Goal: Task Accomplishment & Management: Use online tool/utility

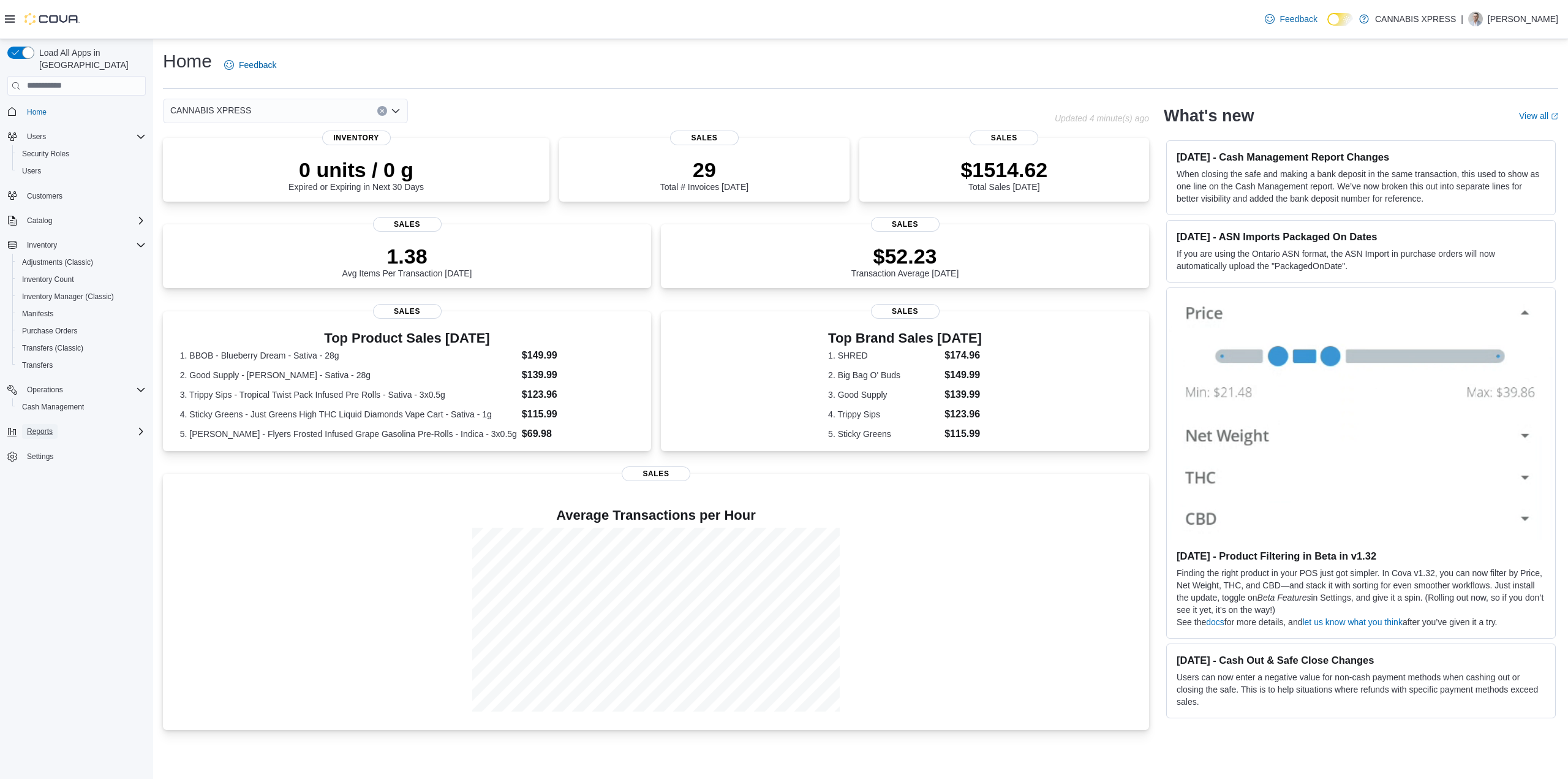
click at [55, 425] on button "Reports" at bounding box center [40, 432] width 36 height 14
click at [65, 476] on div "Reports" at bounding box center [81, 483] width 128 height 14
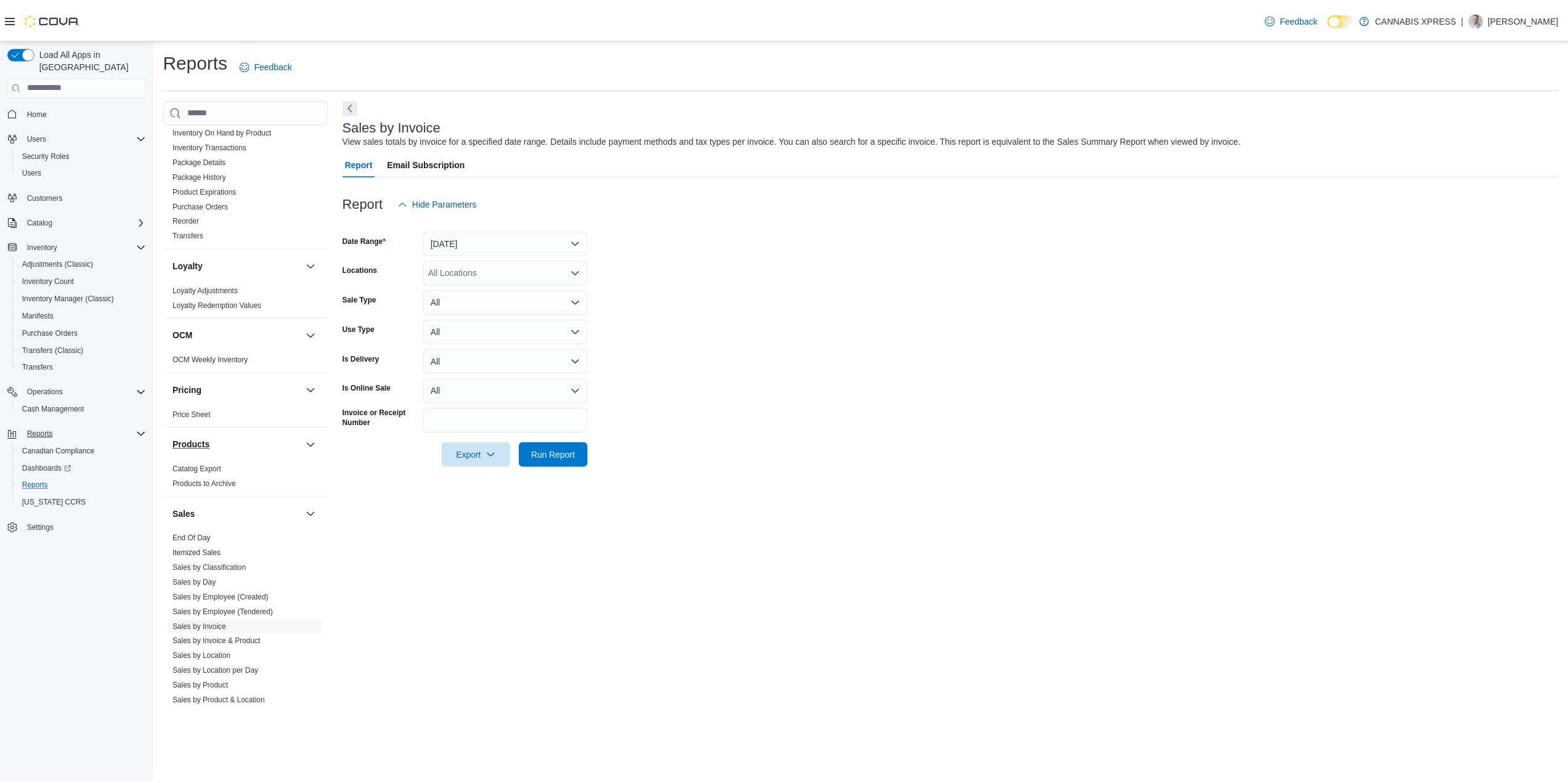
scroll to position [493, 0]
click at [207, 614] on span "Sales by Invoice" at bounding box center [246, 620] width 156 height 14
click at [207, 624] on link "Sales by Invoice" at bounding box center [200, 621] width 53 height 9
drag, startPoint x: 504, startPoint y: 419, endPoint x: 526, endPoint y: 431, distance: 25.1
click at [504, 419] on input "Invoice or Receipt Number" at bounding box center [508, 419] width 165 height 24
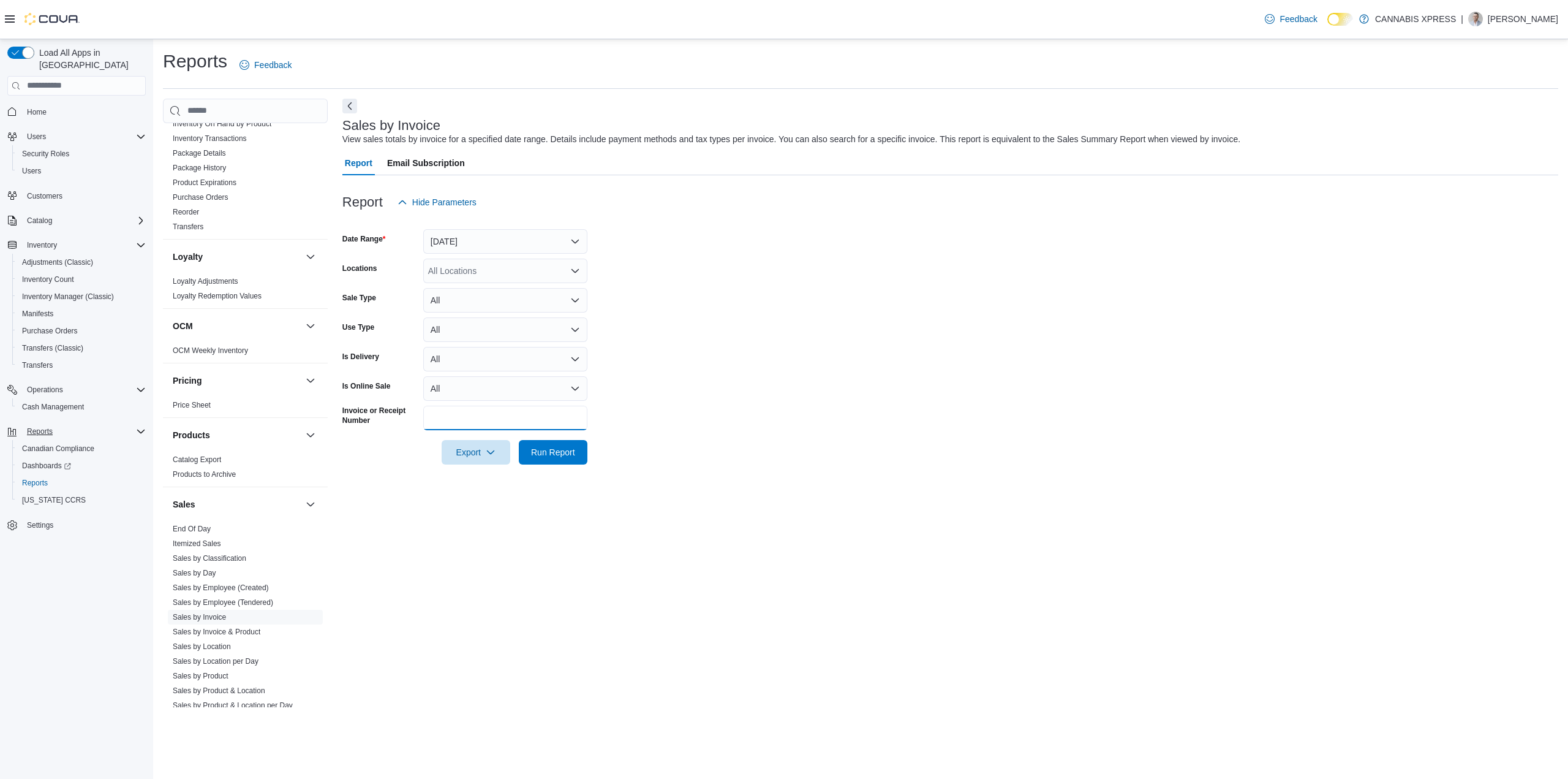
paste input "**********"
click at [580, 451] on button "Run Report" at bounding box center [553, 451] width 68 height 24
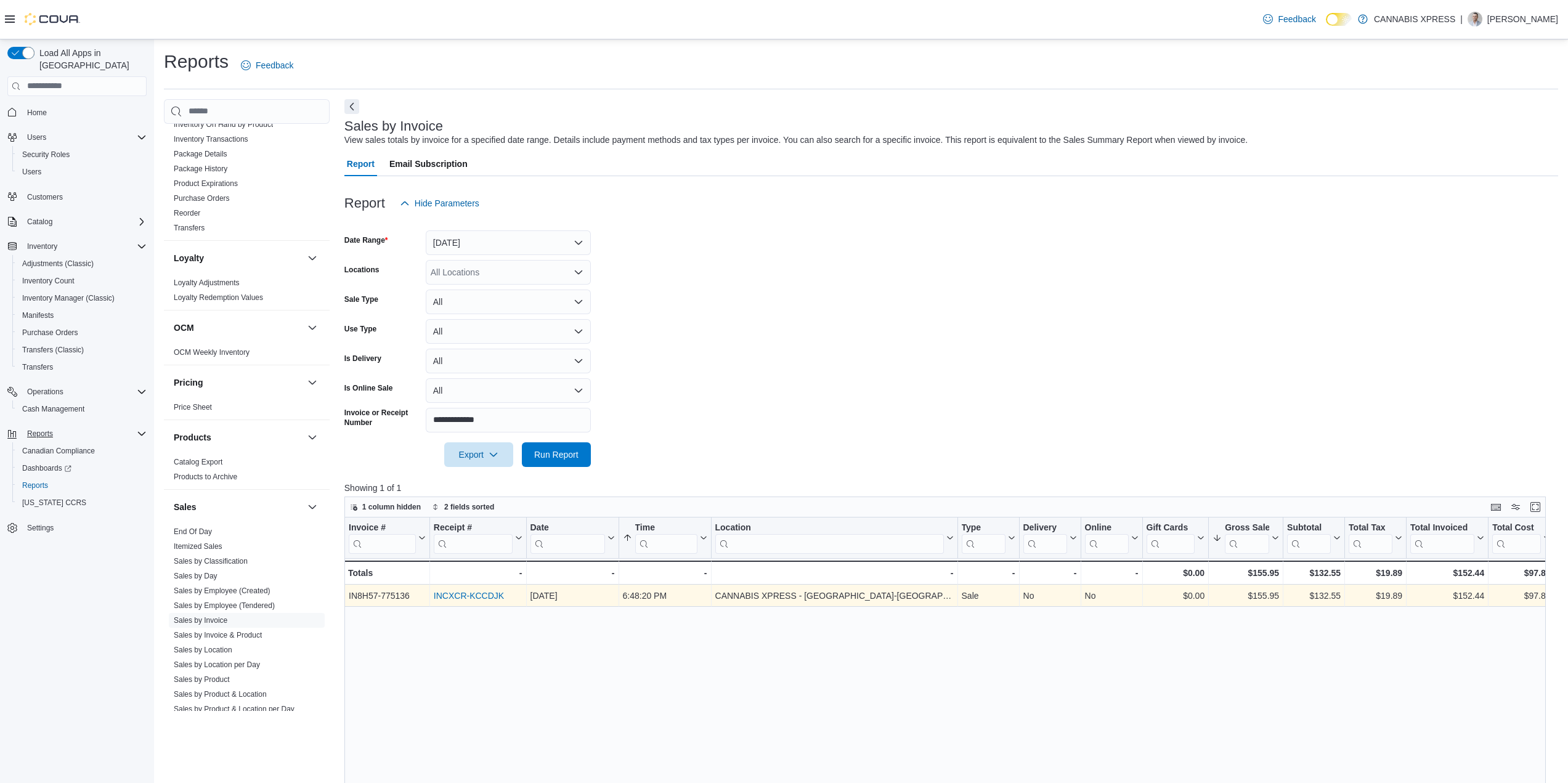
click at [482, 603] on div "INCXCR-KCCDJK" at bounding box center [478, 595] width 88 height 14
click at [482, 600] on link "INCXCR-KCCDJK" at bounding box center [469, 595] width 70 height 10
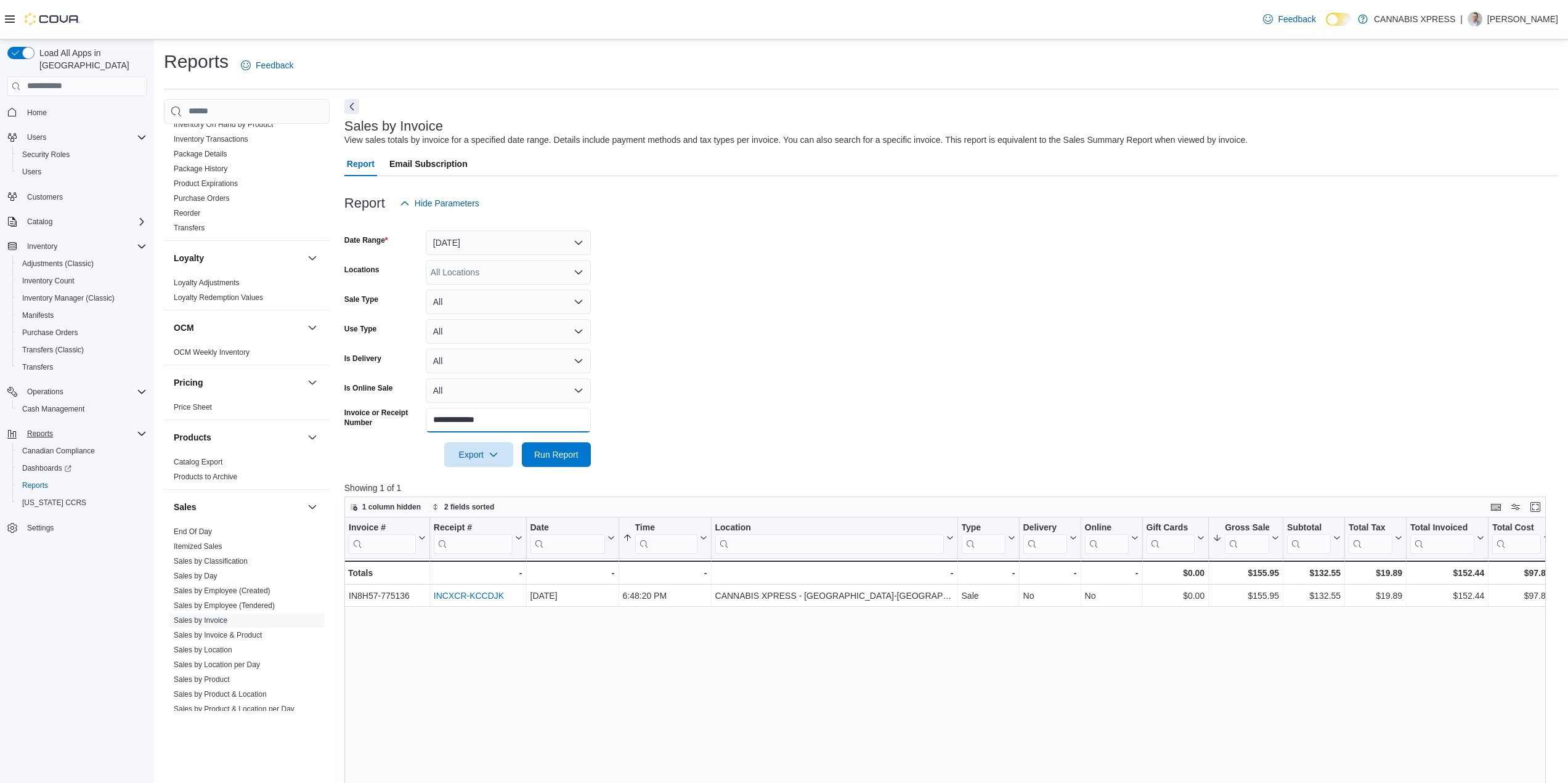
click at [364, 411] on div "**********" at bounding box center [467, 419] width 246 height 24
paste input "text"
click at [555, 442] on span "Run Report" at bounding box center [557, 454] width 54 height 24
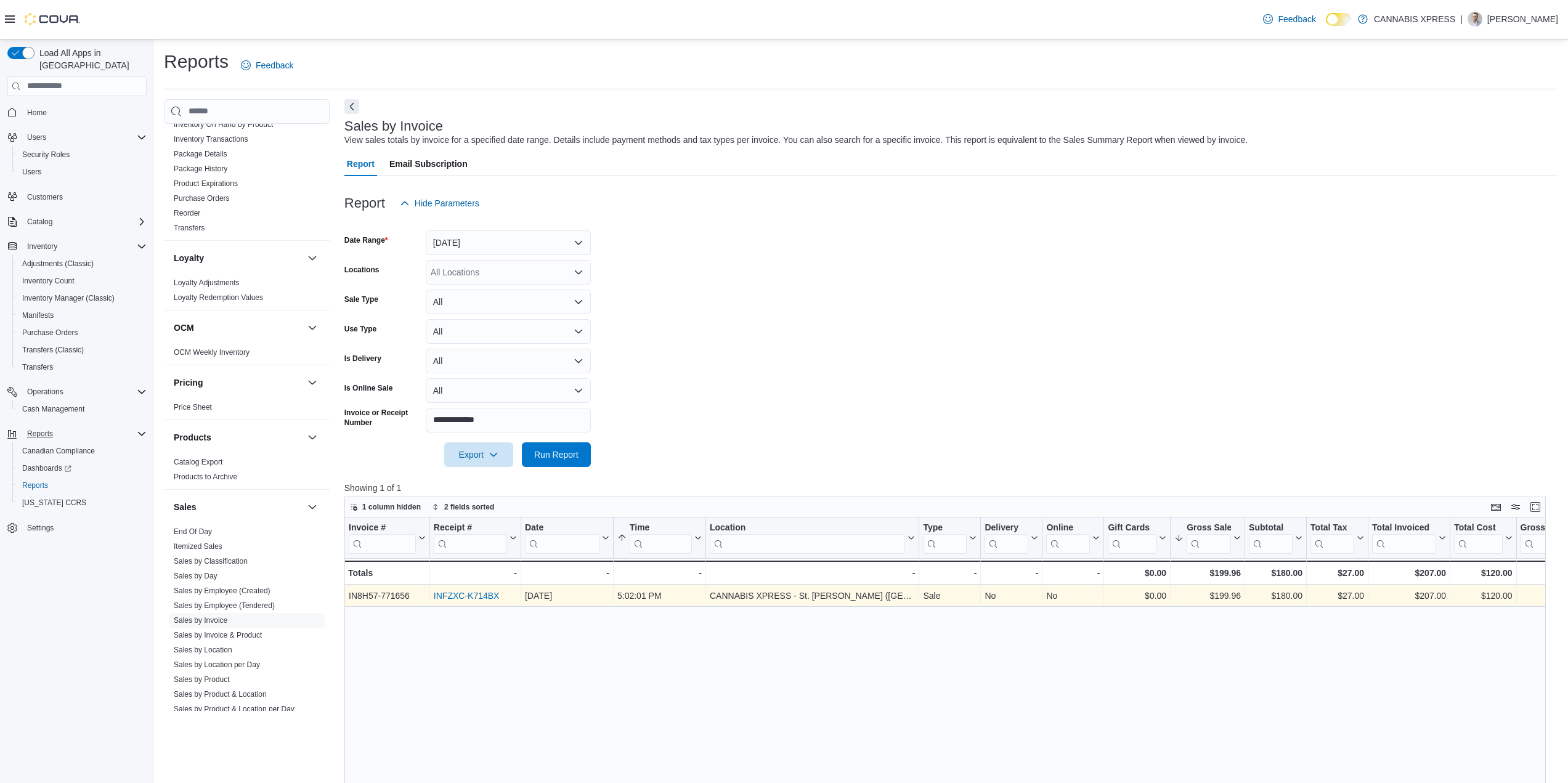
click at [471, 593] on link "INFZXC-K714BX" at bounding box center [466, 595] width 66 height 10
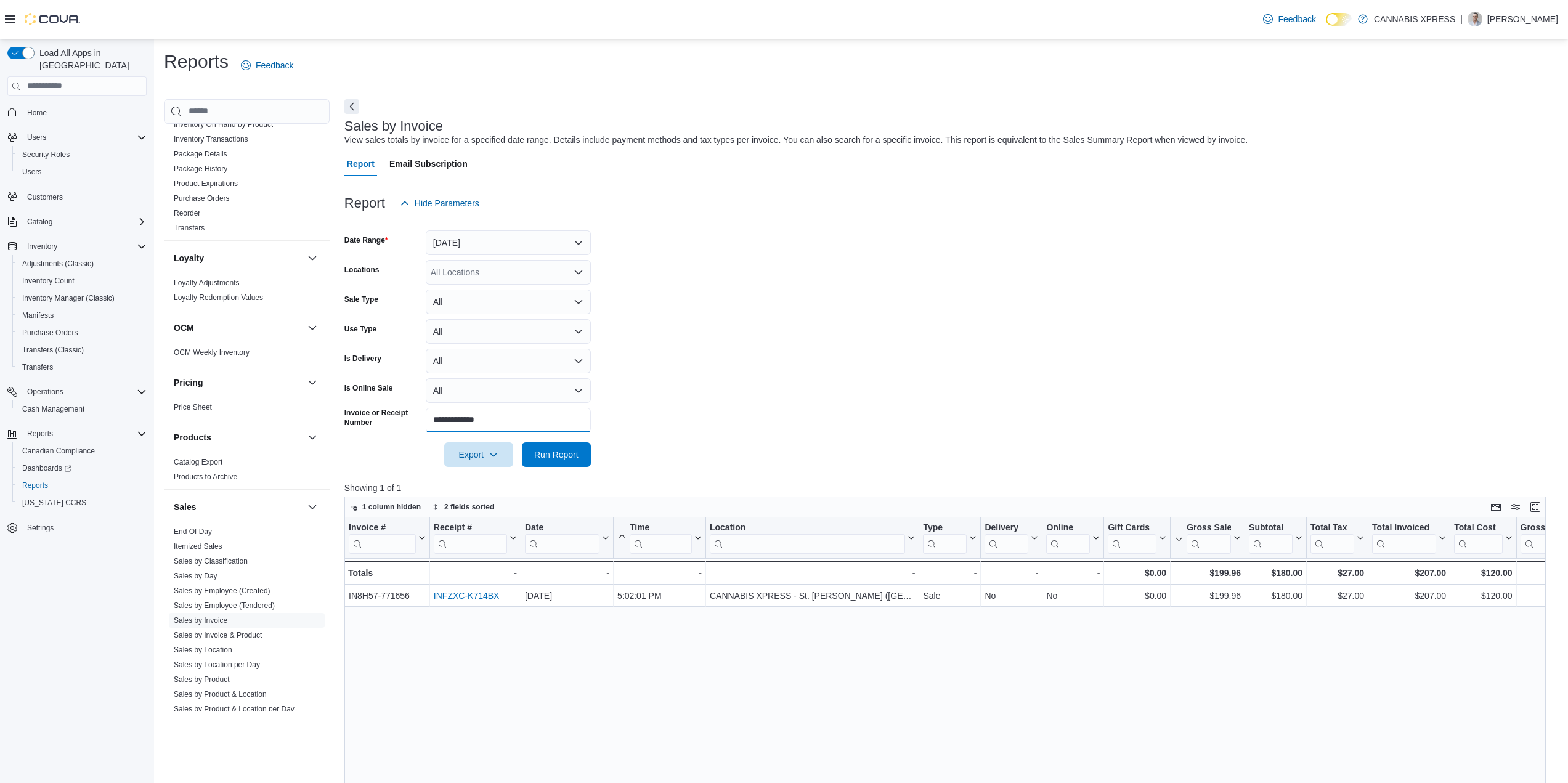
click at [355, 410] on div "**********" at bounding box center [467, 419] width 246 height 24
paste input "text"
type input "**********"
click at [540, 446] on span "Run Report" at bounding box center [557, 454] width 54 height 24
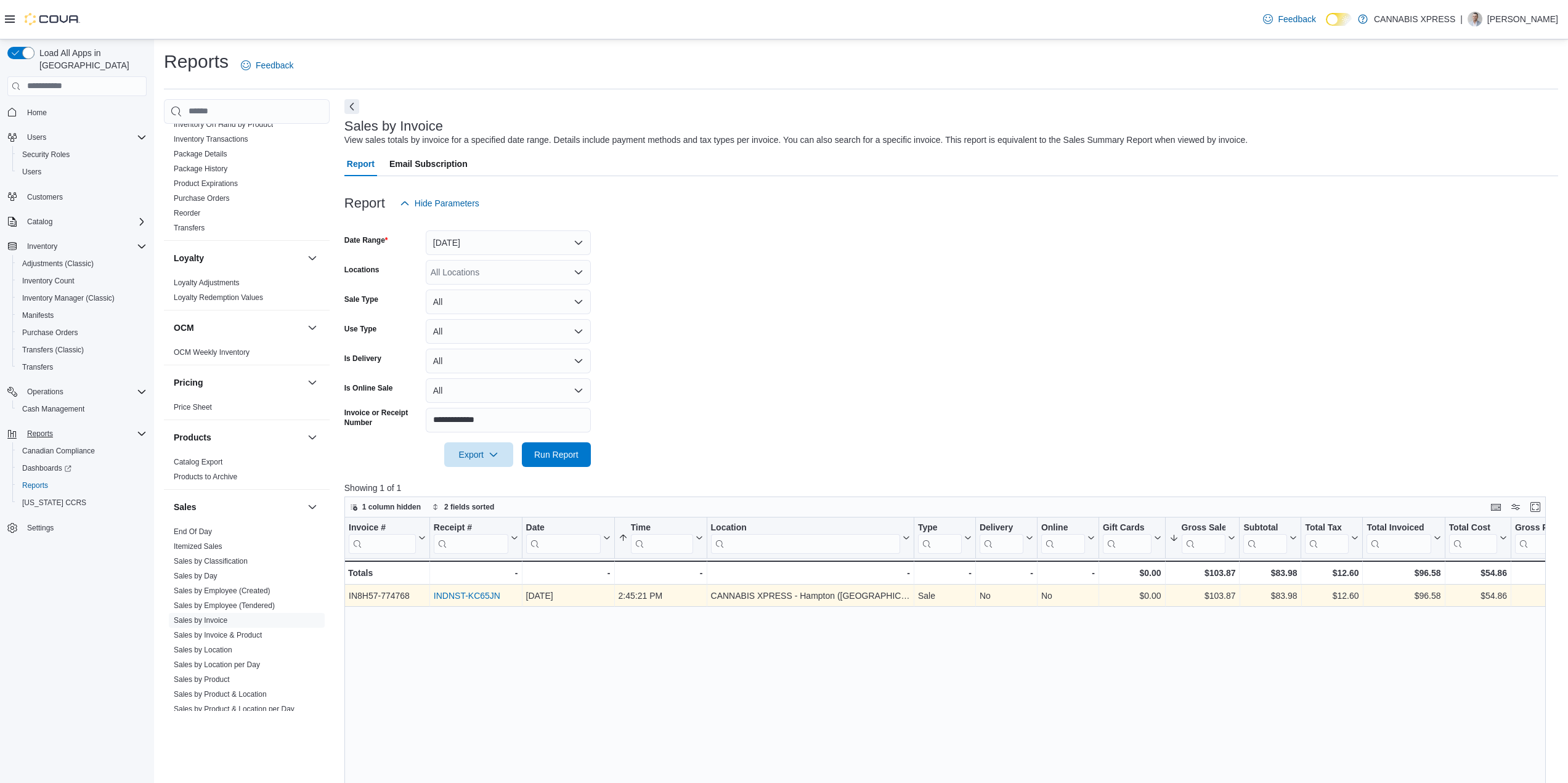
click at [484, 593] on link "INDNST-KC65JN" at bounding box center [467, 595] width 67 height 10
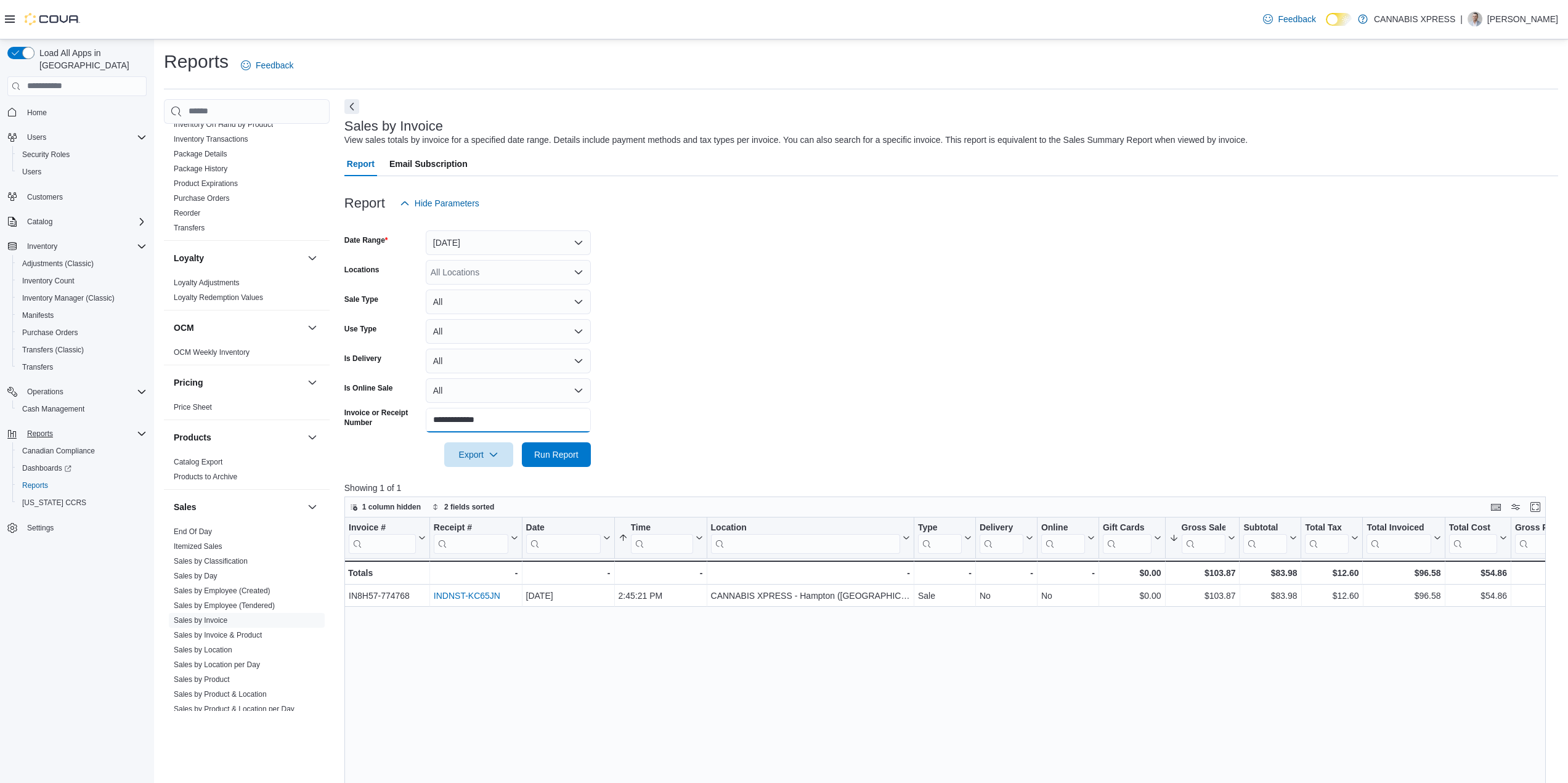
click at [327, 404] on div "Cash Management Cash Management Cash Out Details Compliance OCS Transaction Sub…" at bounding box center [861, 611] width 1394 height 1024
paste input "text"
click at [536, 442] on div "Export Run Report" at bounding box center [467, 454] width 246 height 24
click at [560, 447] on span "Run Report" at bounding box center [556, 454] width 44 height 13
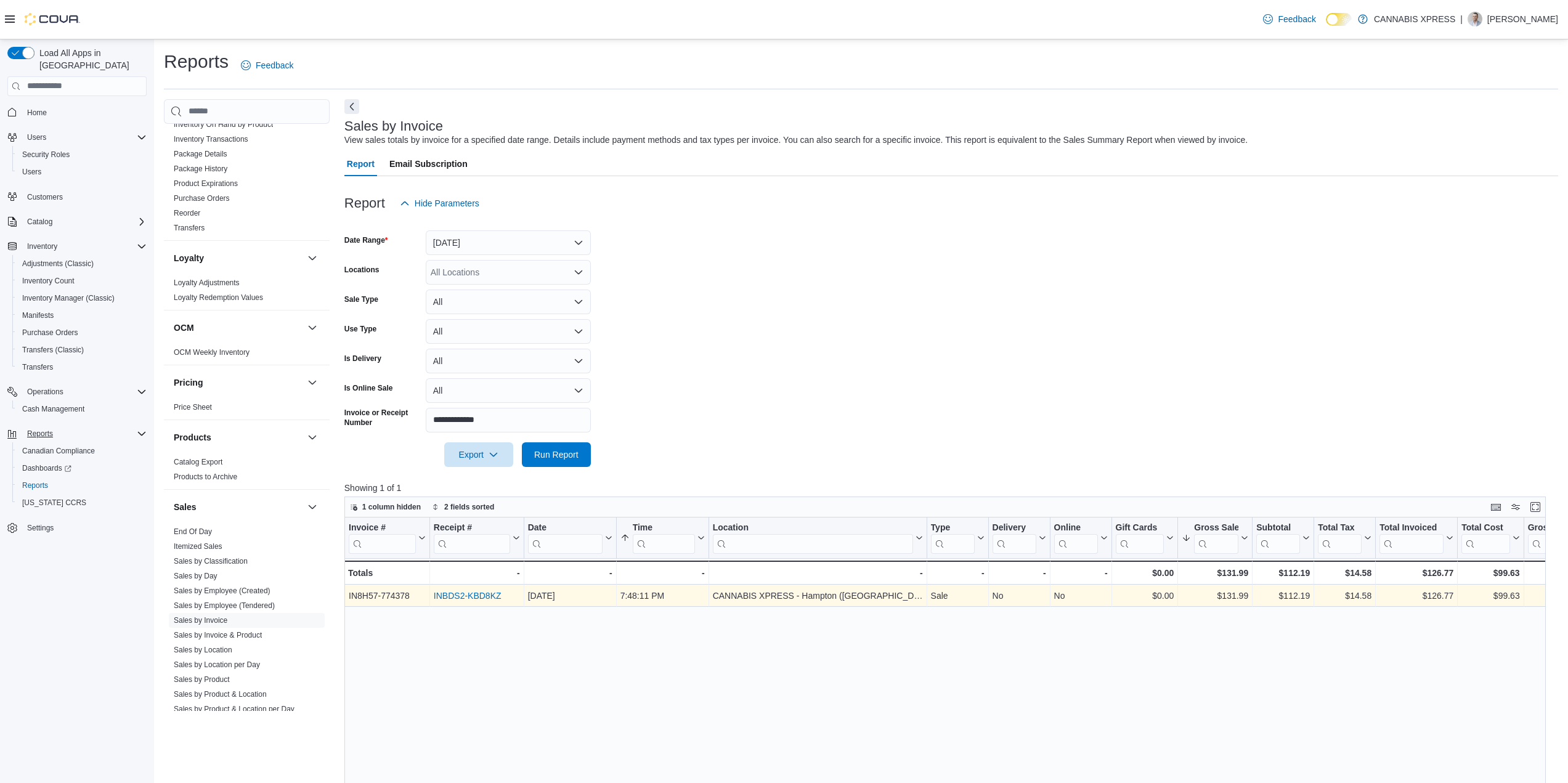
click at [459, 593] on link "INBDS2-KBD8KZ" at bounding box center [467, 595] width 68 height 10
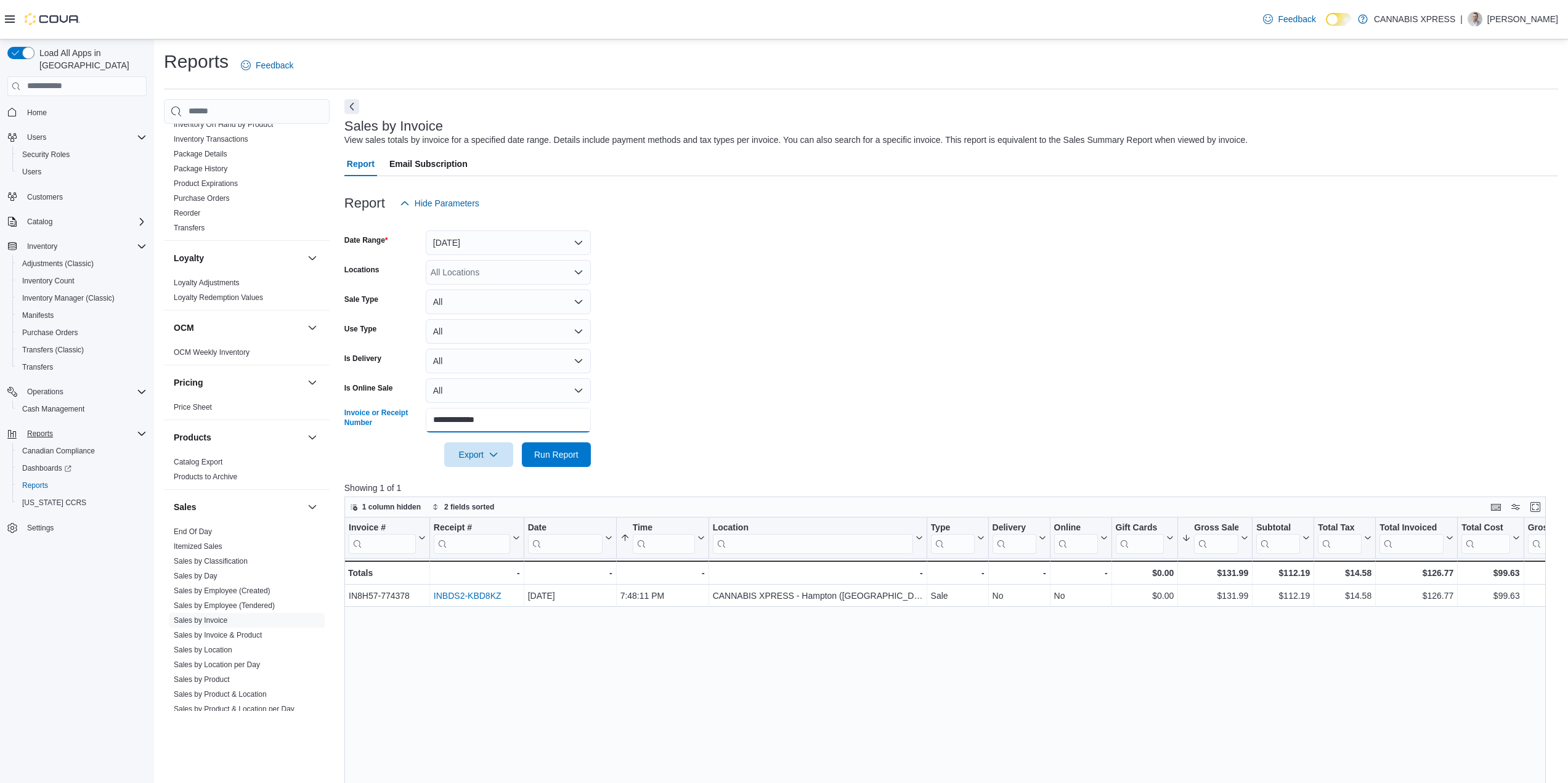
drag, startPoint x: 533, startPoint y: 417, endPoint x: 372, endPoint y: 424, distance: 161.2
click at [375, 423] on div "**********" at bounding box center [467, 419] width 246 height 24
paste input "text"
click at [560, 453] on span "Run Report" at bounding box center [556, 455] width 44 height 13
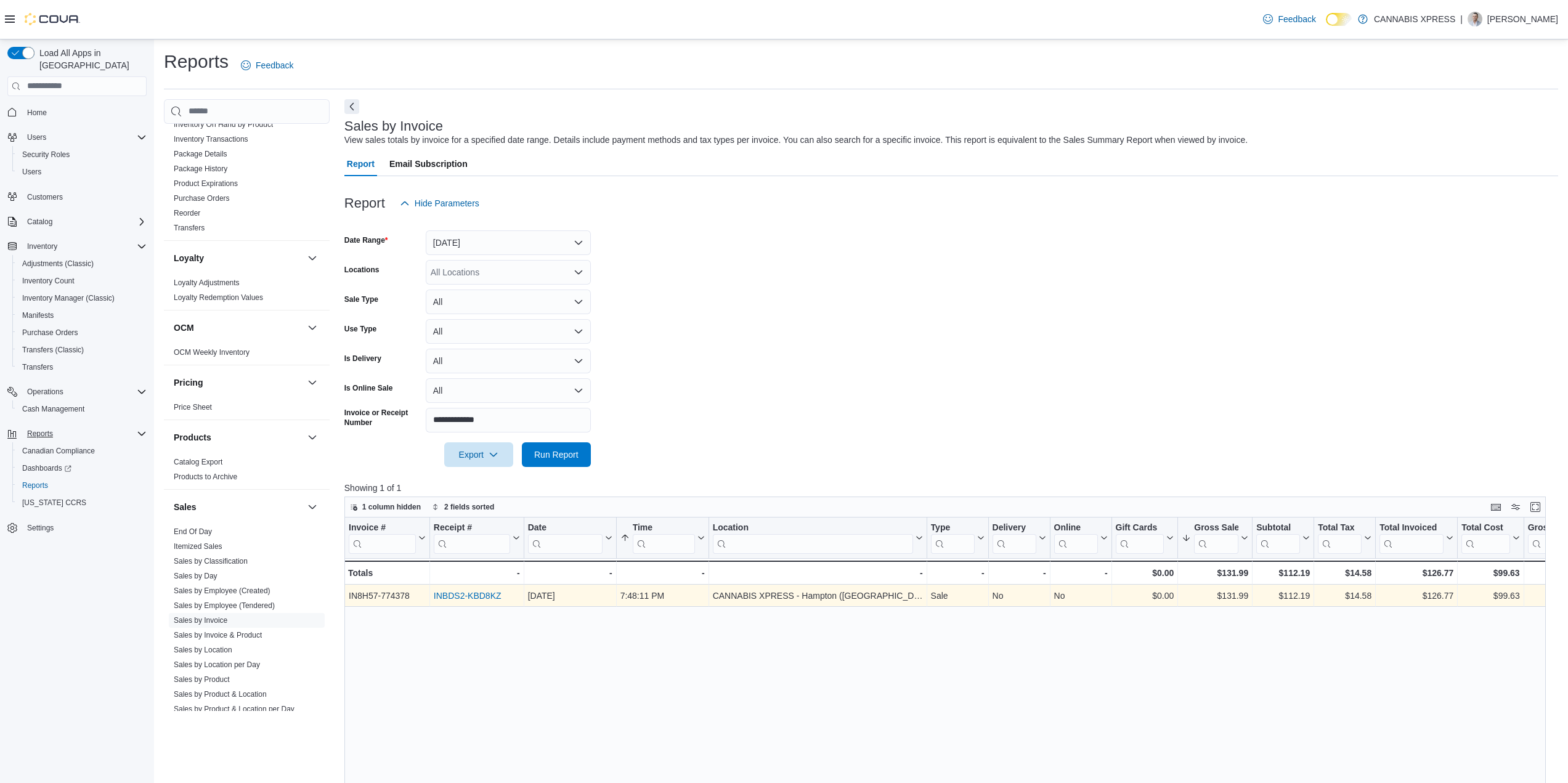
click at [479, 597] on link "INBDS2-KBD8KZ" at bounding box center [467, 595] width 68 height 10
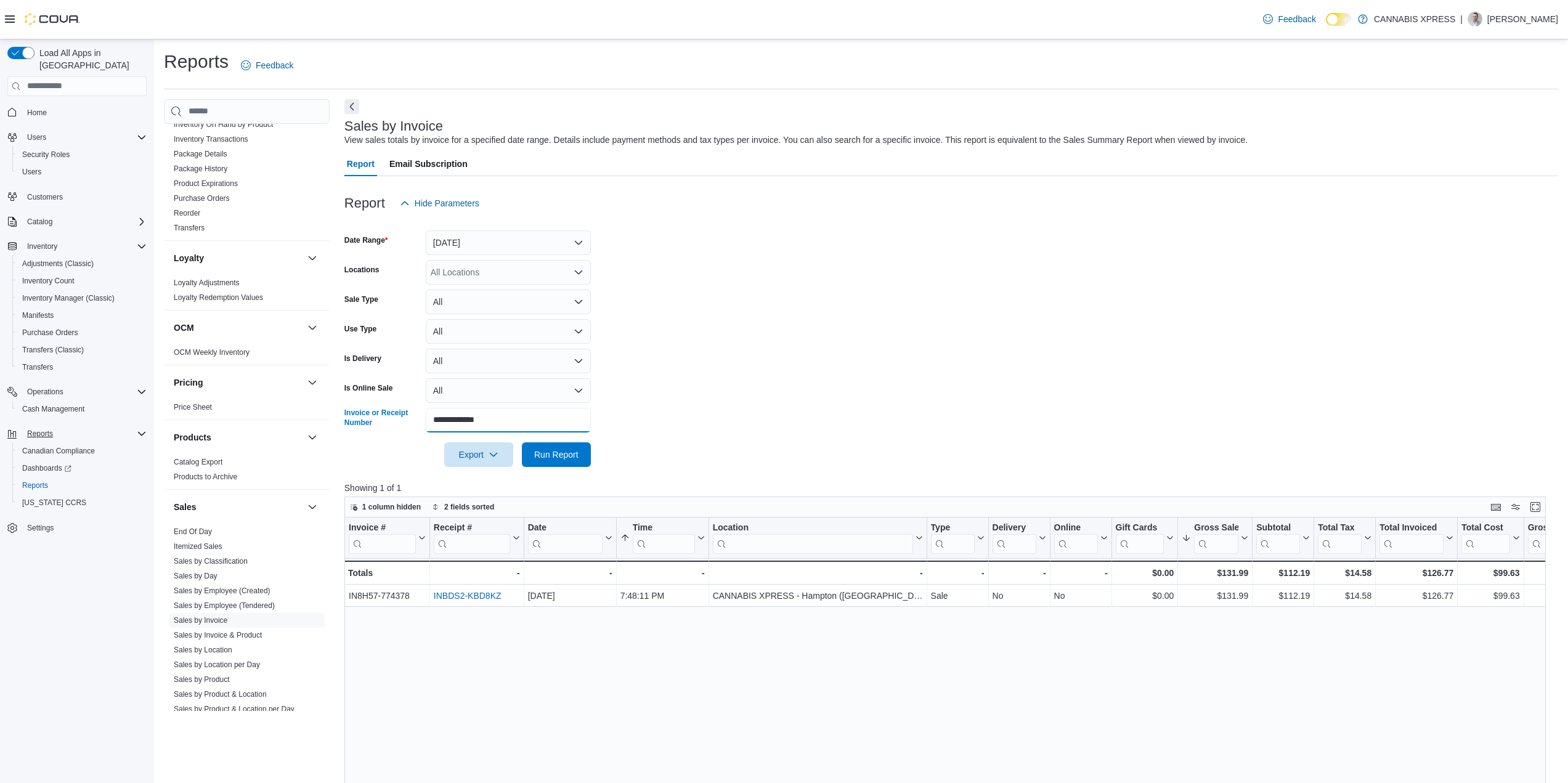
drag, startPoint x: 520, startPoint y: 419, endPoint x: 340, endPoint y: 412, distance: 180.1
click at [331, 413] on div "Cash Management Cash Management Cash Out Details Compliance OCS Transaction Sub…" at bounding box center [861, 611] width 1394 height 1024
click at [547, 449] on span "Run Report" at bounding box center [556, 454] width 44 height 13
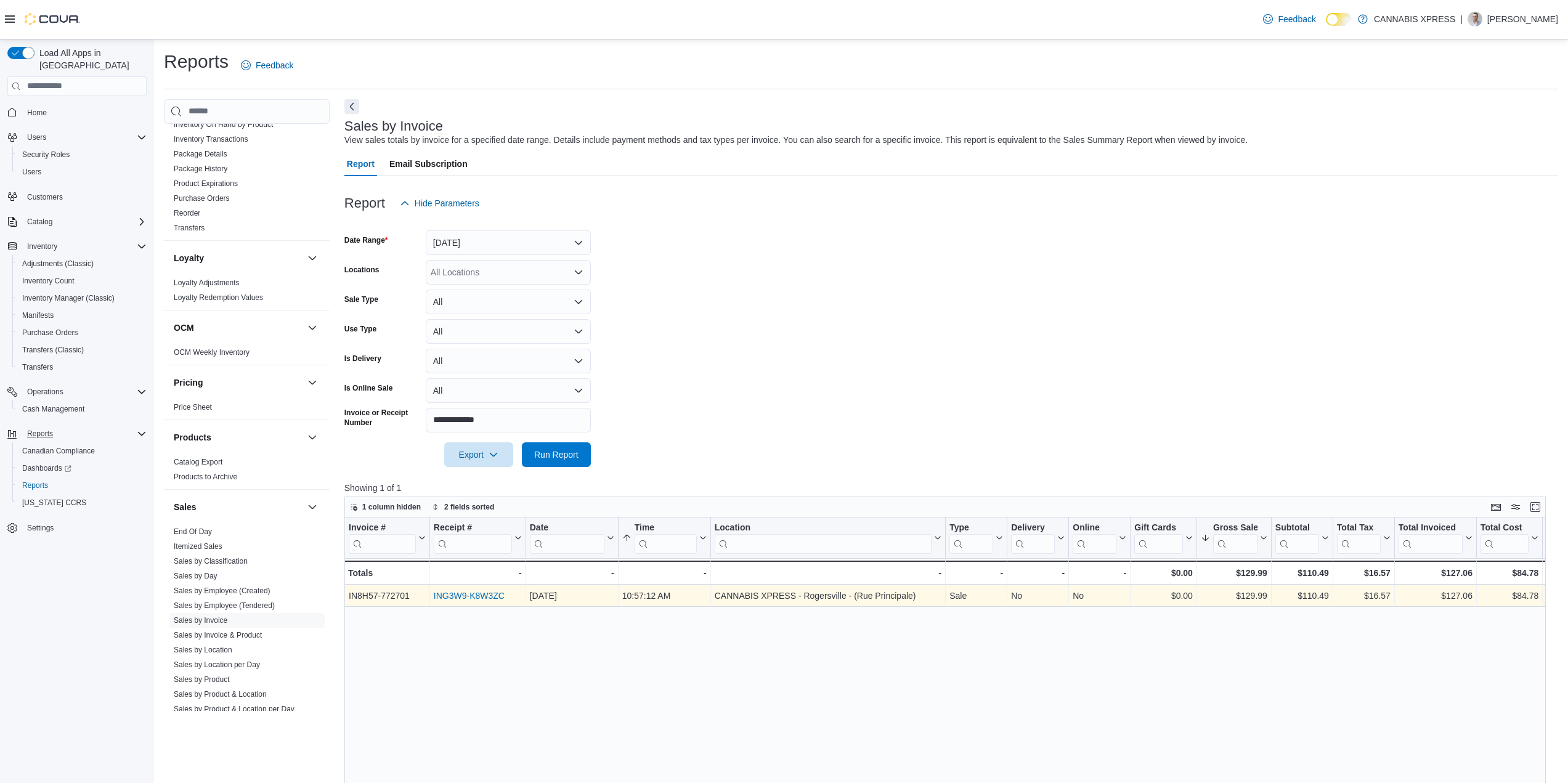
click at [475, 597] on link "ING3W9-K8W3ZC" at bounding box center [469, 595] width 71 height 10
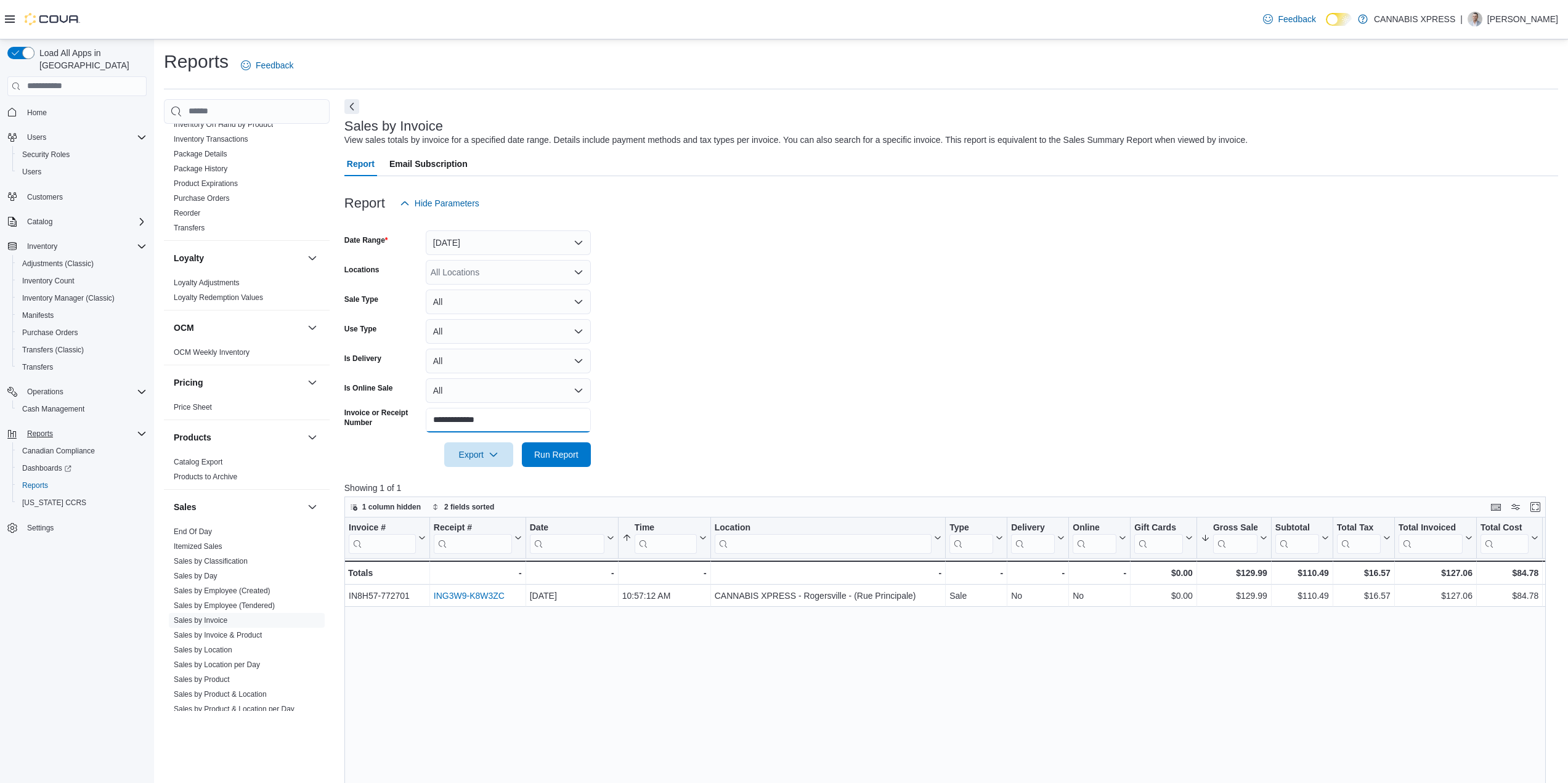
click at [351, 410] on div "**********" at bounding box center [467, 419] width 246 height 24
paste input "text"
click at [541, 447] on span "Run Report" at bounding box center [557, 454] width 54 height 24
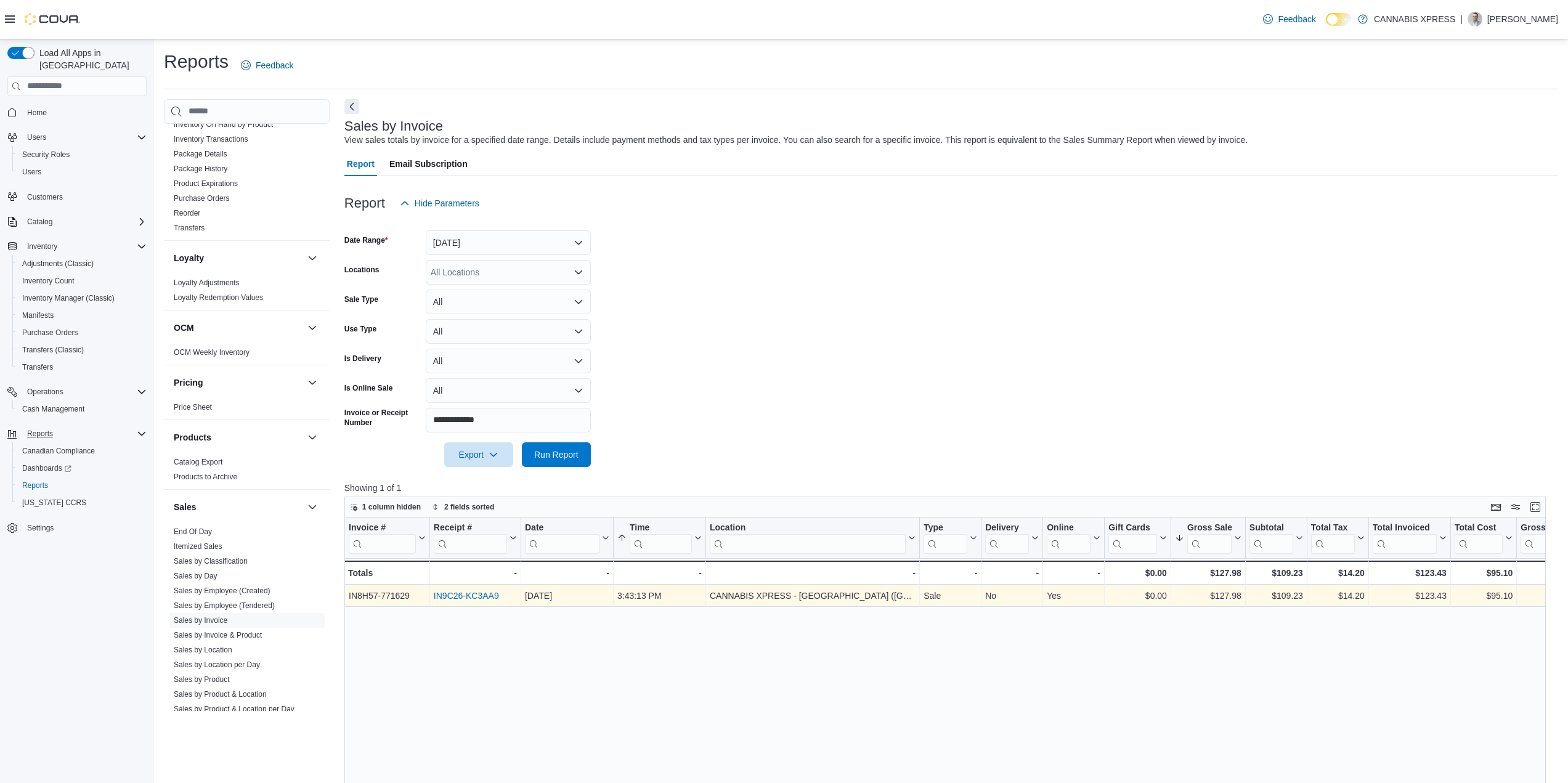
click at [471, 588] on div "IN9C26-KC3AA9 - Receipt # URL, column 2, row 1" at bounding box center [475, 595] width 91 height 23
click at [470, 592] on link "IN9C26-KC3AA9" at bounding box center [466, 595] width 65 height 10
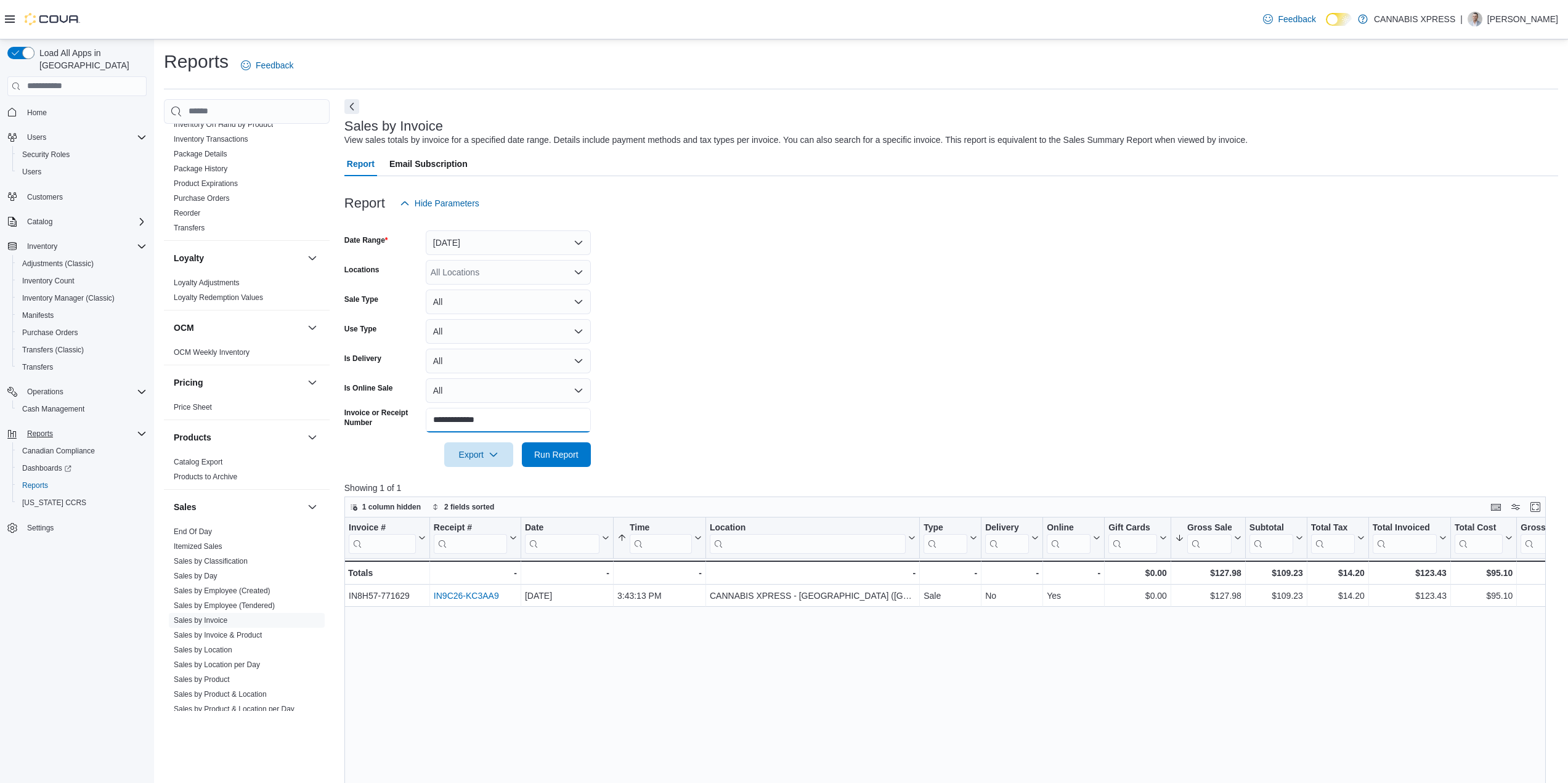
drag, startPoint x: 375, startPoint y: 414, endPoint x: 407, endPoint y: 423, distance: 33.2
click at [341, 417] on div "Cash Management Cash Management Cash Out Details Compliance OCS Transaction Sub…" at bounding box center [861, 611] width 1394 height 1024
paste input "text"
click at [551, 446] on span "Run Report" at bounding box center [557, 454] width 54 height 24
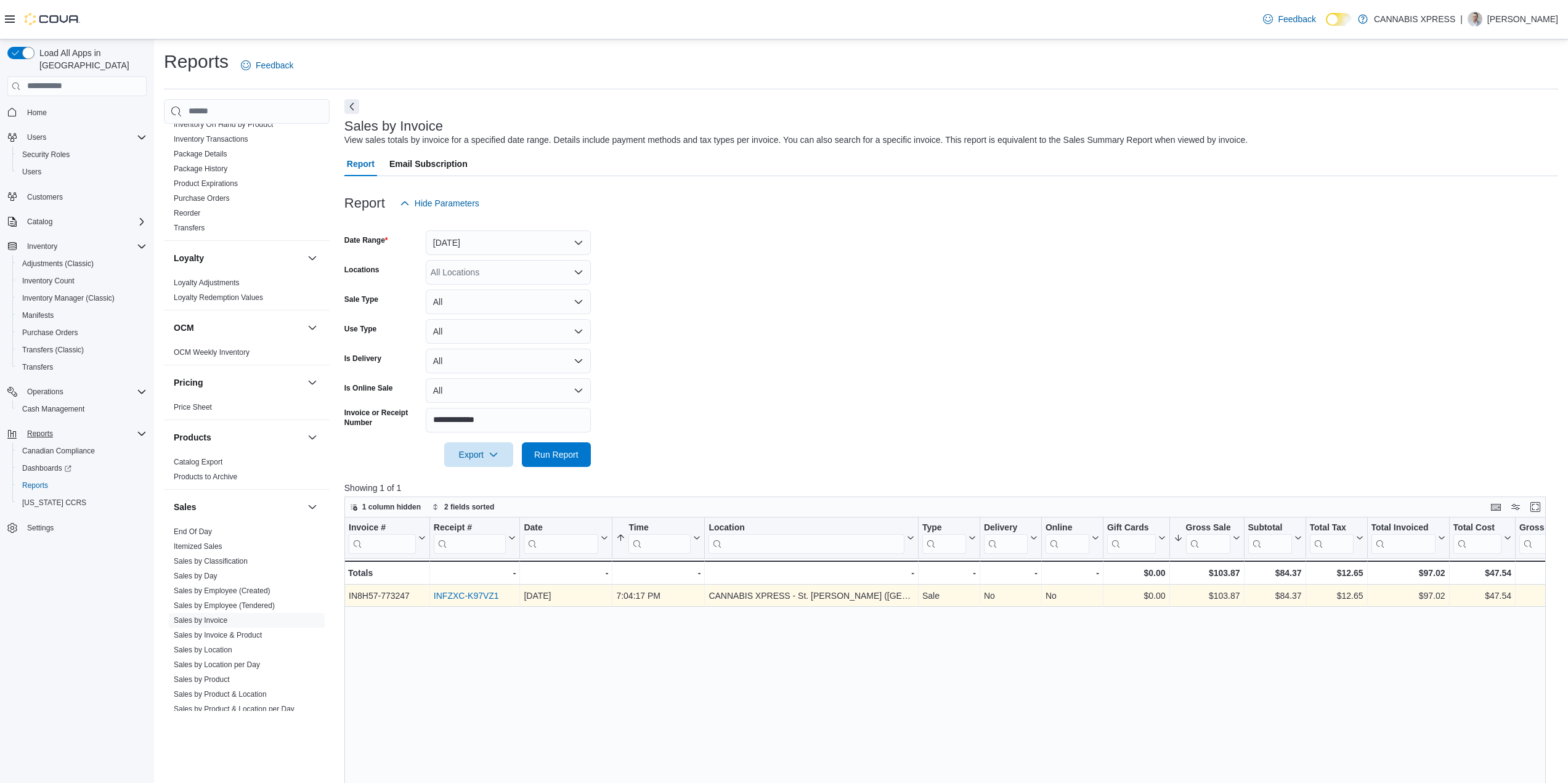
click at [472, 595] on link "INFZXC-K97VZ1" at bounding box center [466, 595] width 65 height 10
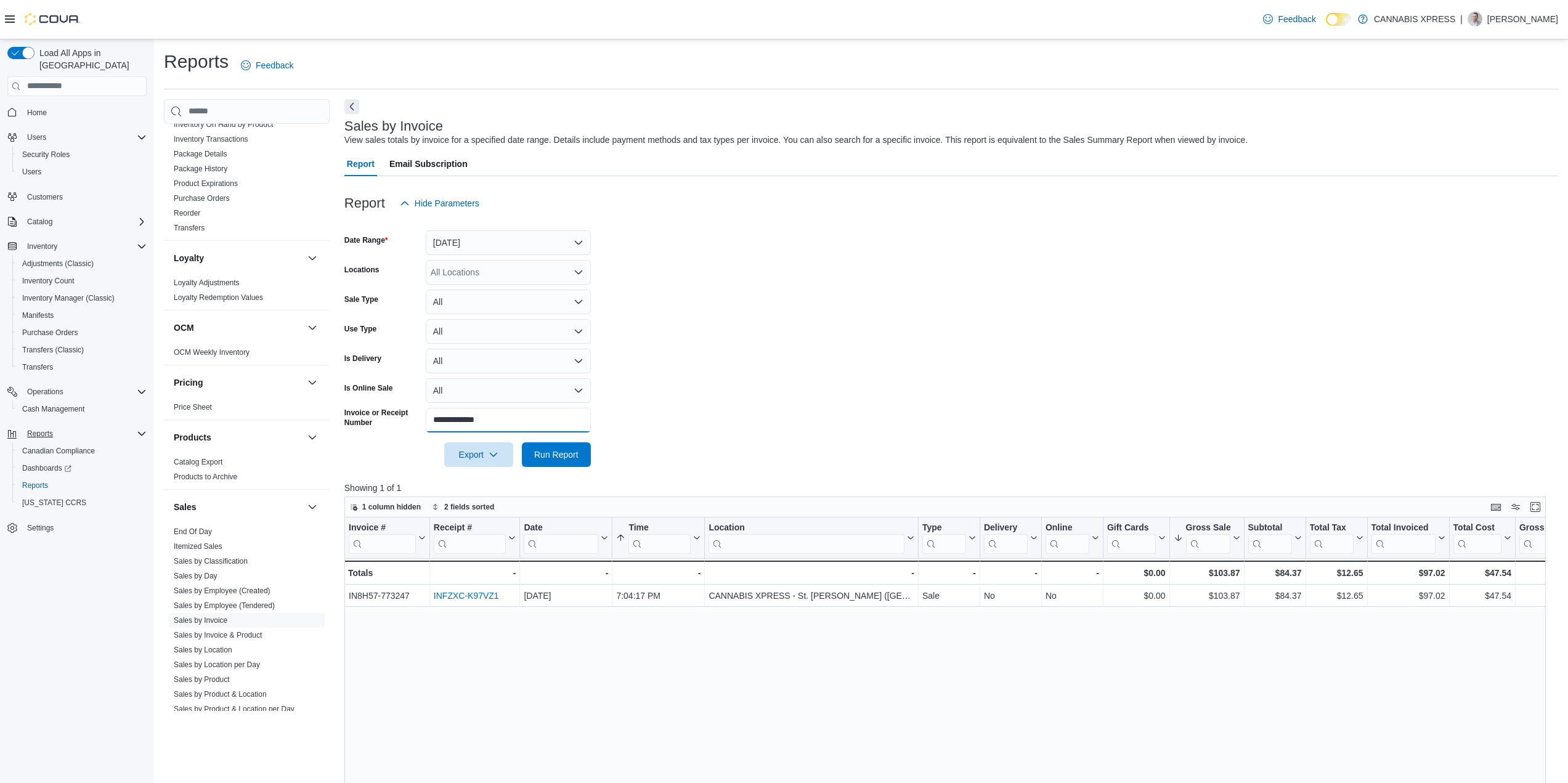
drag, startPoint x: 548, startPoint y: 422, endPoint x: 336, endPoint y: 411, distance: 212.3
click at [336, 411] on div "Cash Management Cash Management Cash Out Details Compliance OCS Transaction Sub…" at bounding box center [861, 611] width 1394 height 1024
paste input "text"
click at [570, 452] on span "Run Report" at bounding box center [556, 454] width 44 height 13
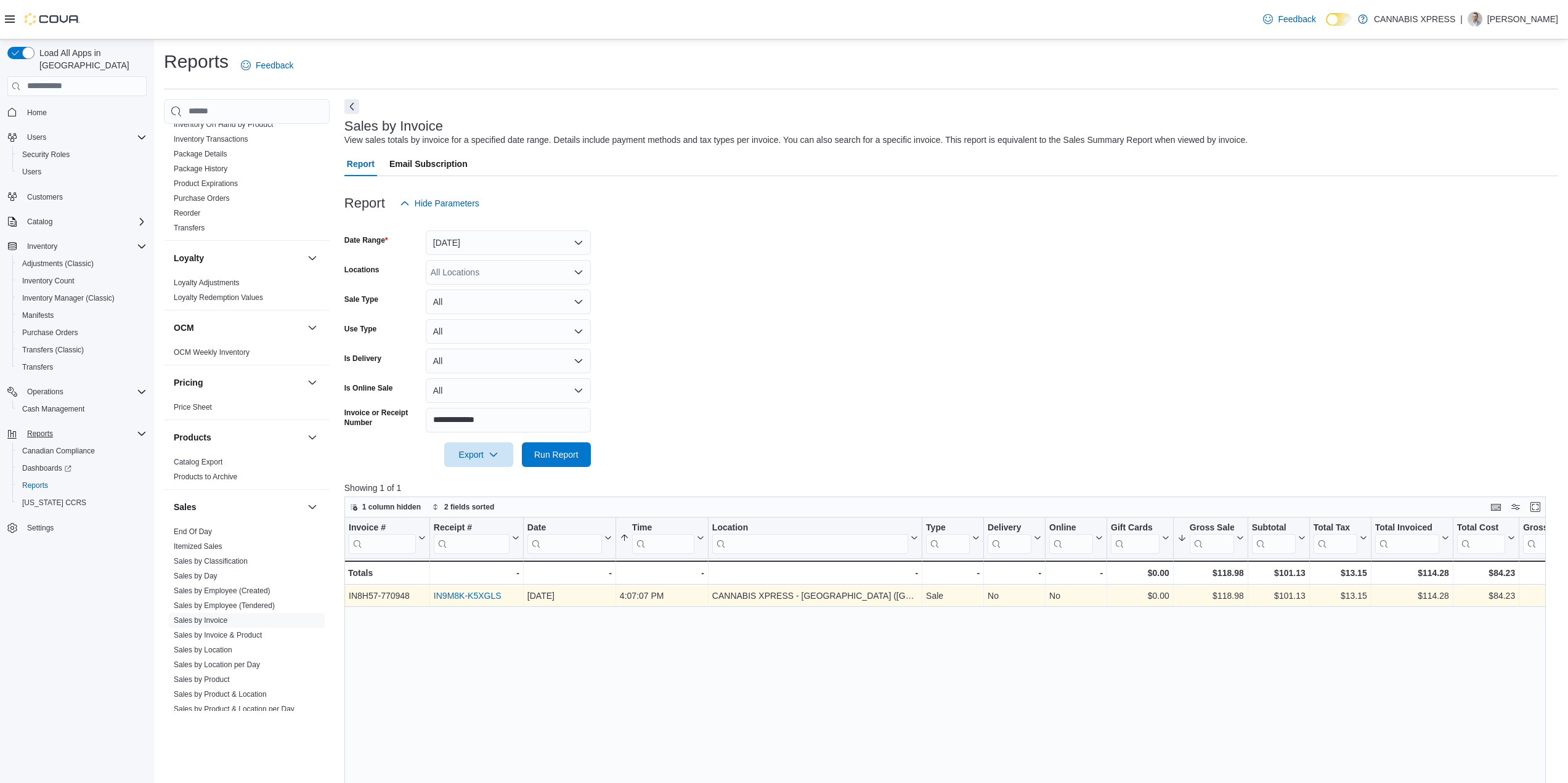
click at [478, 599] on link "IN9M8K-K5XGLS" at bounding box center [467, 595] width 68 height 10
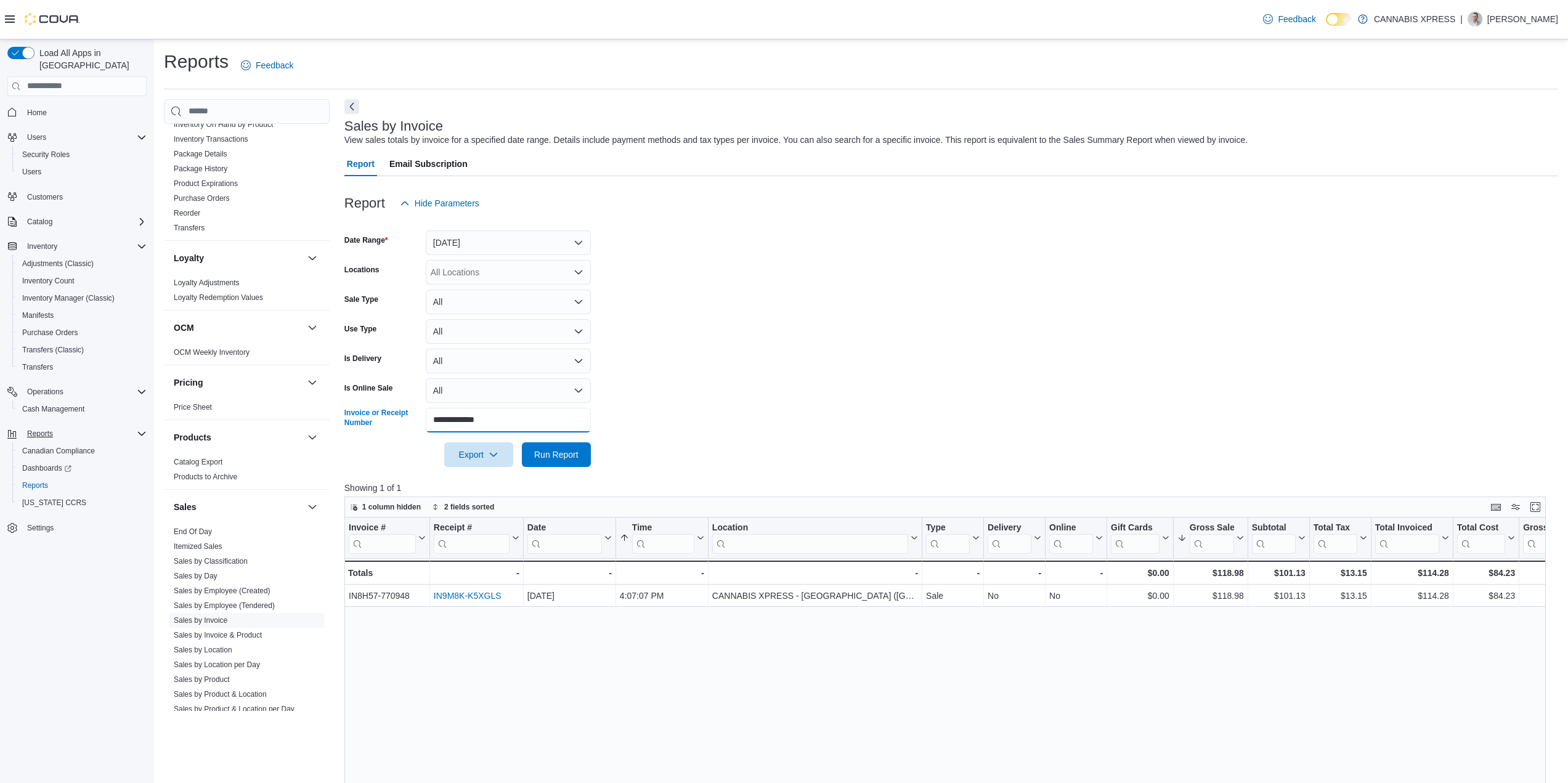
drag, startPoint x: 431, startPoint y: 425, endPoint x: 518, endPoint y: 433, distance: 87.4
click at [346, 421] on div "**********" at bounding box center [467, 419] width 246 height 24
paste input "text"
click at [578, 454] on span "Run Report" at bounding box center [557, 454] width 54 height 24
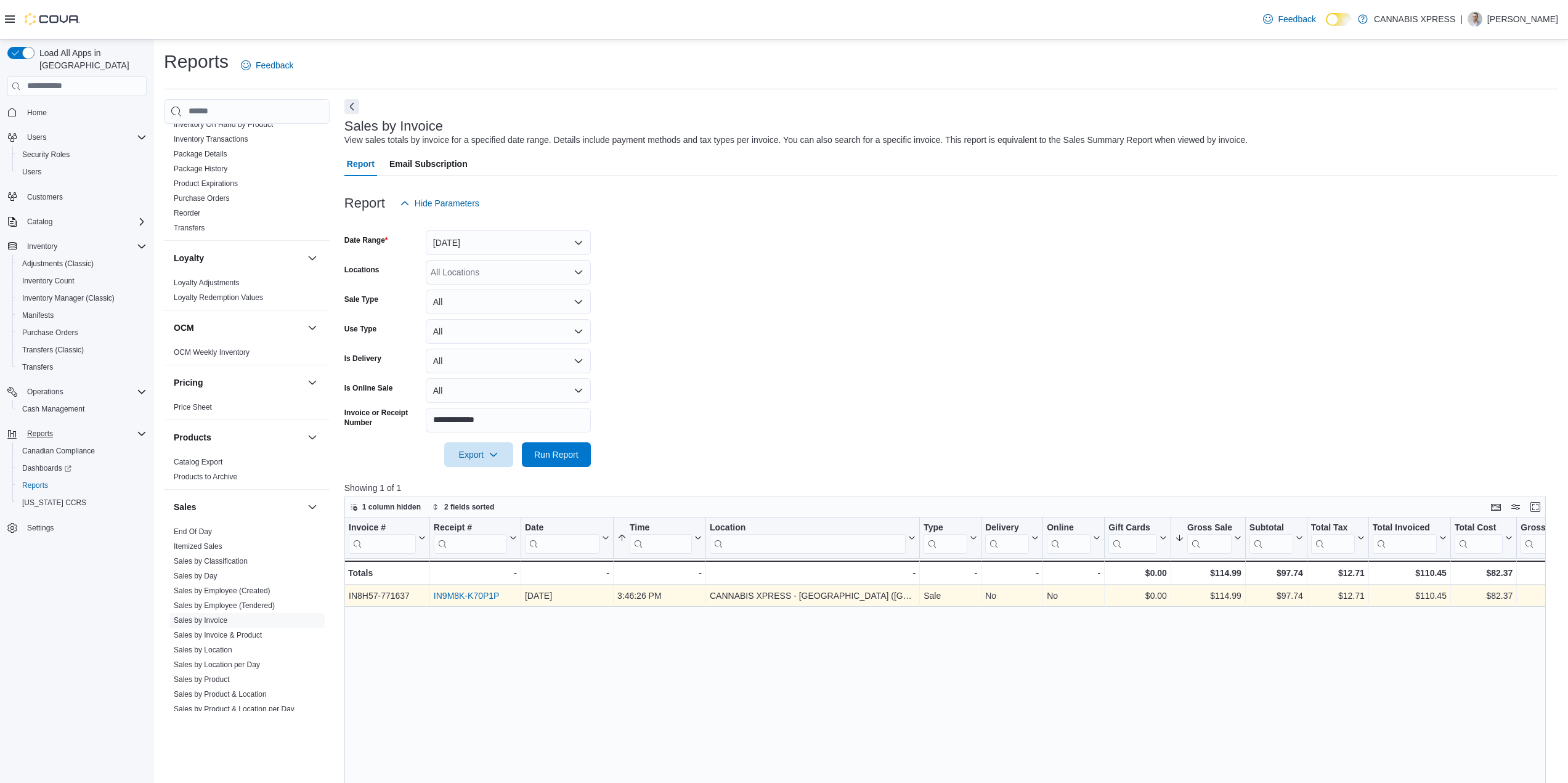
click at [469, 595] on link "IN9M8K-K70P1P" at bounding box center [466, 595] width 66 height 10
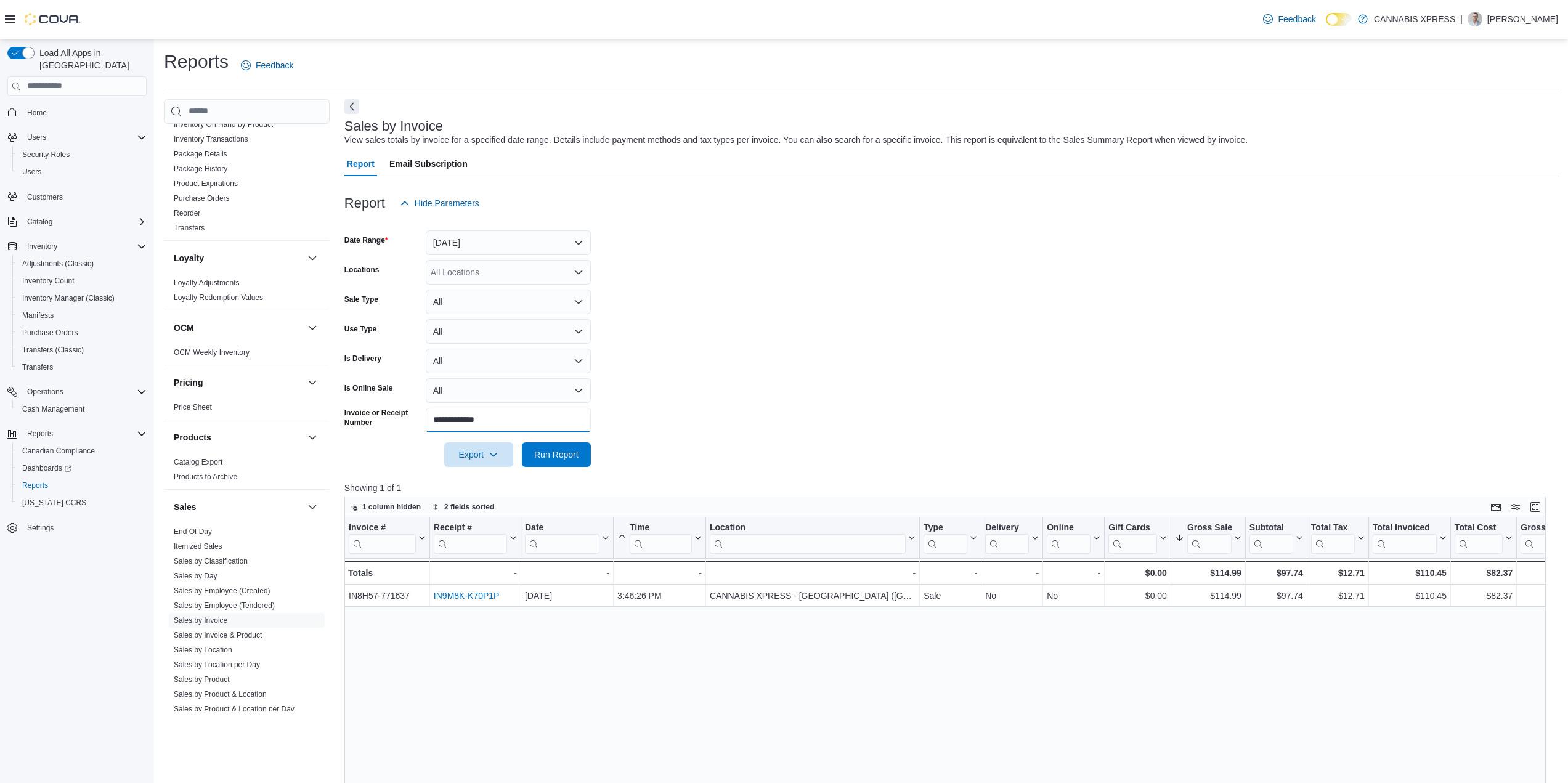
drag, startPoint x: 512, startPoint y: 428, endPoint x: 368, endPoint y: 428, distance: 144.0
click at [348, 434] on form "**********" at bounding box center [951, 341] width 1213 height 252
paste input "text"
drag, startPoint x: 545, startPoint y: 436, endPoint x: 544, endPoint y: 442, distance: 6.1
click at [545, 436] on div at bounding box center [951, 437] width 1213 height 10
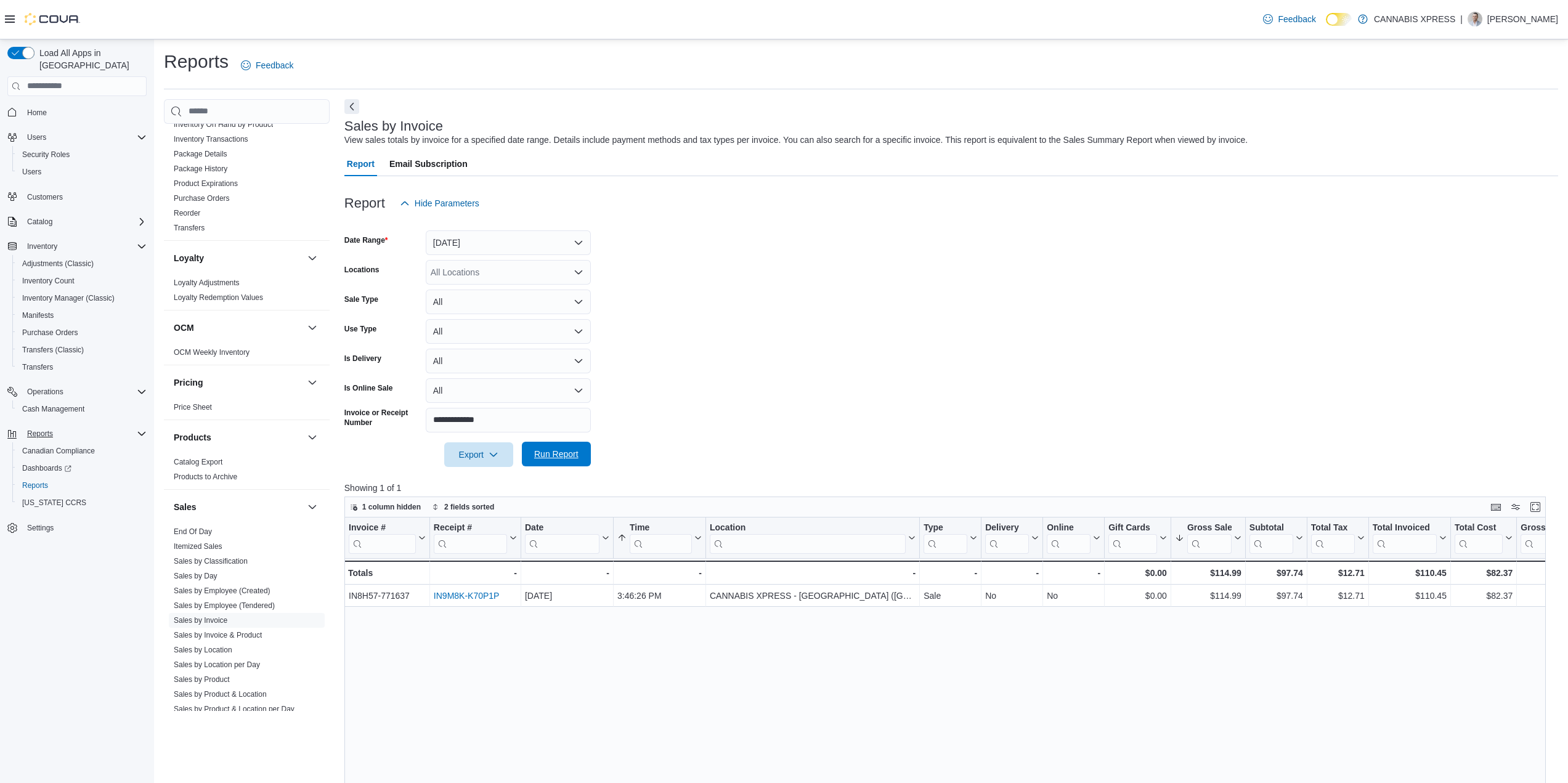
click at [544, 444] on span "Run Report" at bounding box center [557, 454] width 54 height 24
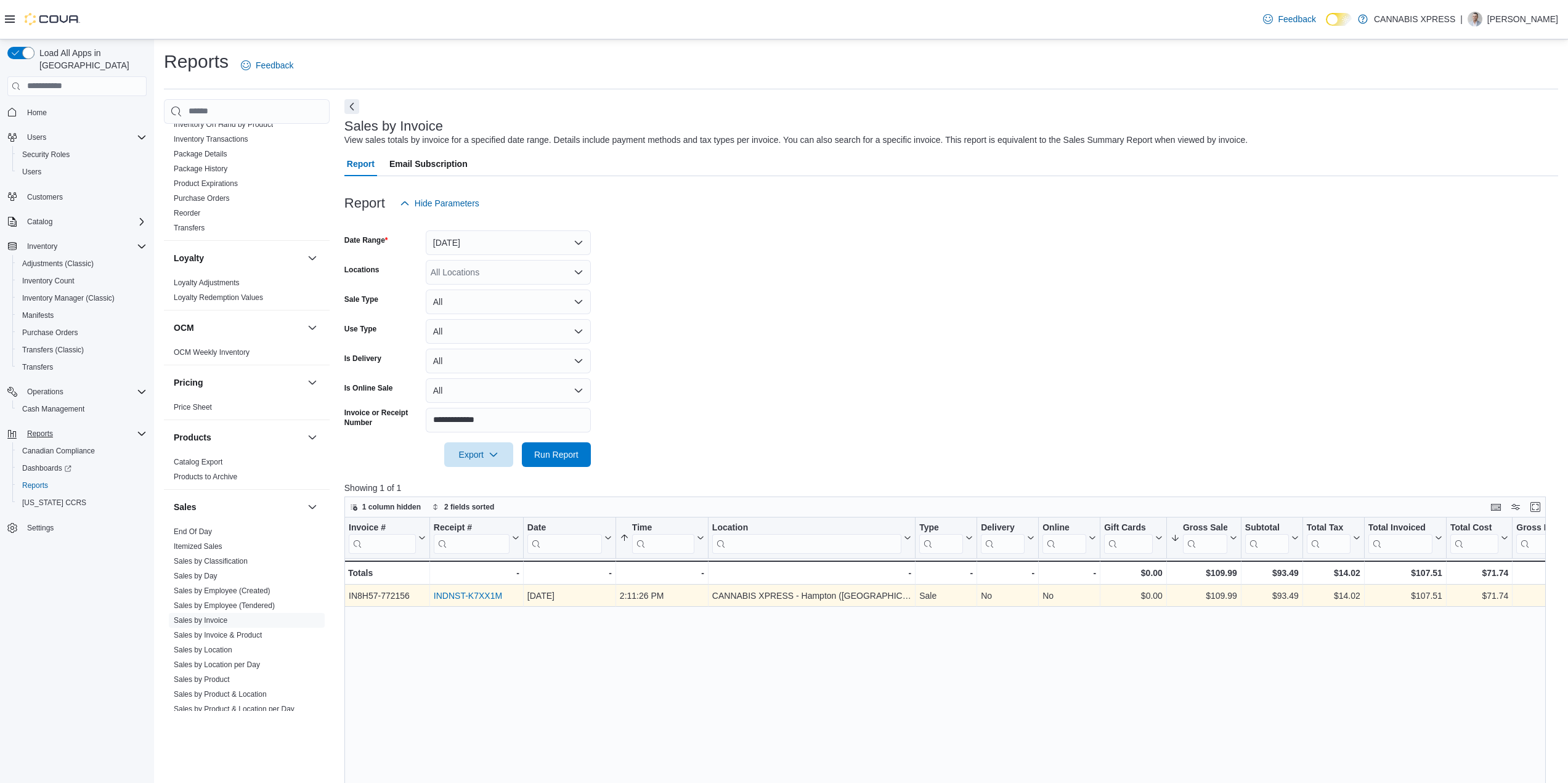
click at [462, 596] on link "INDNST-K7XX1M" at bounding box center [468, 595] width 69 height 10
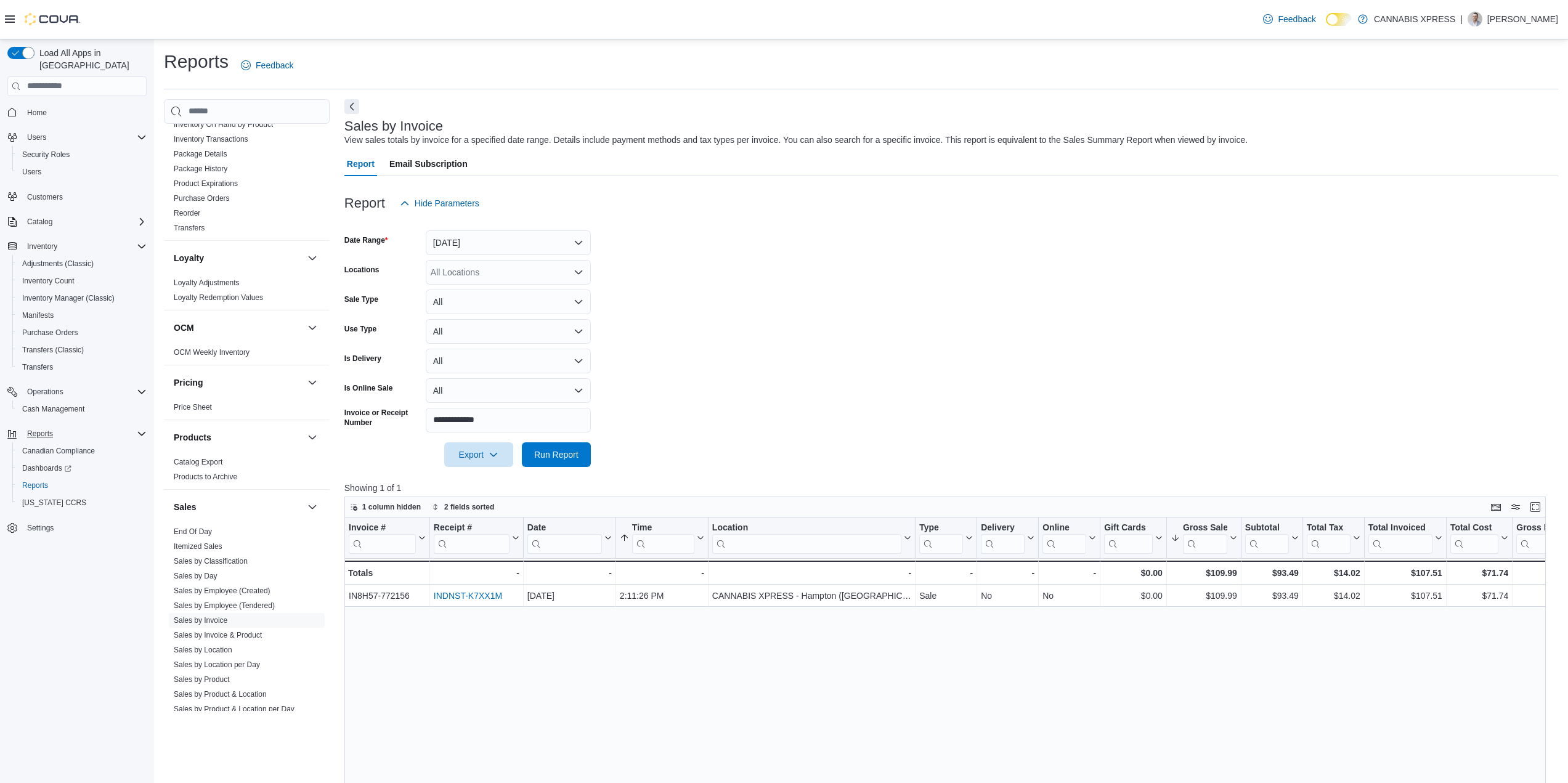
drag, startPoint x: 519, startPoint y: 403, endPoint x: 431, endPoint y: 410, distance: 88.3
click at [432, 410] on form "**********" at bounding box center [951, 341] width 1213 height 252
drag, startPoint x: 524, startPoint y: 420, endPoint x: 324, endPoint y: 412, distance: 200.2
click at [346, 415] on div "**********" at bounding box center [467, 419] width 246 height 24
paste input "text"
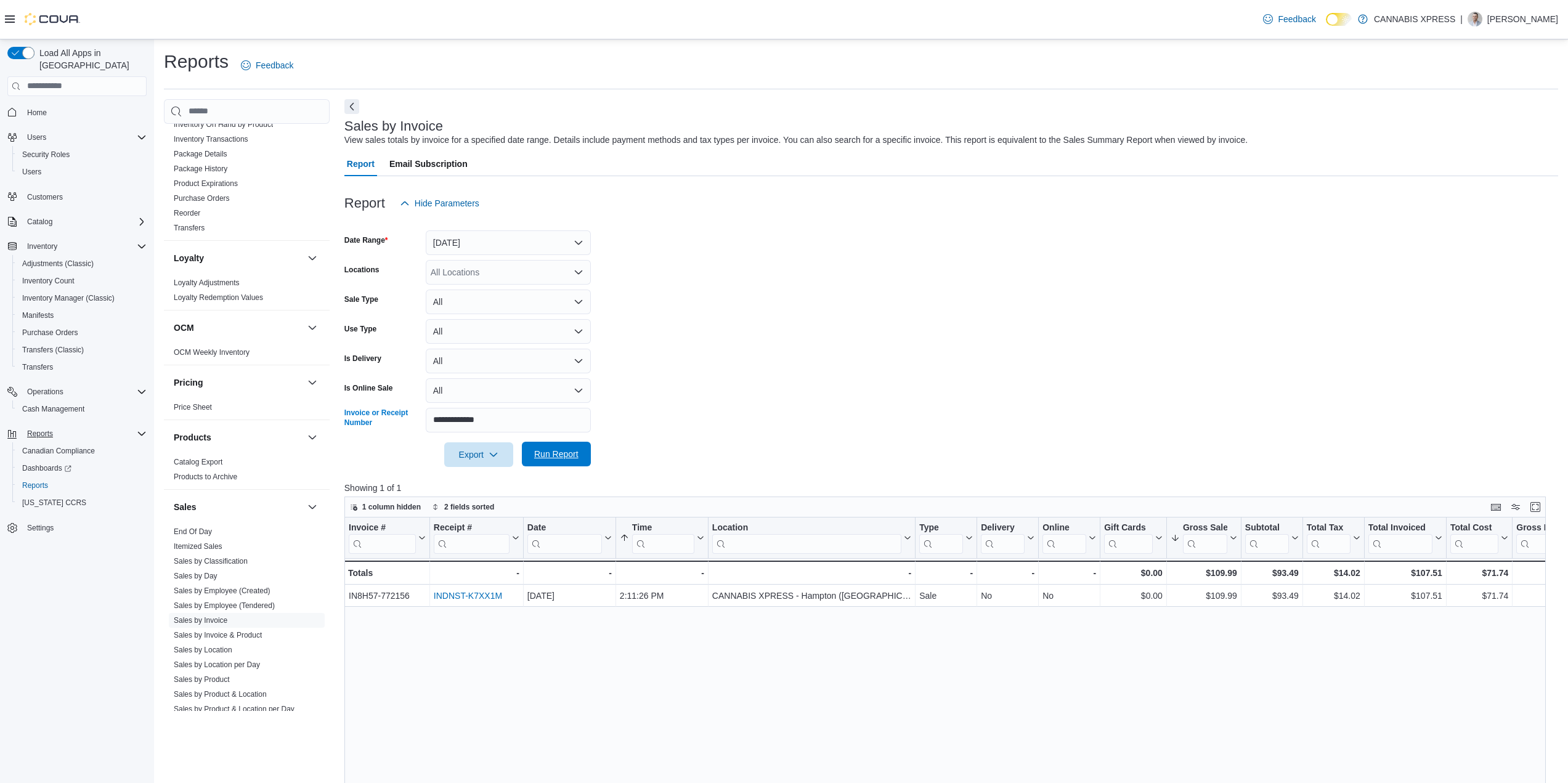
click at [540, 447] on span "Run Report" at bounding box center [557, 454] width 54 height 24
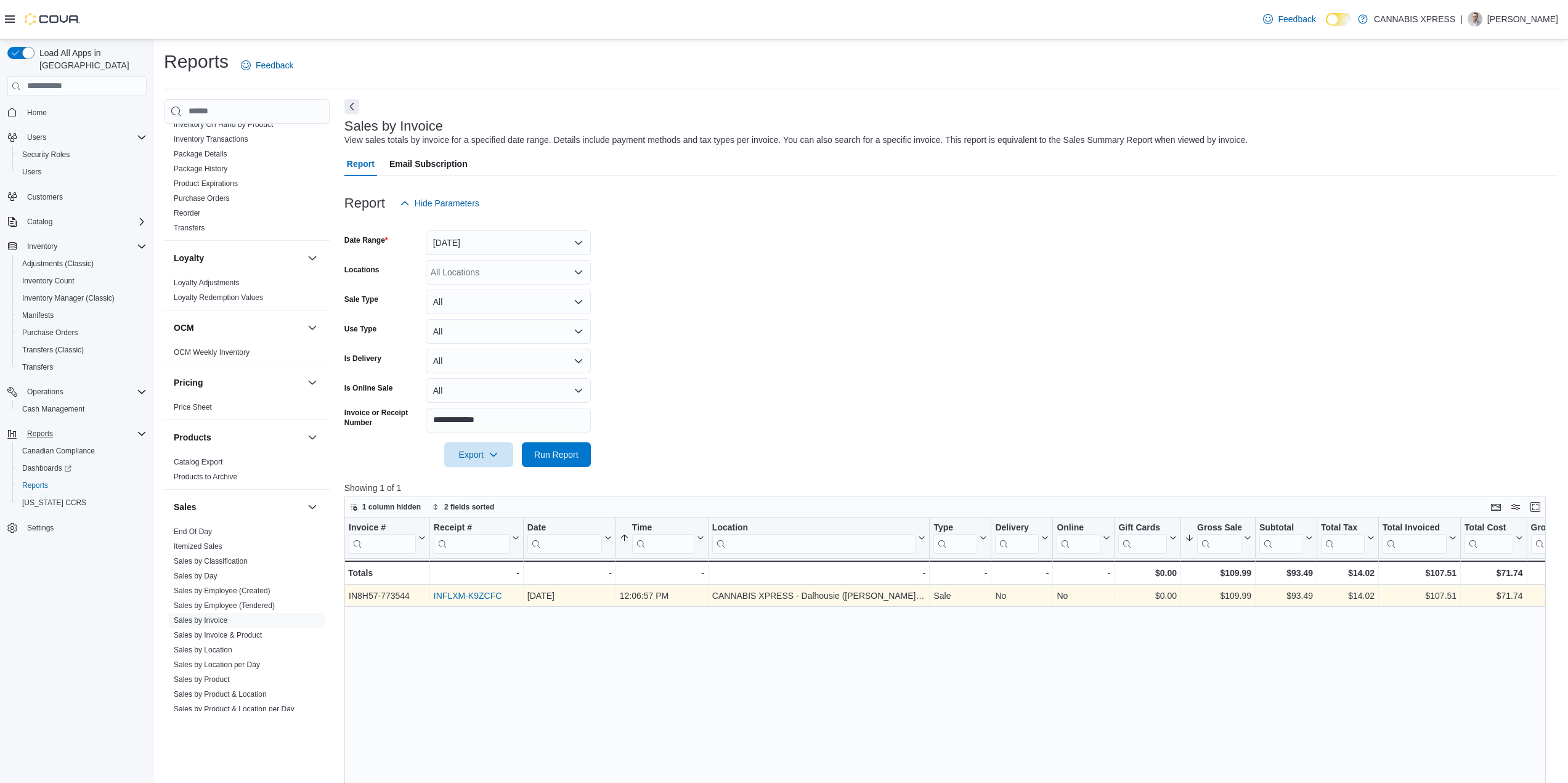
click at [475, 600] on link "INFLXM-K9ZCFC" at bounding box center [467, 595] width 68 height 10
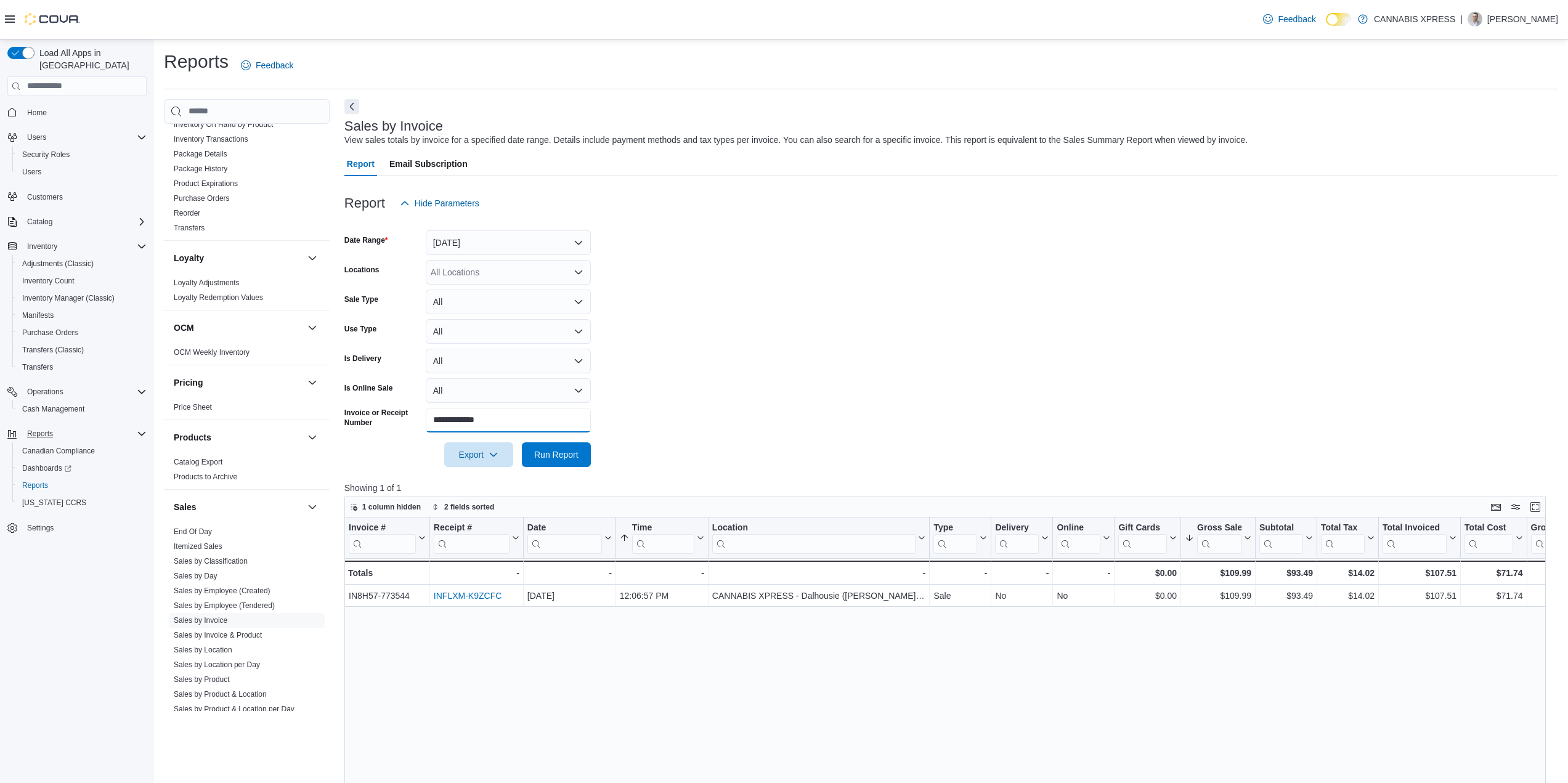
drag, startPoint x: 429, startPoint y: 415, endPoint x: 467, endPoint y: 430, distance: 40.9
click at [374, 414] on div "**********" at bounding box center [467, 419] width 246 height 24
paste input "text"
click at [571, 458] on span "Run Report" at bounding box center [556, 454] width 44 height 13
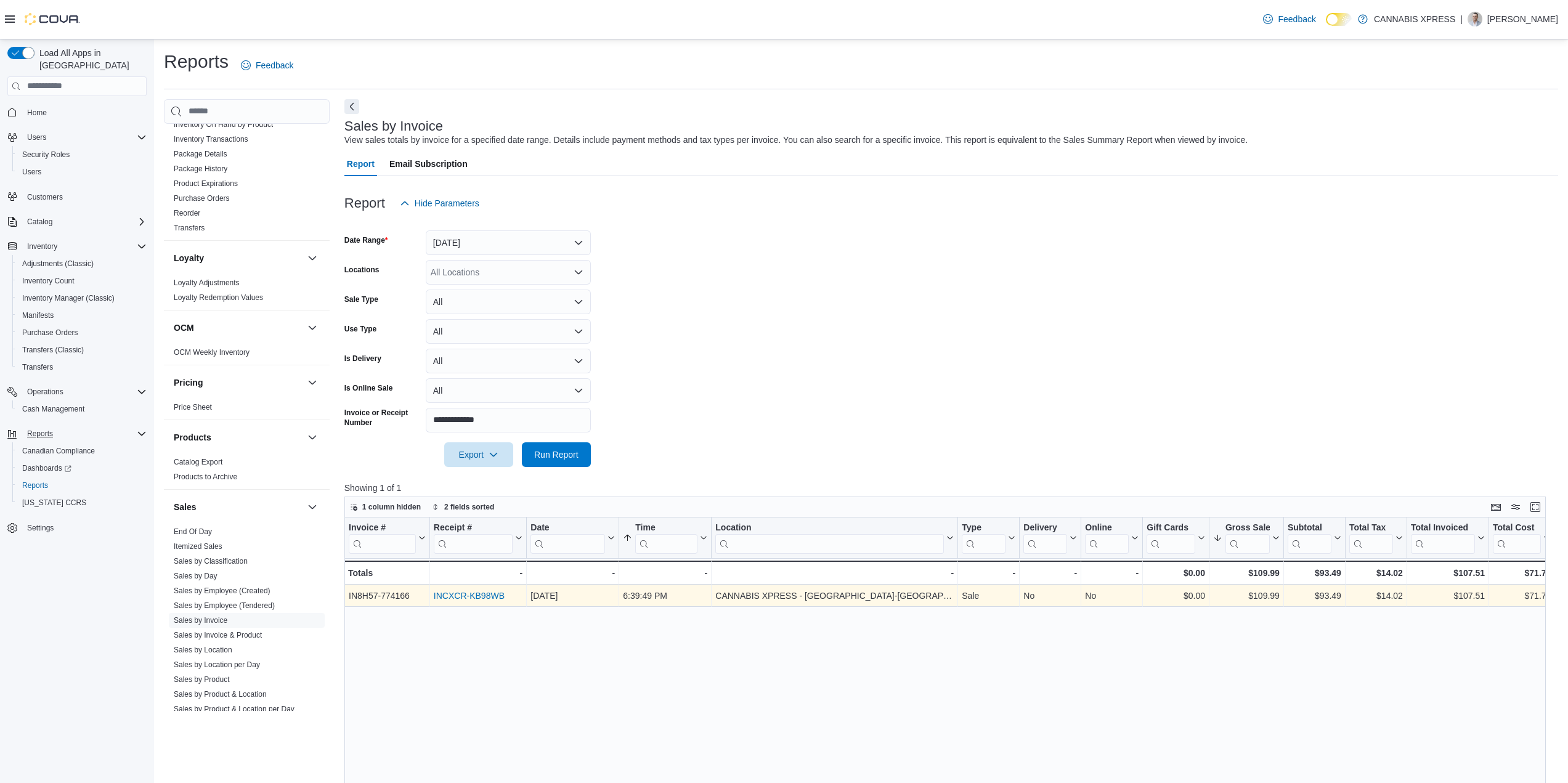
click at [483, 594] on link "INCXCR-KB98WB" at bounding box center [469, 595] width 71 height 10
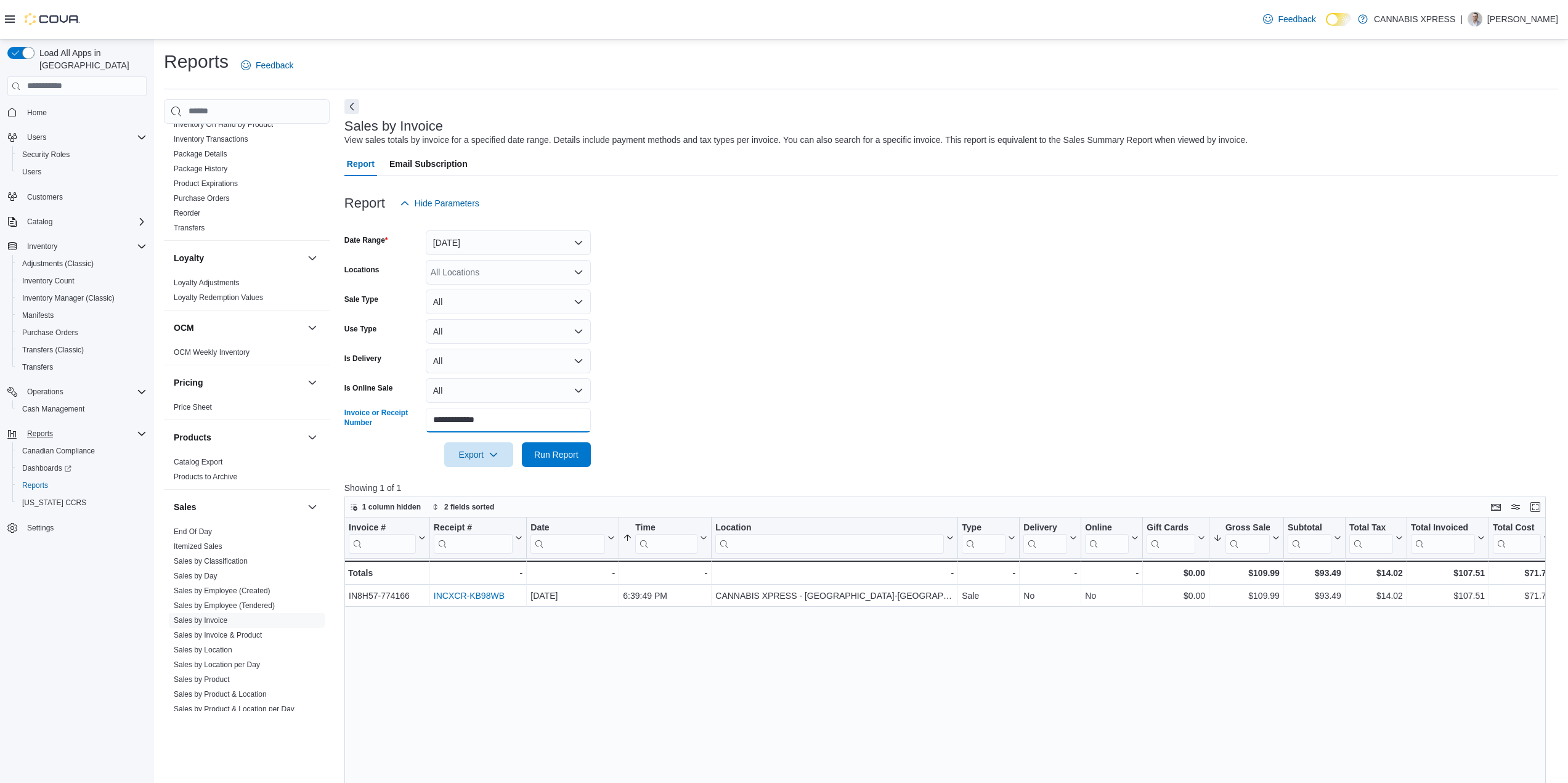
drag, startPoint x: 494, startPoint y: 417, endPoint x: 378, endPoint y: 416, distance: 116.0
click at [362, 419] on div "**********" at bounding box center [467, 419] width 246 height 24
paste input "text"
click at [560, 452] on span "Run Report" at bounding box center [556, 454] width 44 height 13
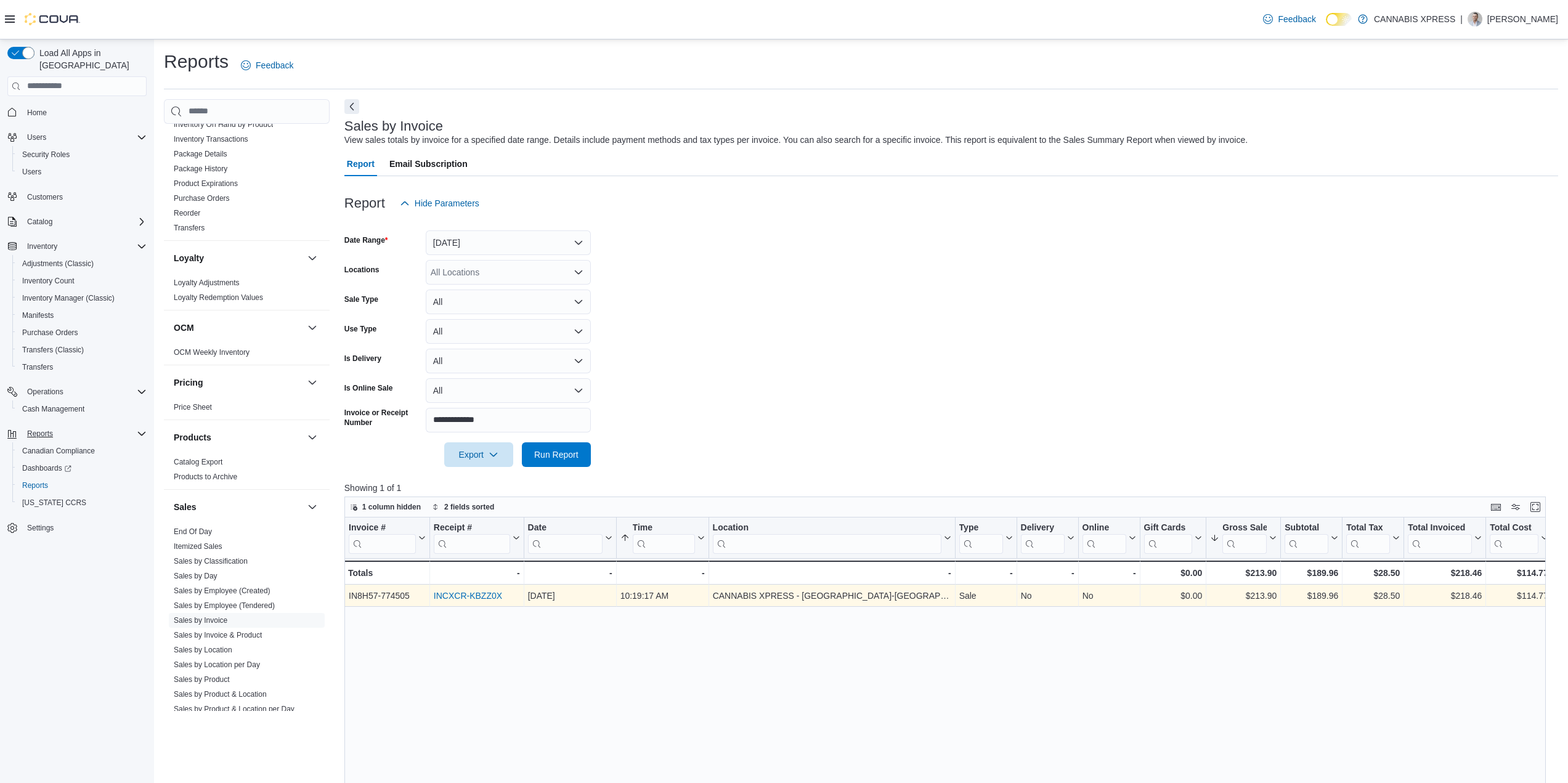
click at [477, 589] on div "INCXCR-KBZZ0X" at bounding box center [477, 595] width 87 height 14
click at [474, 597] on link "INCXCR-KBZZ0X" at bounding box center [468, 595] width 69 height 10
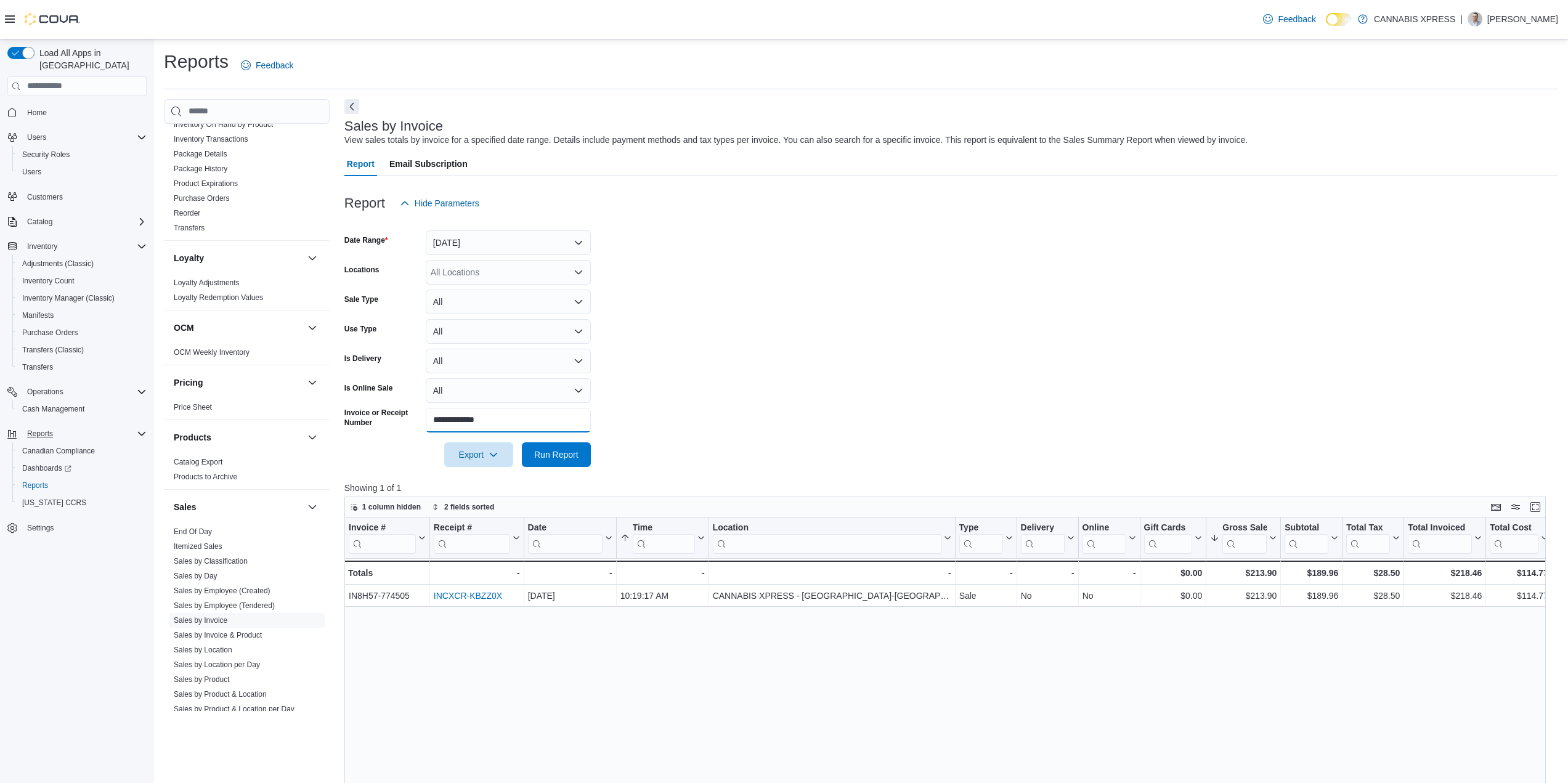
click at [380, 415] on div "**********" at bounding box center [467, 419] width 246 height 24
paste input "text"
click at [582, 447] on span "Run Report" at bounding box center [557, 454] width 54 height 24
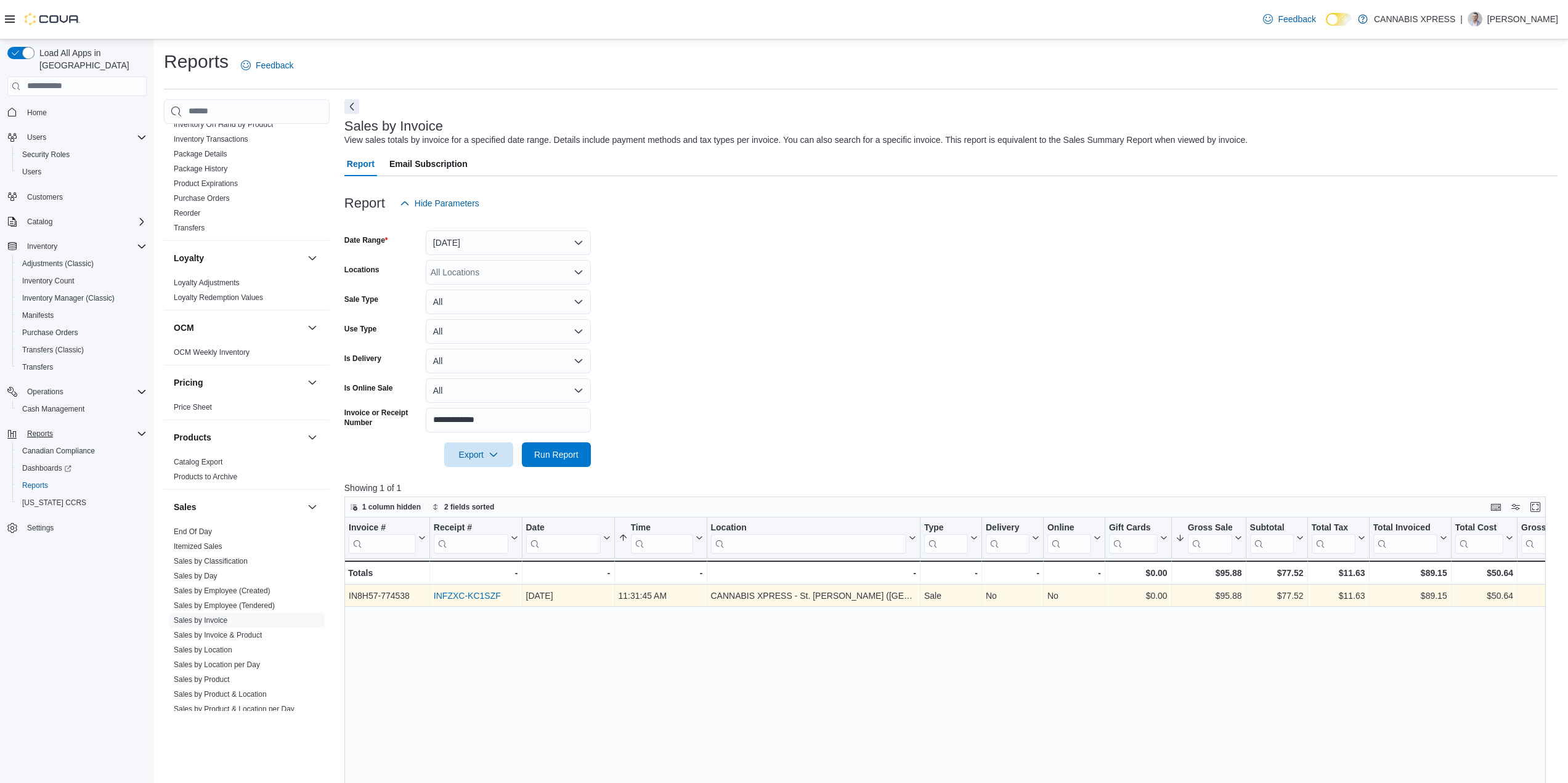
click at [432, 600] on div "INFZXC-KC1SZF - Receipt # URL, column 2, row 1" at bounding box center [476, 595] width 92 height 23
click at [465, 590] on div "INFZXC-KC1SZF" at bounding box center [476, 595] width 85 height 14
click at [463, 592] on link "INFZXC-KC1SZF" at bounding box center [467, 595] width 67 height 10
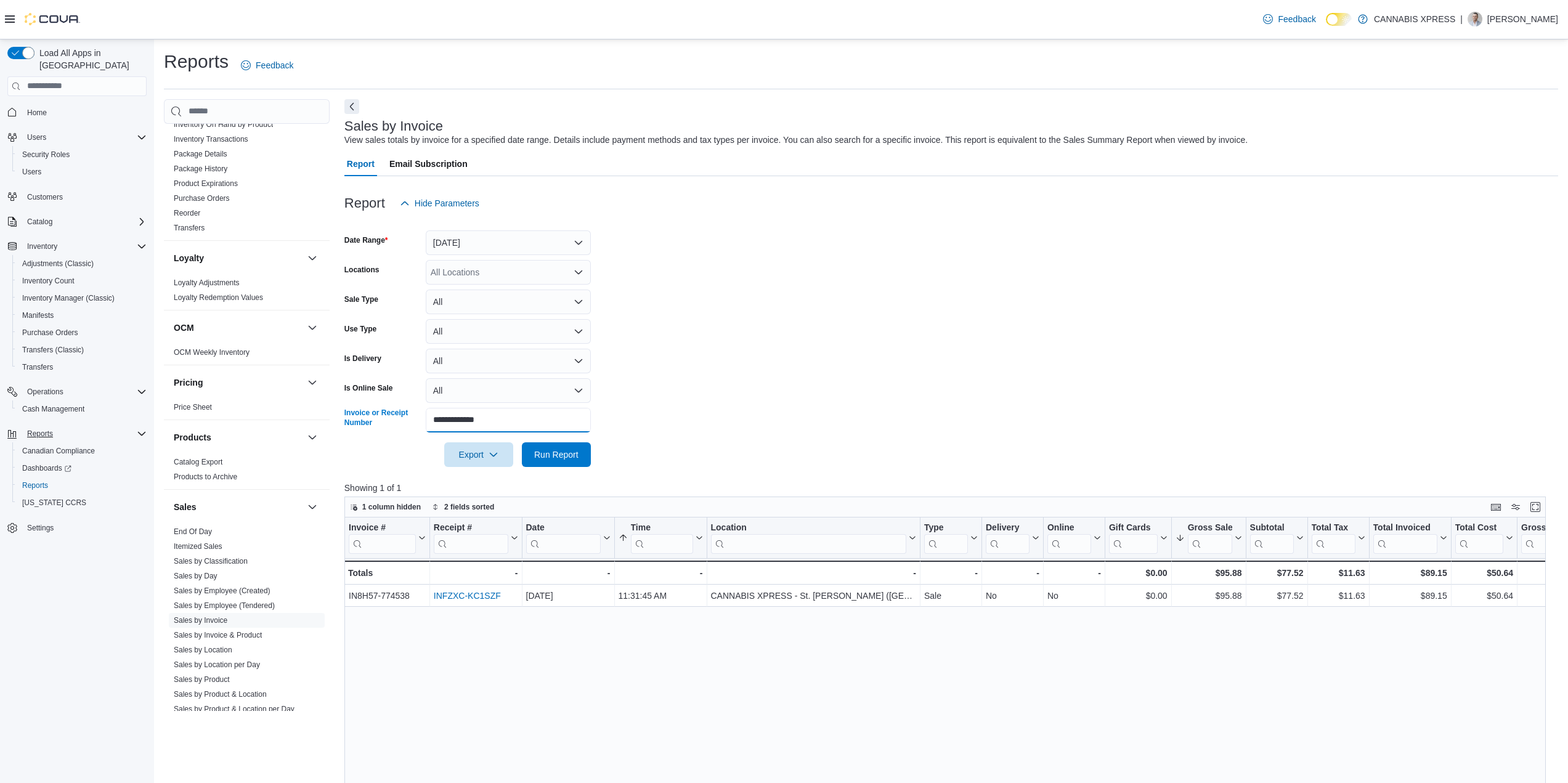
drag, startPoint x: 522, startPoint y: 419, endPoint x: 364, endPoint y: 410, distance: 158.3
click at [380, 411] on div "**********" at bounding box center [467, 419] width 246 height 24
paste input "text"
click at [543, 448] on span "Run Report" at bounding box center [556, 454] width 44 height 13
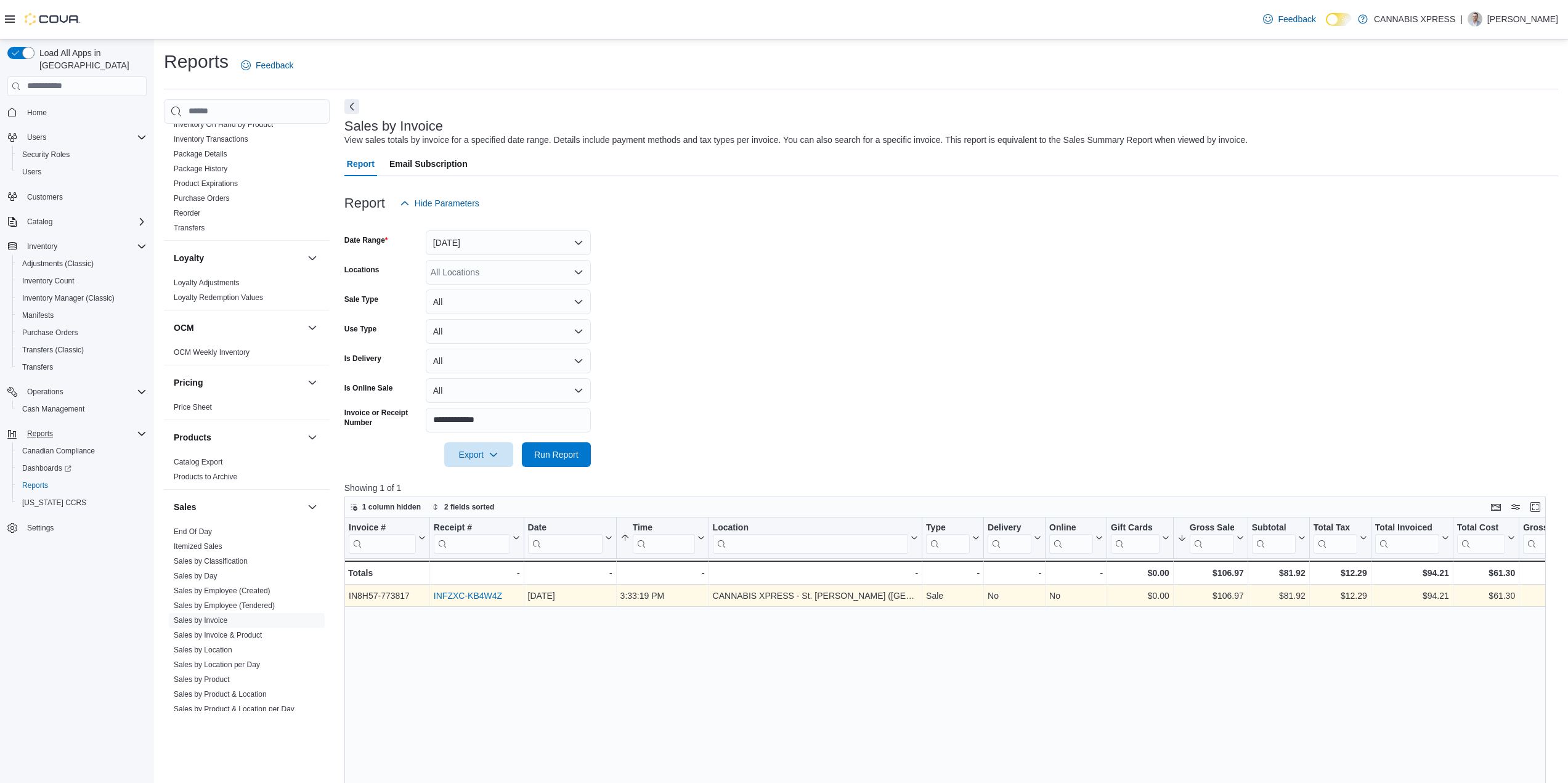
click at [475, 595] on link "INFZXC-KB4W4Z" at bounding box center [468, 595] width 69 height 10
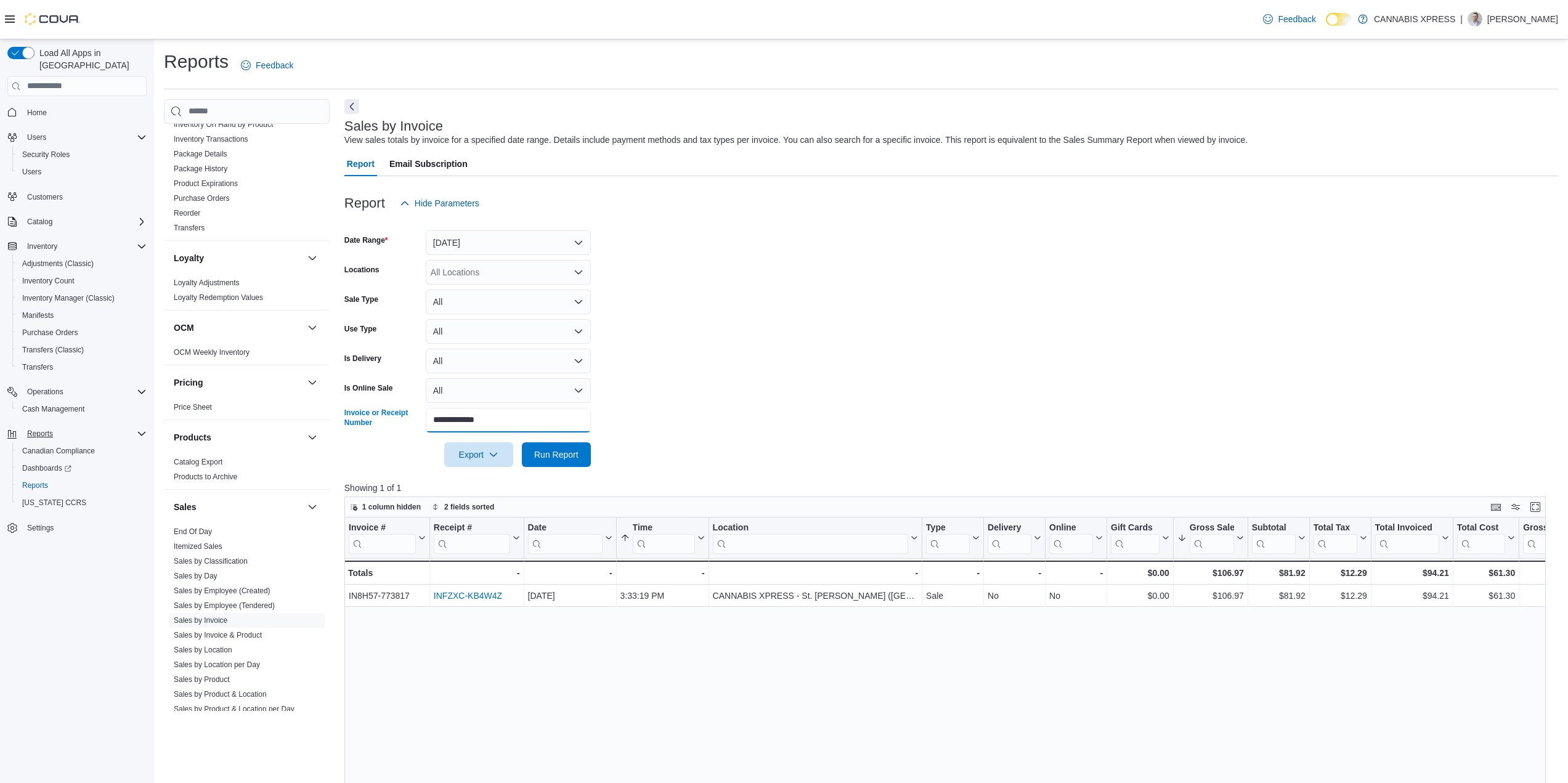
drag, startPoint x: 519, startPoint y: 430, endPoint x: 367, endPoint y: 425, distance: 152.1
click at [367, 425] on div "**********" at bounding box center [467, 419] width 246 height 24
paste input "text"
type input "**********"
click at [565, 449] on span "Run Report" at bounding box center [556, 454] width 44 height 13
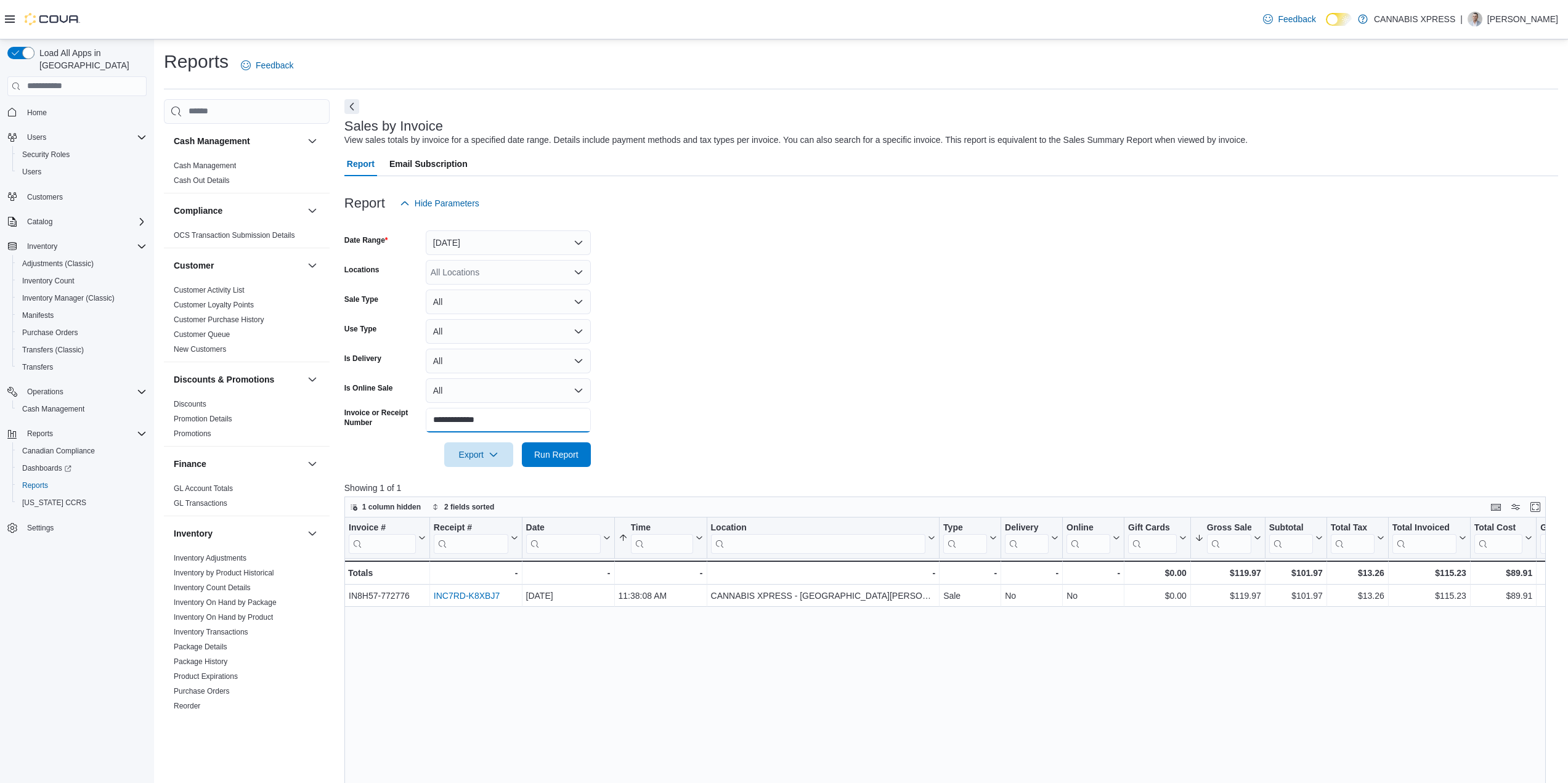
drag, startPoint x: 508, startPoint y: 427, endPoint x: 344, endPoint y: 435, distance: 164.2
click at [345, 432] on div "**********" at bounding box center [467, 419] width 246 height 24
drag, startPoint x: 495, startPoint y: 409, endPoint x: 383, endPoint y: 425, distance: 113.1
click at [385, 425] on div "**********" at bounding box center [467, 419] width 246 height 24
click at [528, 444] on button "Run Report" at bounding box center [556, 454] width 69 height 24
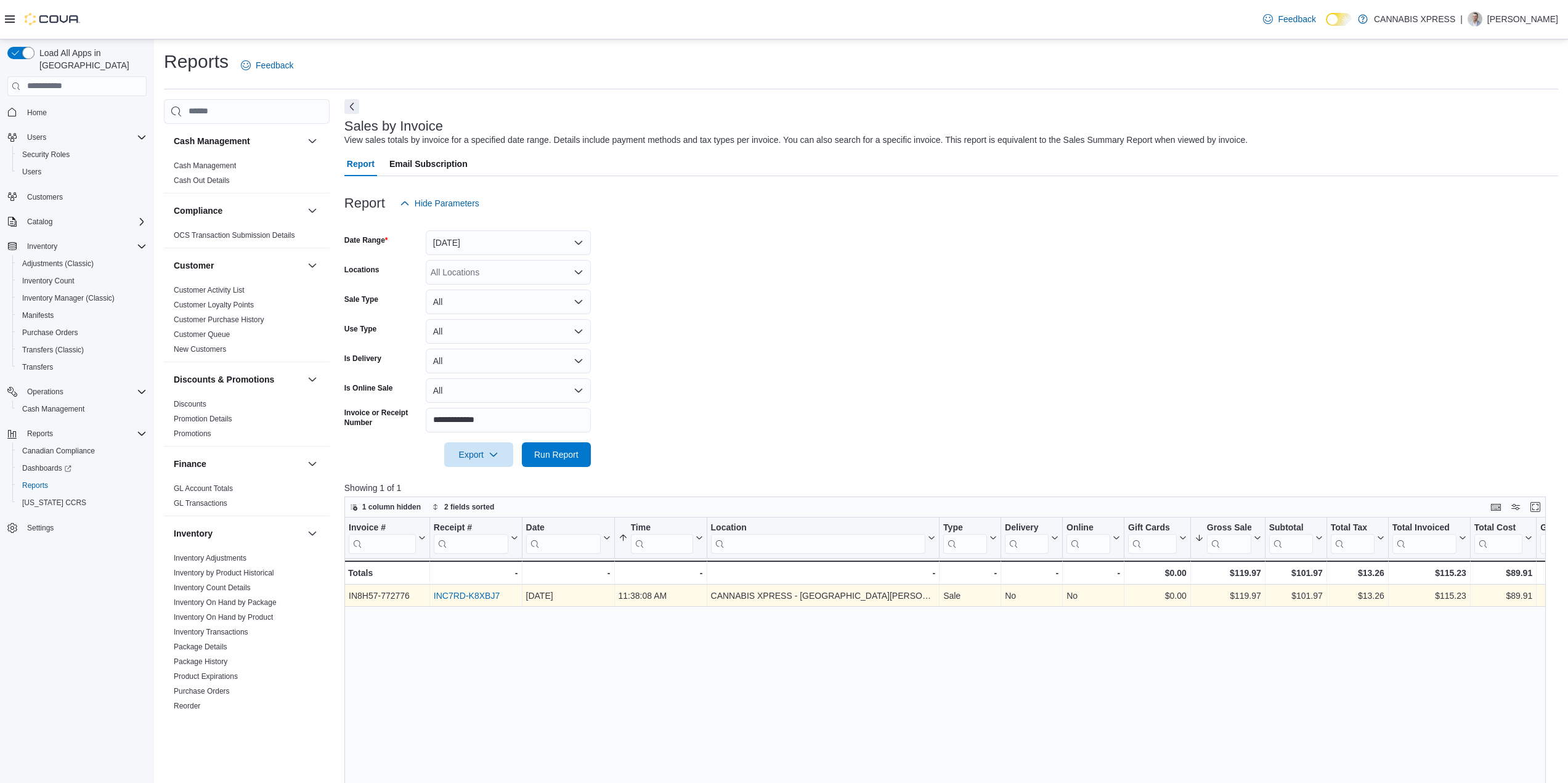
click at [480, 593] on link "INC7RD-K8XBJ7" at bounding box center [466, 595] width 66 height 10
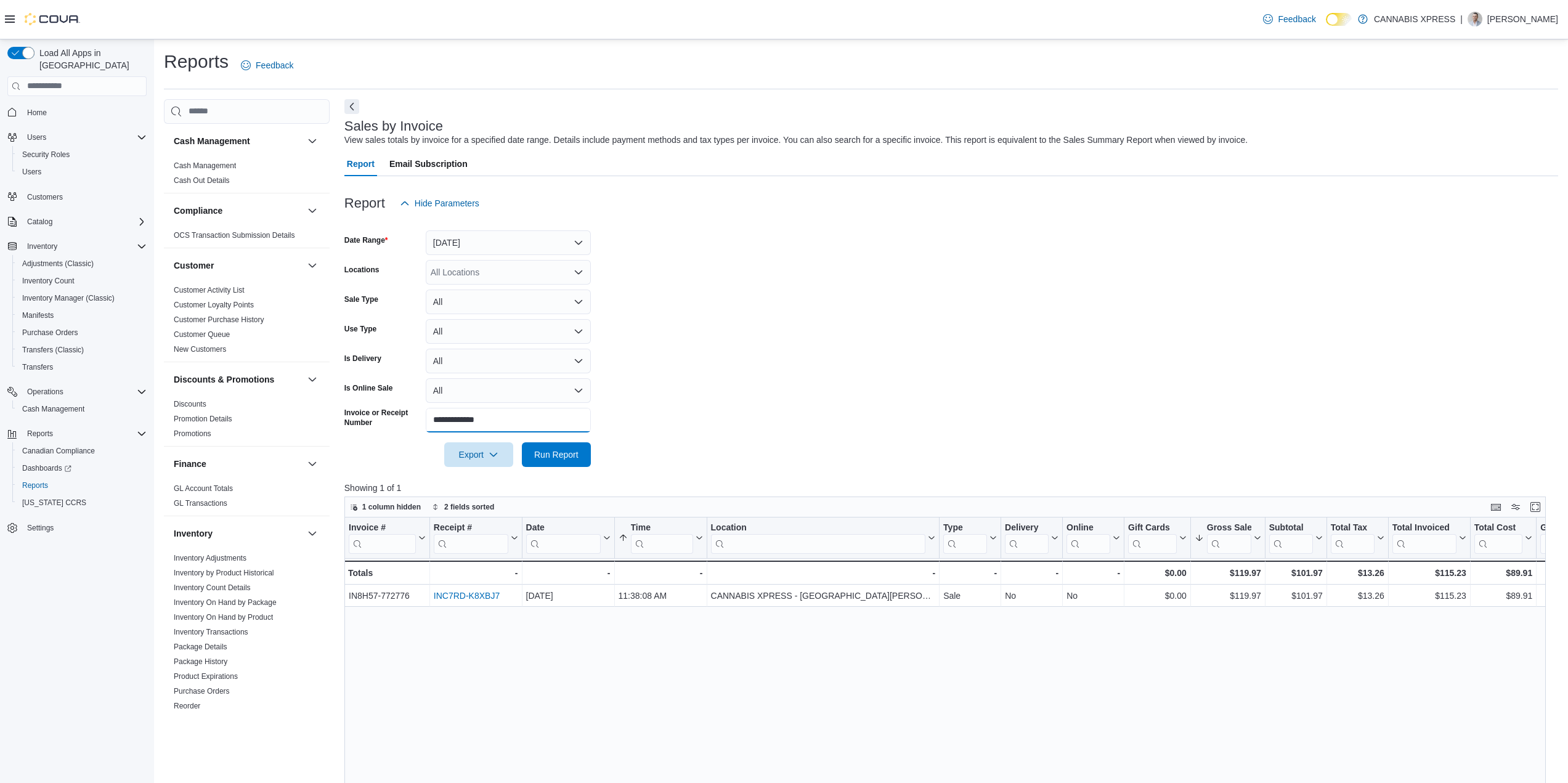
drag, startPoint x: 368, startPoint y: 414, endPoint x: 330, endPoint y: 413, distance: 38.0
click at [333, 413] on div "Cash Management Cash Management Cash Out Details Compliance OCS Transaction Sub…" at bounding box center [861, 611] width 1394 height 1024
paste input "text"
click at [559, 454] on span "Run Report" at bounding box center [556, 454] width 44 height 13
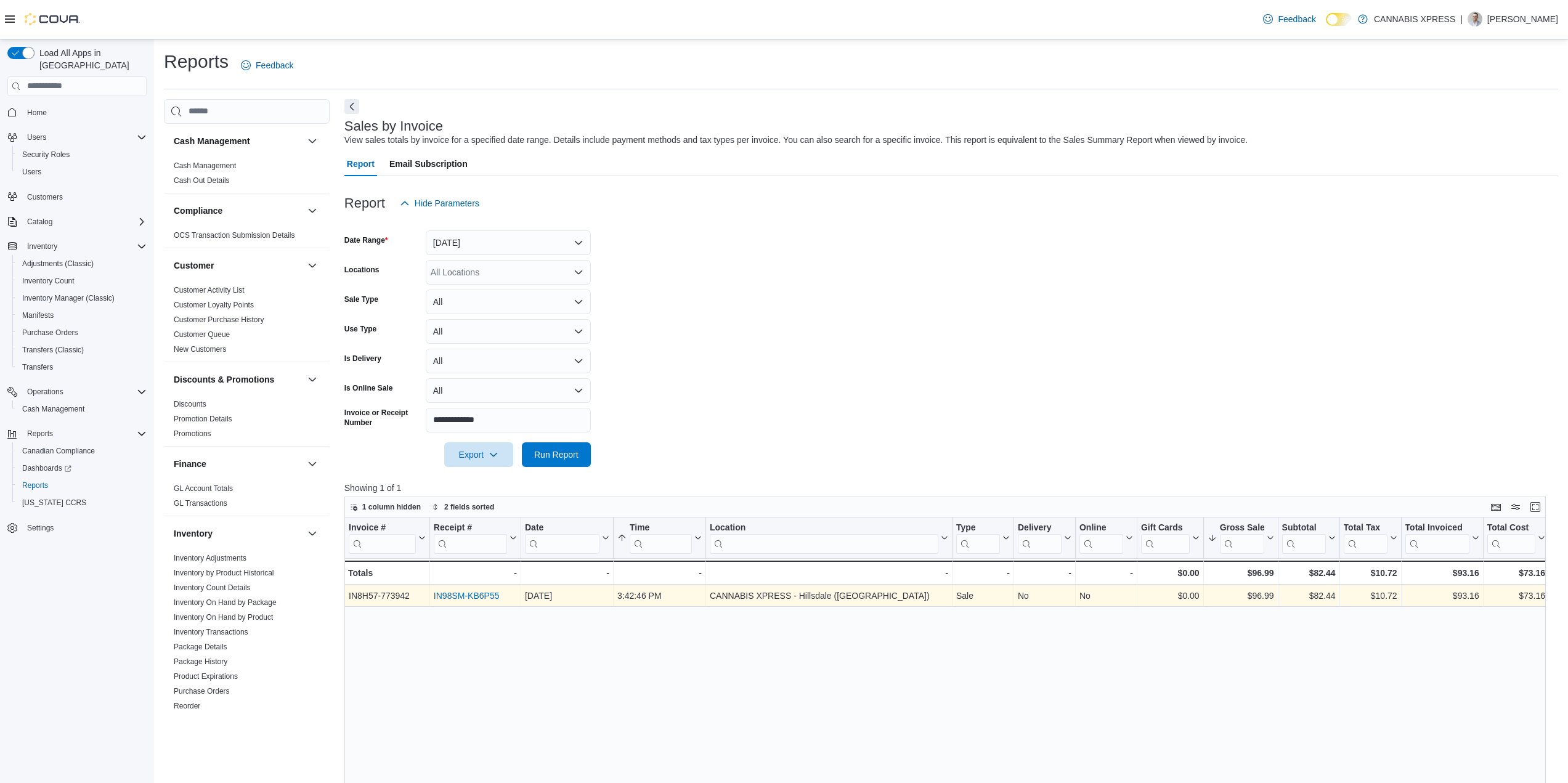
click at [461, 598] on link "IN98SM-KB6P55" at bounding box center [466, 595] width 66 height 10
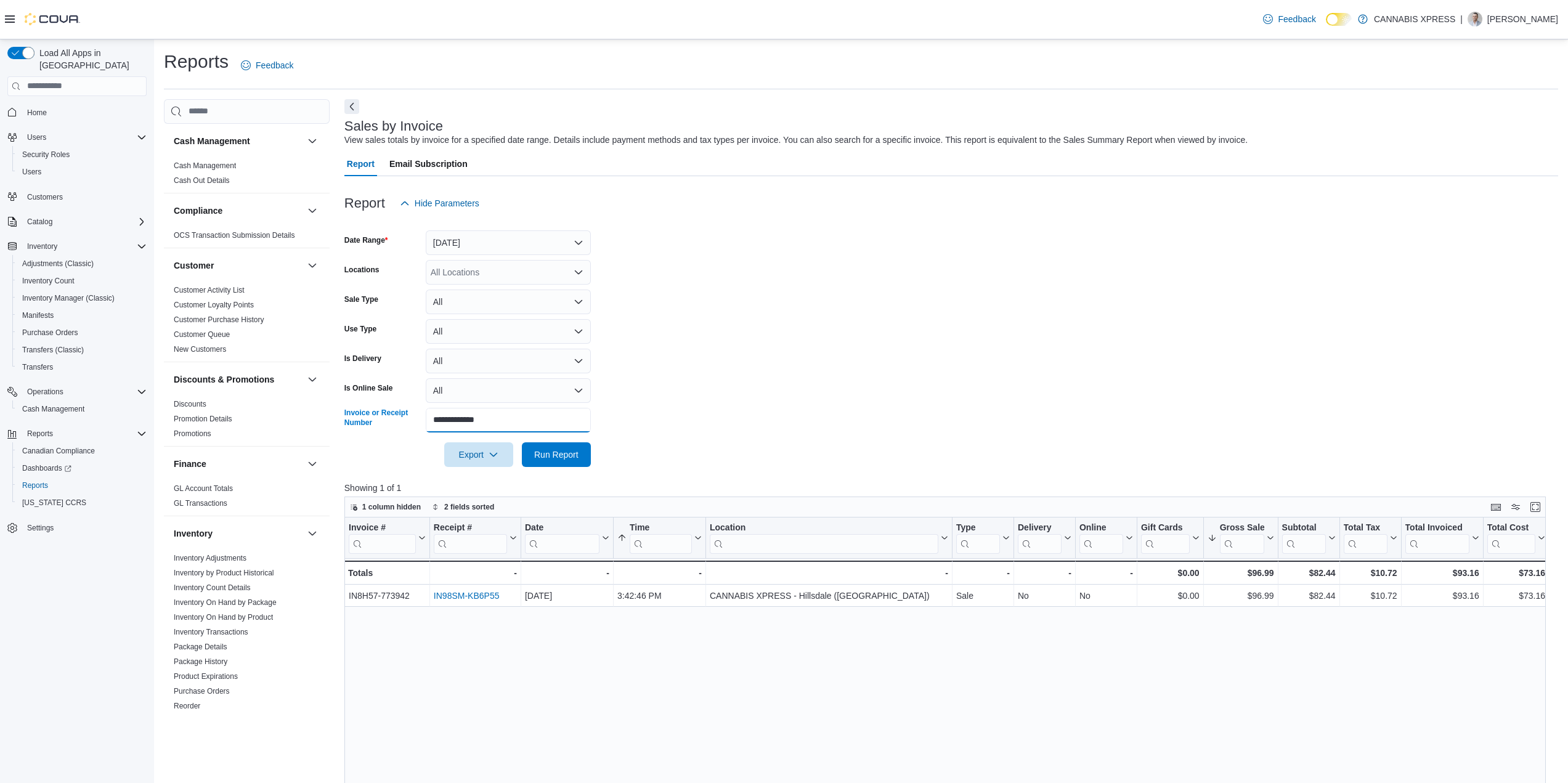
drag, startPoint x: 423, startPoint y: 413, endPoint x: 484, endPoint y: 441, distance: 67.1
click at [352, 414] on div "**********" at bounding box center [467, 419] width 246 height 24
paste input "text"
click at [549, 450] on span "Run Report" at bounding box center [556, 454] width 44 height 13
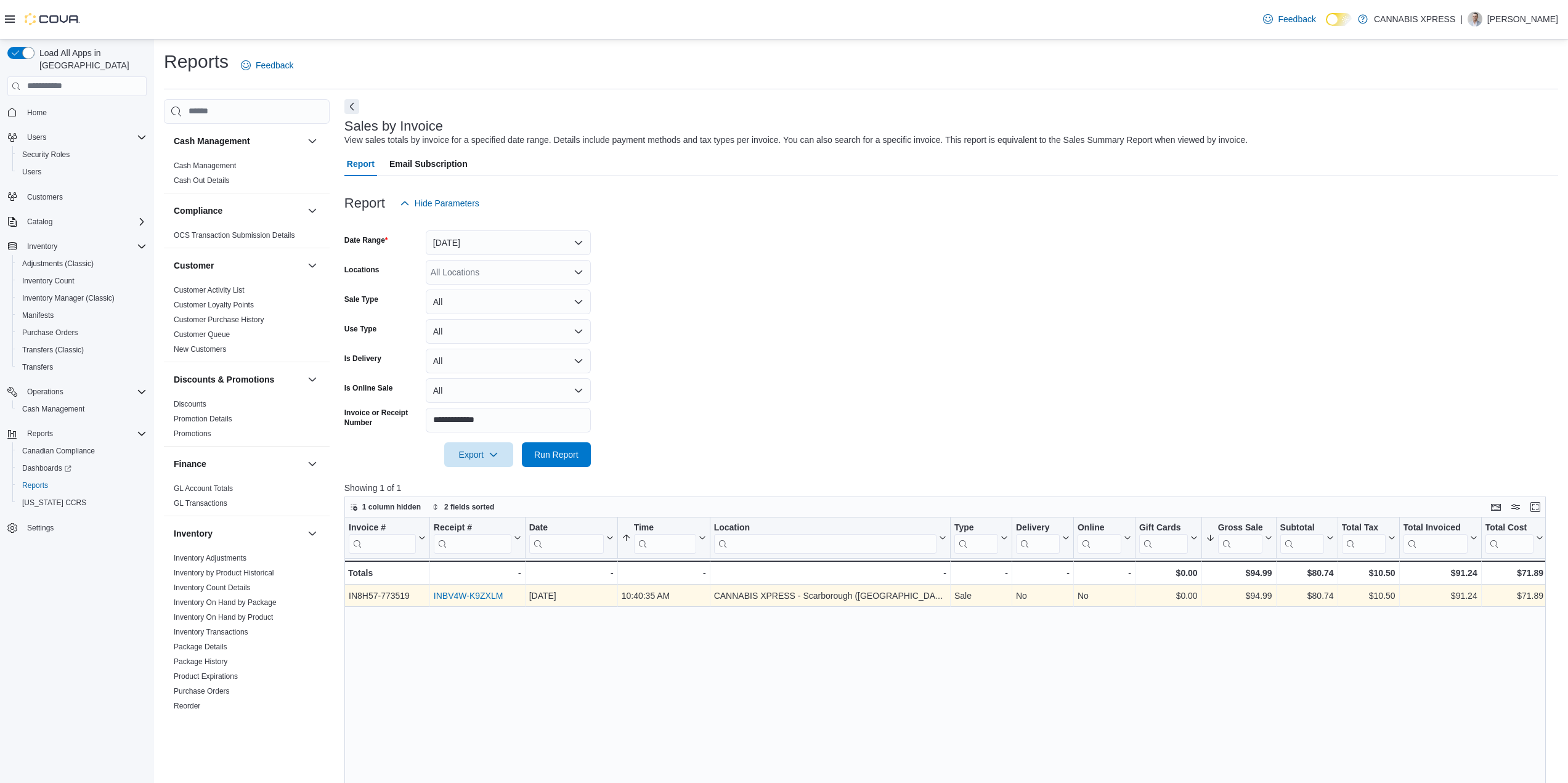
click at [484, 598] on link "INBV4W-K9ZXLM" at bounding box center [468, 595] width 69 height 10
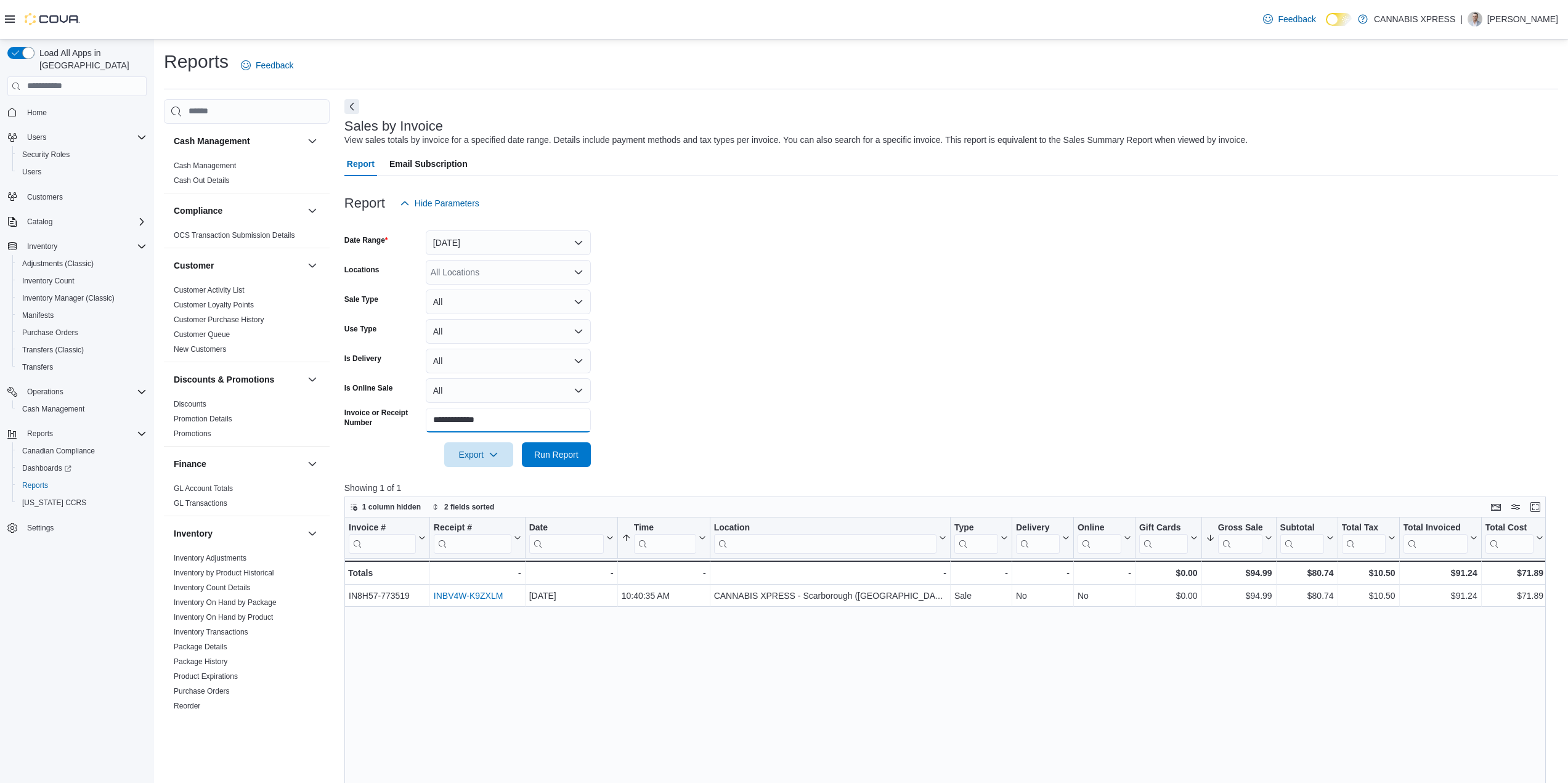
click at [388, 413] on div "**********" at bounding box center [467, 419] width 246 height 24
paste input "text"
drag, startPoint x: 562, startPoint y: 453, endPoint x: 585, endPoint y: 436, distance: 28.6
click at [561, 453] on span "Run Report" at bounding box center [556, 454] width 44 height 13
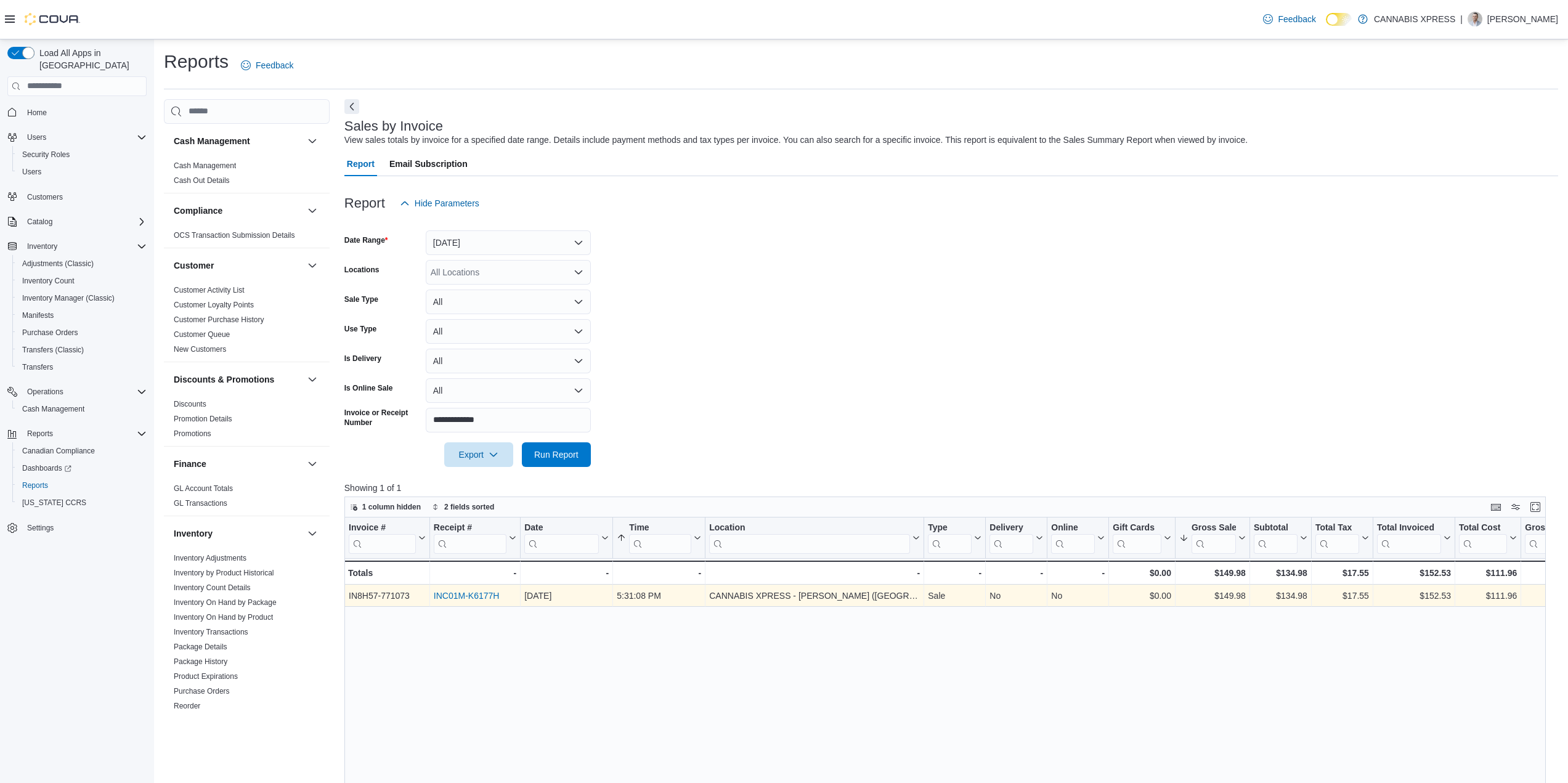
click at [469, 597] on link "INC01M-K6177H" at bounding box center [466, 595] width 66 height 10
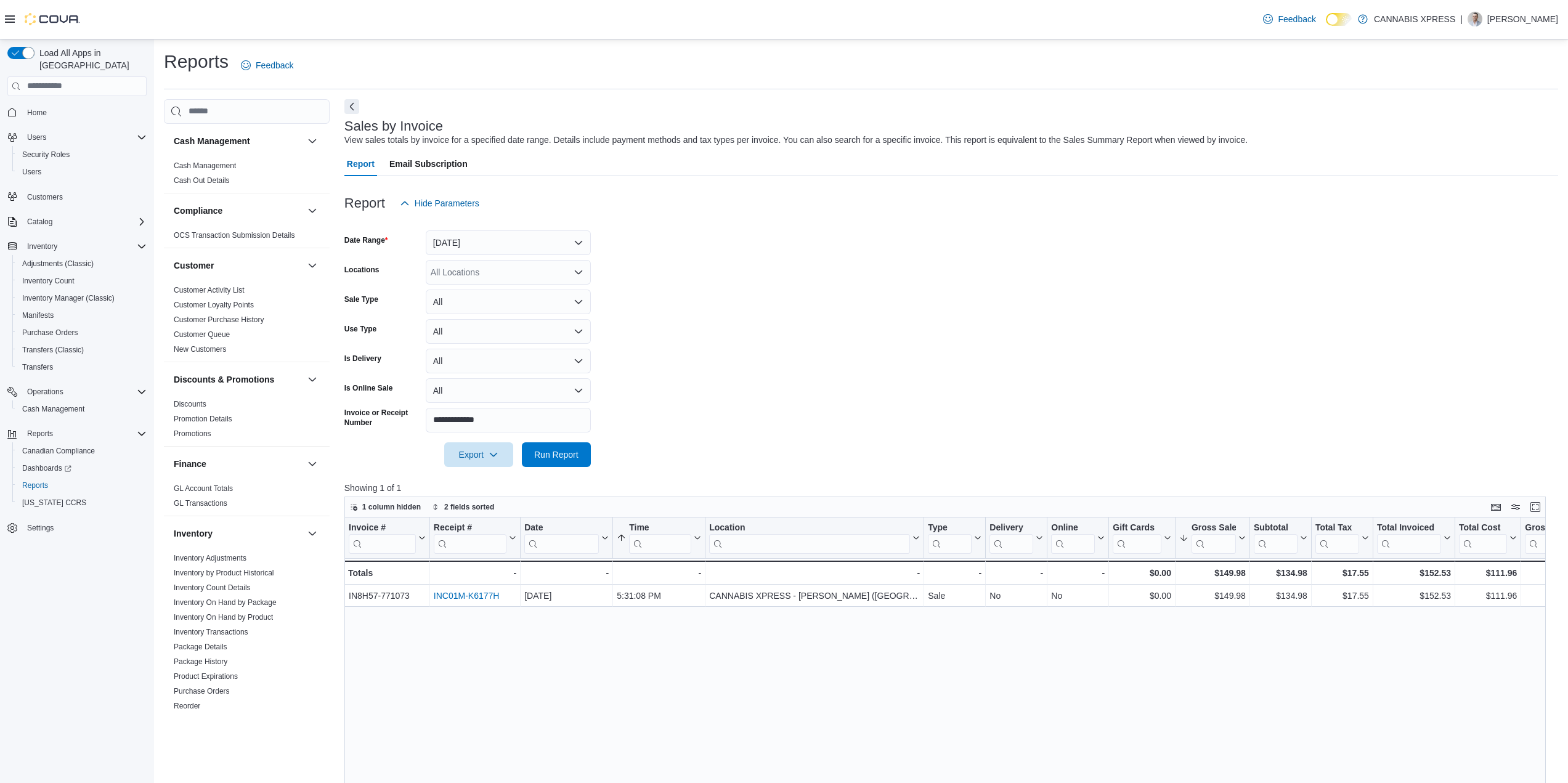
drag, startPoint x: 491, startPoint y: 432, endPoint x: 425, endPoint y: 419, distance: 67.3
click at [357, 422] on form "**********" at bounding box center [951, 341] width 1213 height 252
click at [493, 427] on input "**********" at bounding box center [508, 419] width 165 height 24
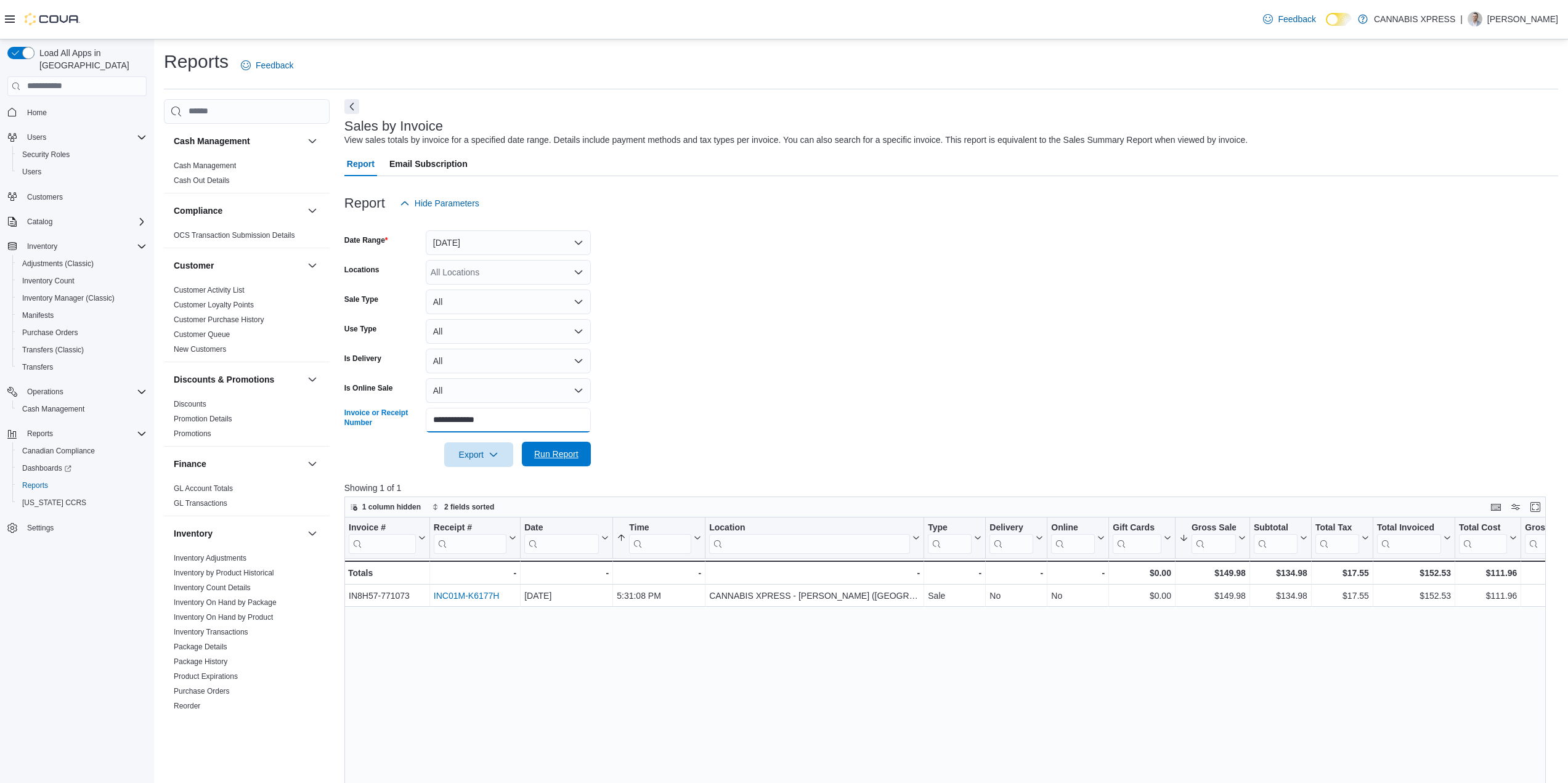
paste input "text"
click at [560, 453] on span "Run Report" at bounding box center [556, 455] width 44 height 13
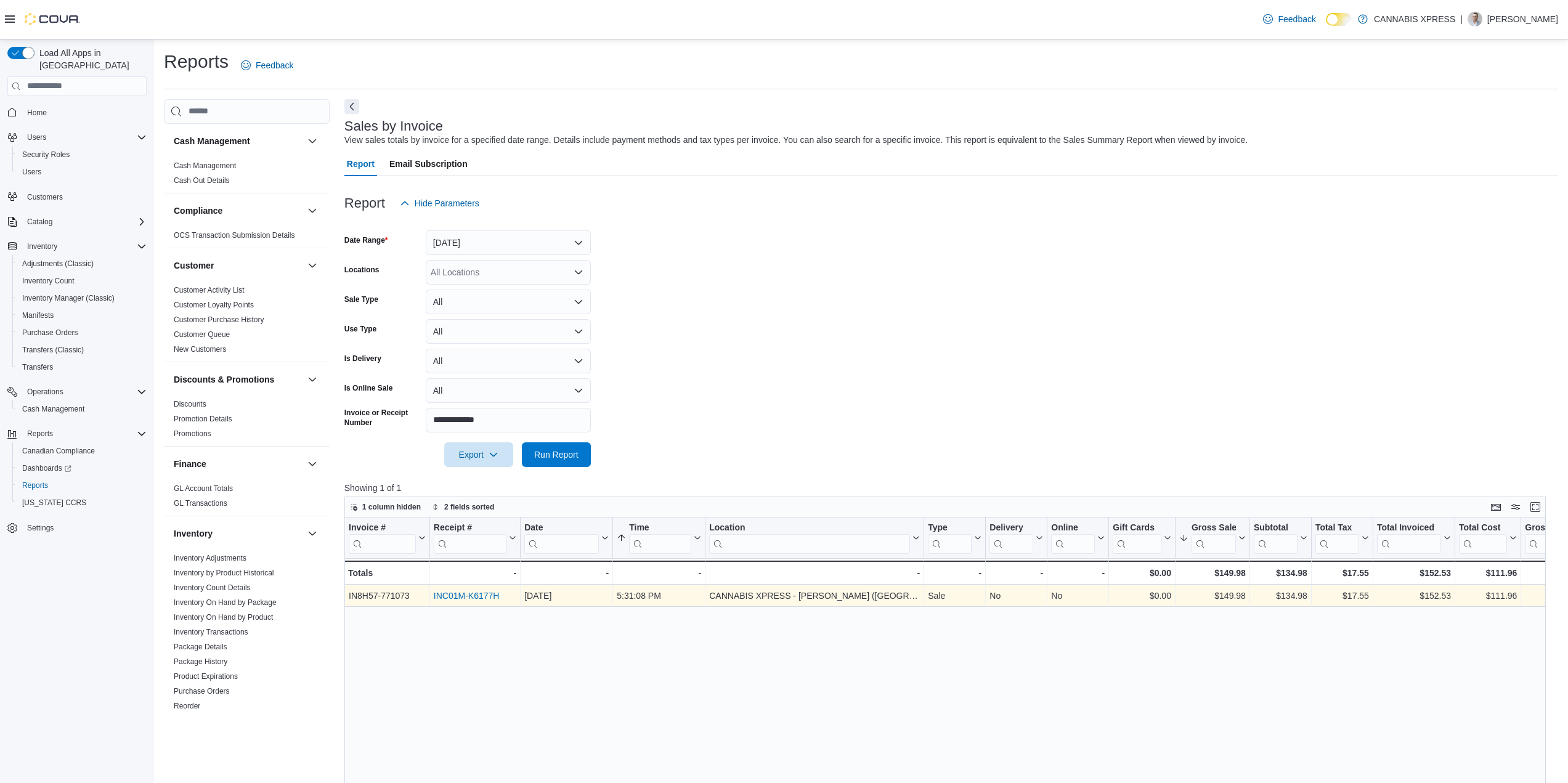
click at [476, 595] on link "INC01M-K6177H" at bounding box center [466, 595] width 66 height 10
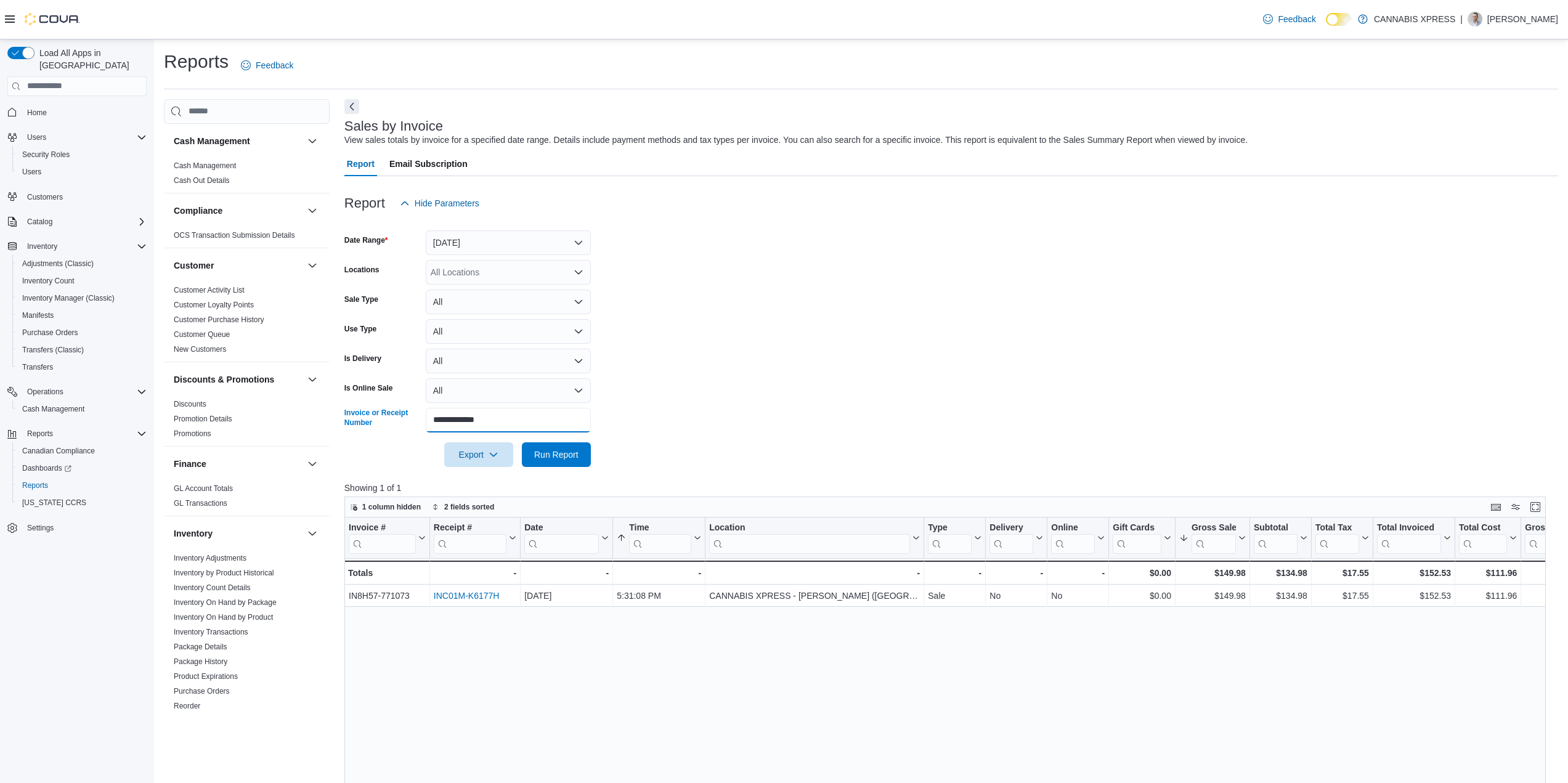
drag, startPoint x: 486, startPoint y: 416, endPoint x: 558, endPoint y: 434, distance: 74.2
click at [355, 410] on div "**********" at bounding box center [467, 419] width 246 height 24
paste input "text"
click at [565, 447] on span "Run Report" at bounding box center [557, 454] width 54 height 24
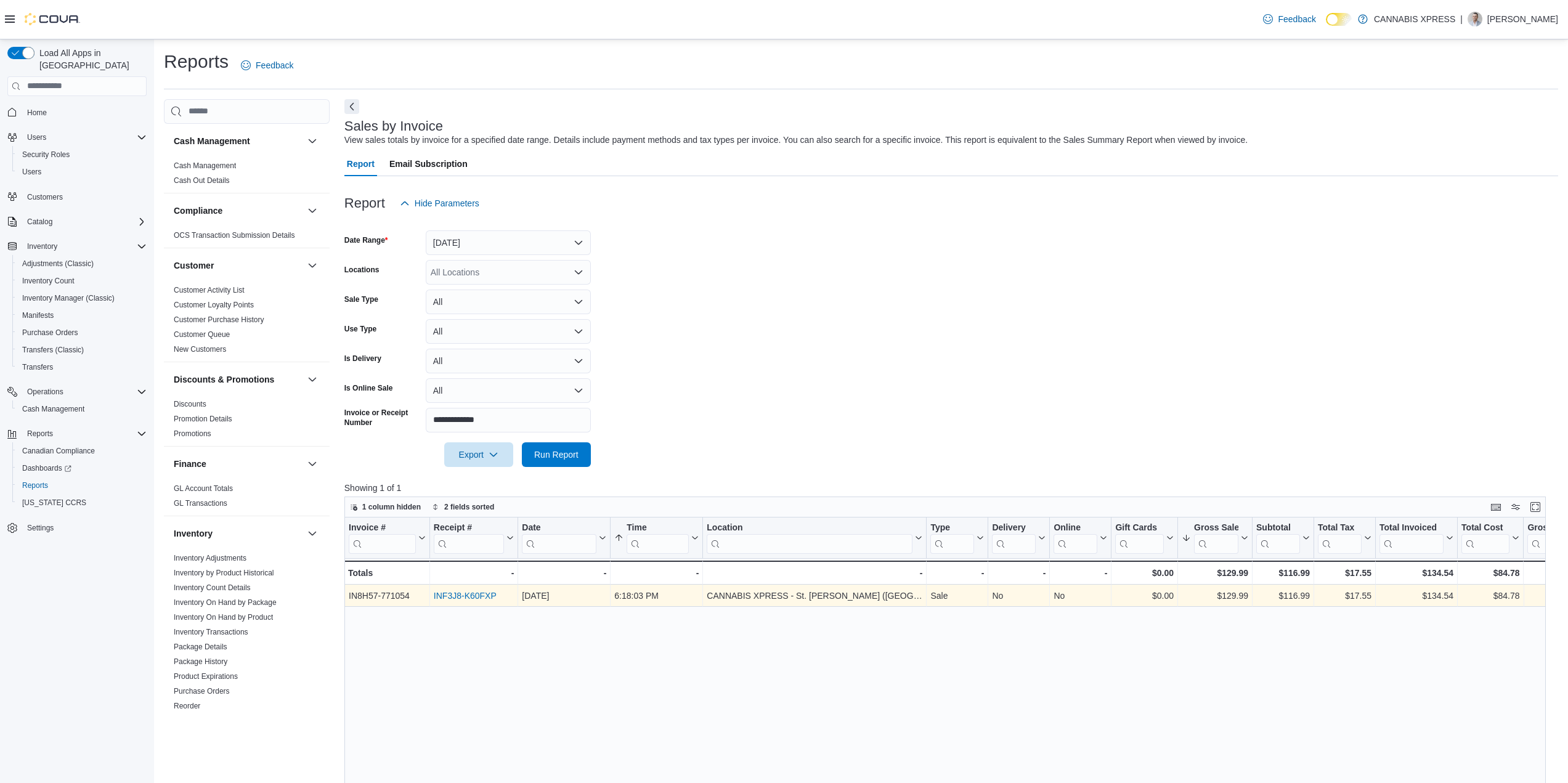
click at [465, 602] on div "INF3J8-K60FXP" at bounding box center [474, 595] width 80 height 14
click at [466, 597] on link "INF3J8-K60FXP" at bounding box center [466, 595] width 63 height 10
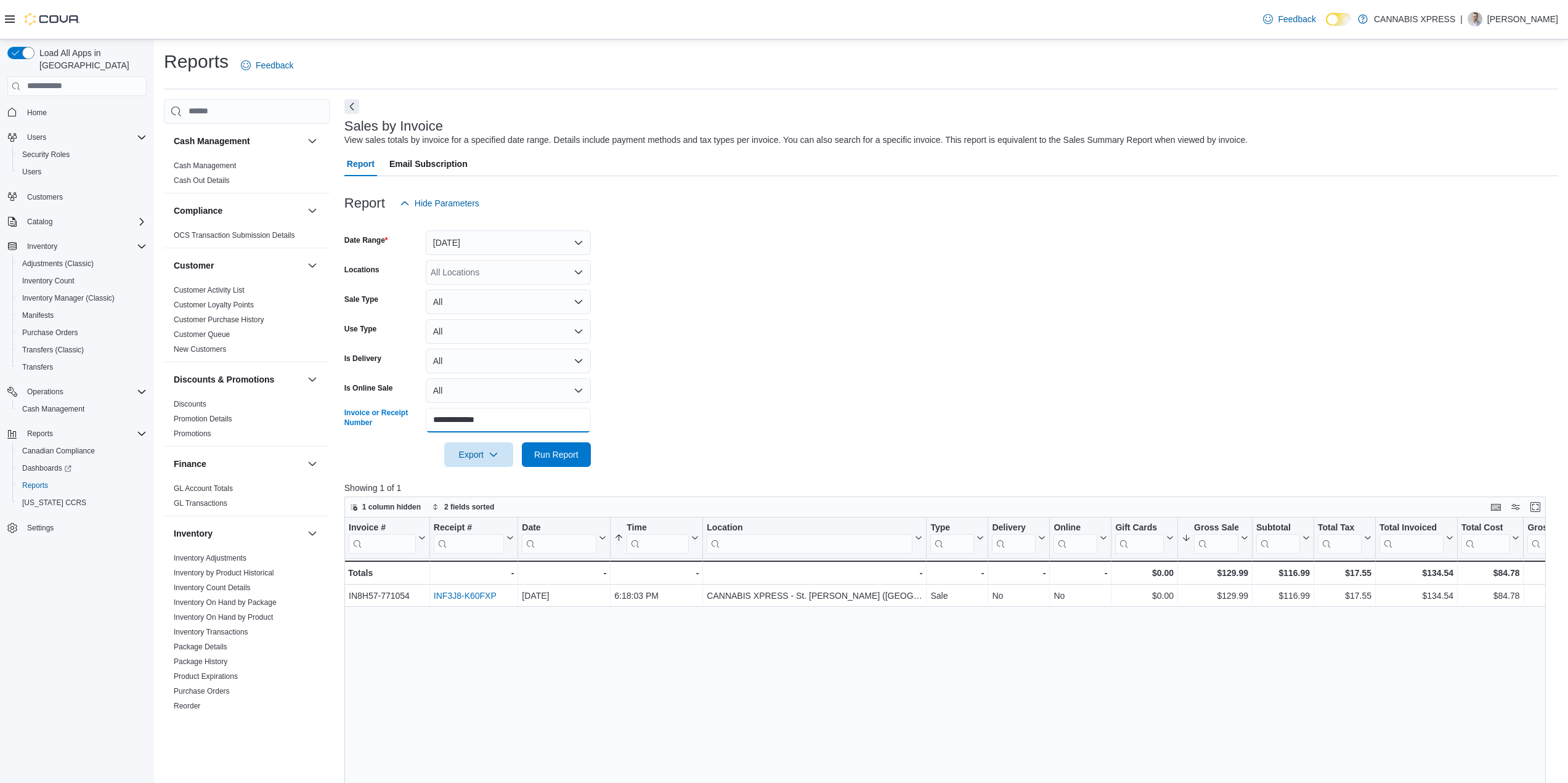
drag, startPoint x: 516, startPoint y: 425, endPoint x: 509, endPoint y: 428, distance: 7.6
click at [333, 419] on div "Cash Management Cash Management Cash Out Details Compliance OCS Transaction Sub…" at bounding box center [861, 611] width 1394 height 1024
paste input "text"
drag, startPoint x: 558, startPoint y: 452, endPoint x: 580, endPoint y: 452, distance: 22.0
click at [559, 452] on span "Run Report" at bounding box center [556, 454] width 44 height 13
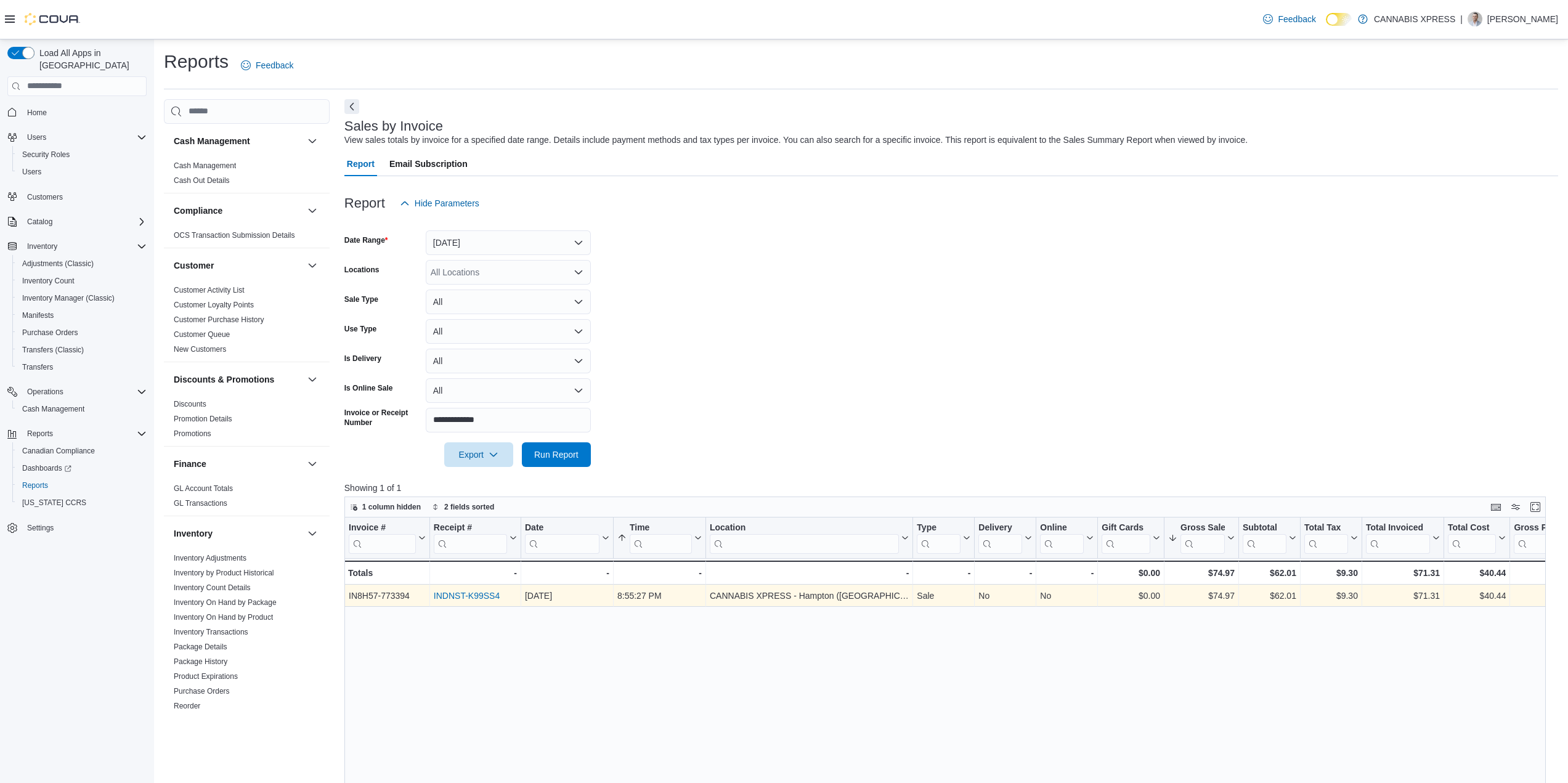
click at [473, 593] on link "INDNST-K99SS4" at bounding box center [466, 595] width 66 height 10
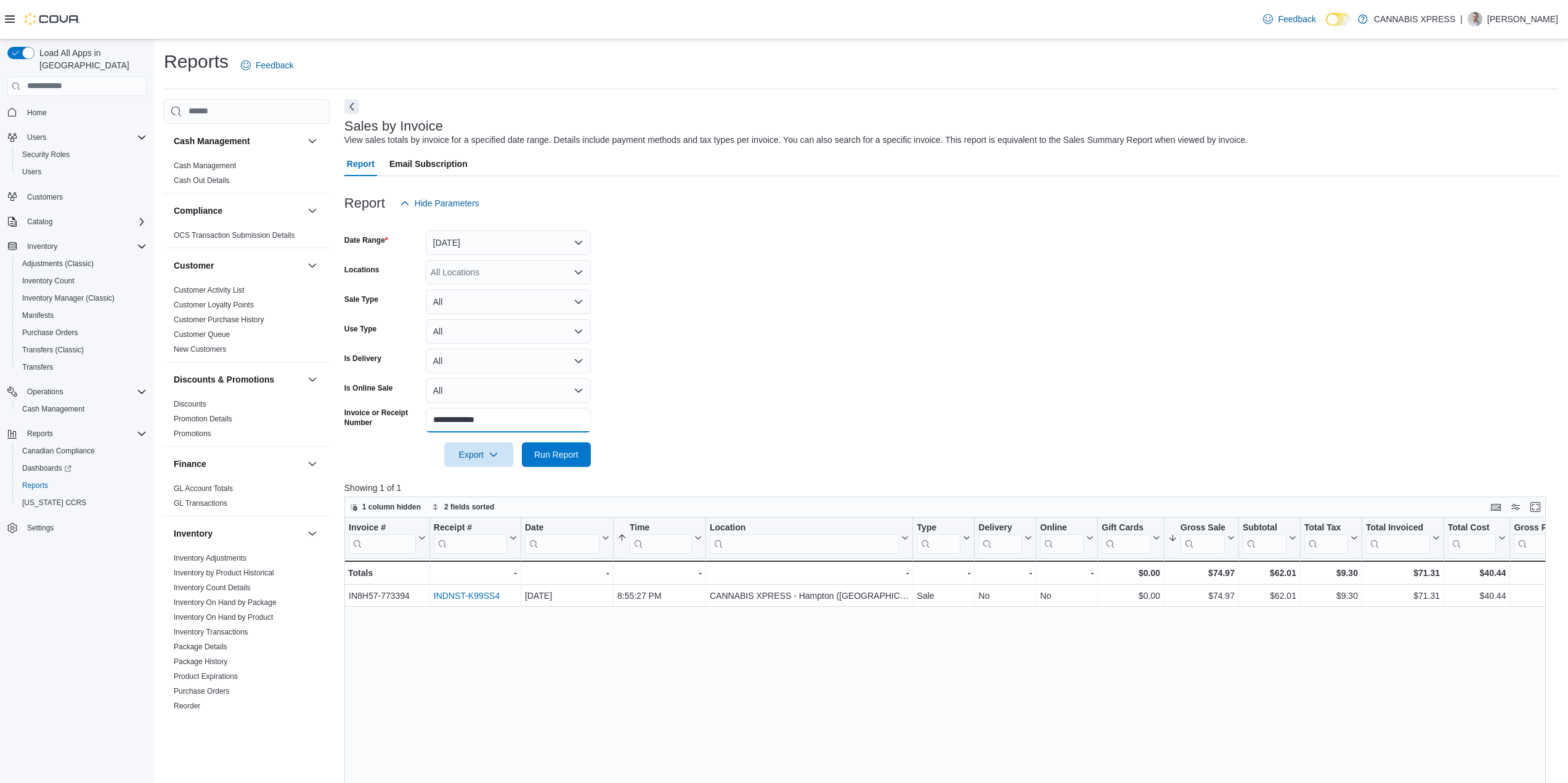
drag, startPoint x: 514, startPoint y: 422, endPoint x: 361, endPoint y: 413, distance: 153.3
click at [319, 418] on div "Cash Management Cash Management Cash Out Details Compliance OCS Transaction Sub…" at bounding box center [861, 611] width 1394 height 1024
paste input "text"
drag, startPoint x: 555, startPoint y: 444, endPoint x: 580, endPoint y: 443, distance: 25.0
click at [555, 445] on span "Run Report" at bounding box center [557, 454] width 54 height 24
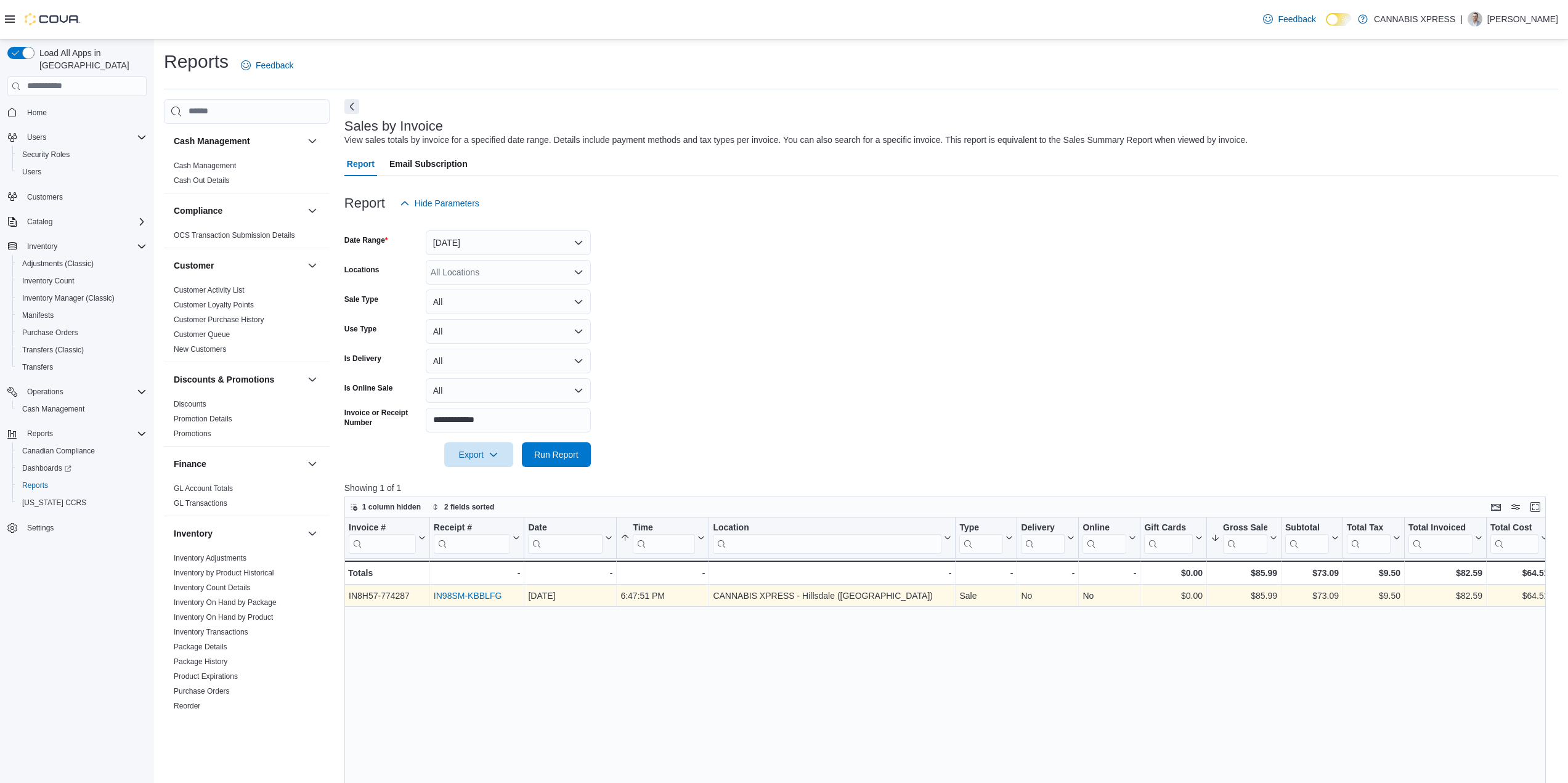
click at [475, 595] on link "IN98SM-KBBLFG" at bounding box center [467, 595] width 68 height 10
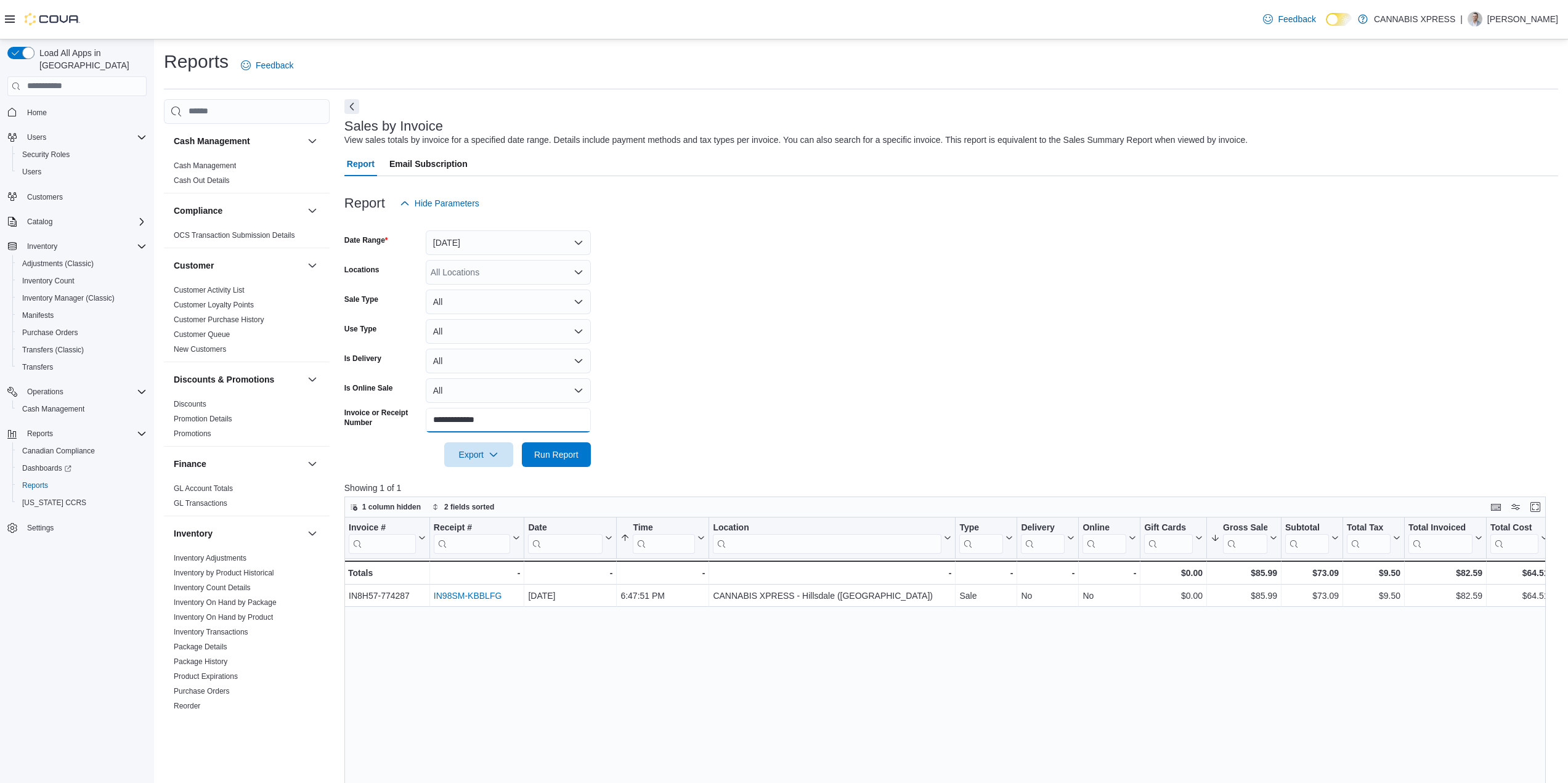
drag, startPoint x: 516, startPoint y: 422, endPoint x: 389, endPoint y: 425, distance: 127.0
click at [363, 422] on div "**********" at bounding box center [467, 419] width 246 height 24
paste input "text"
click at [532, 457] on span "Run Report" at bounding box center [557, 454] width 54 height 24
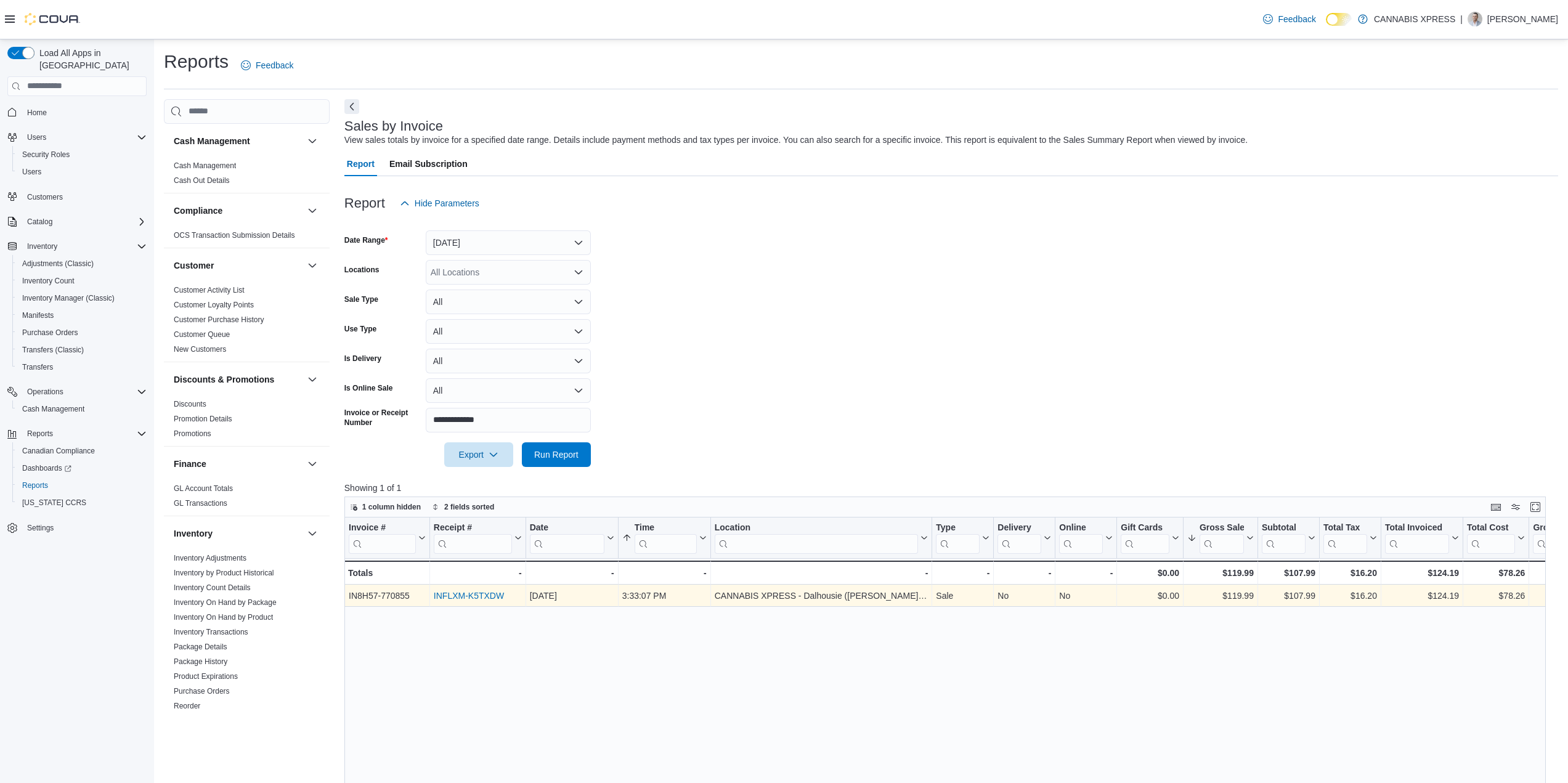
click at [477, 597] on link "INFLXM-K5TXDW" at bounding box center [469, 595] width 70 height 10
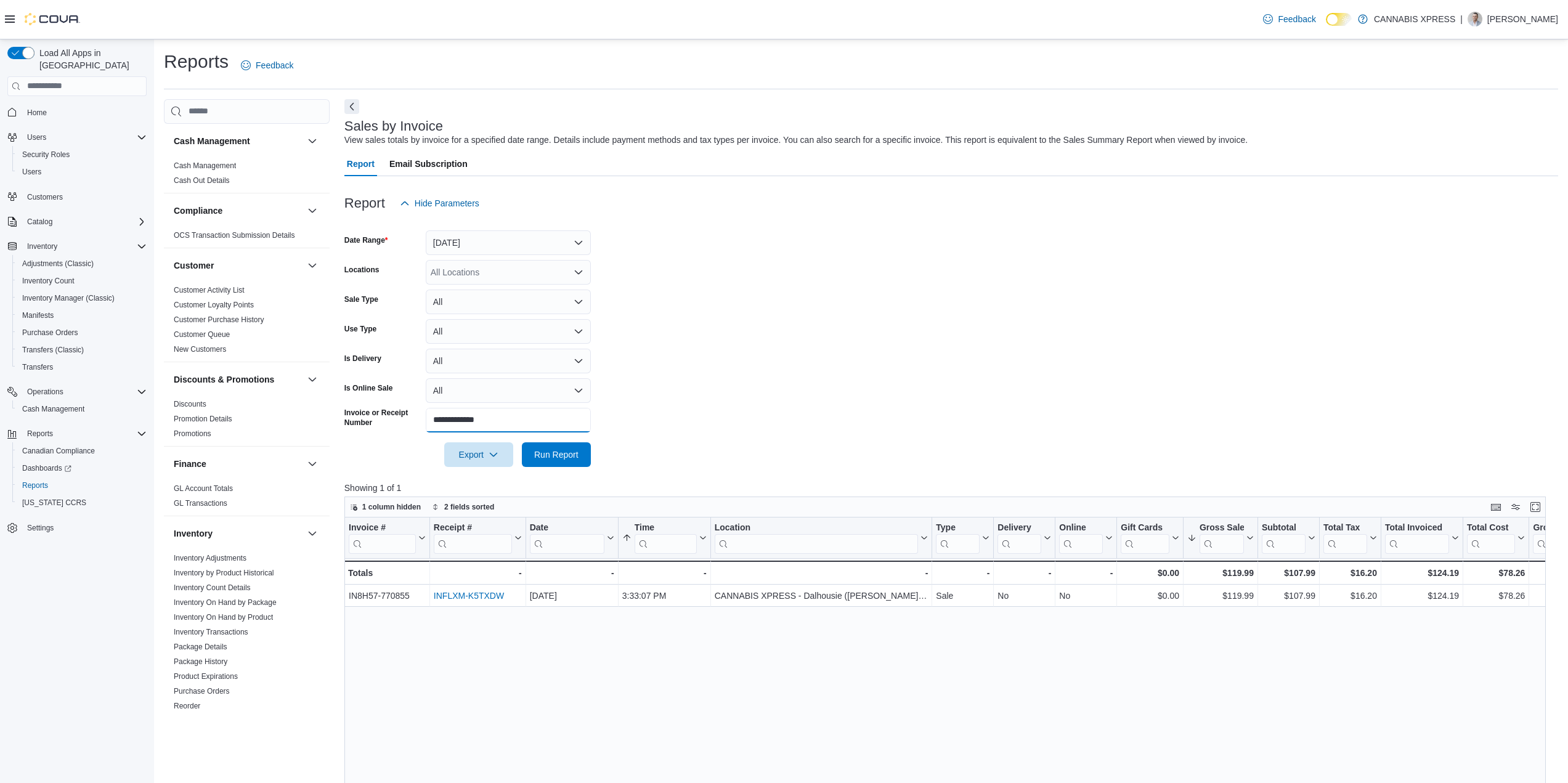
drag, startPoint x: 515, startPoint y: 416, endPoint x: 337, endPoint y: 409, distance: 178.1
click at [332, 409] on div "Cash Management Cash Management Cash Out Details Compliance OCS Transaction Sub…" at bounding box center [861, 611] width 1394 height 1024
paste input "text"
click at [528, 442] on div "Export Run Report" at bounding box center [467, 454] width 246 height 24
click at [546, 449] on span "Run Report" at bounding box center [556, 454] width 44 height 13
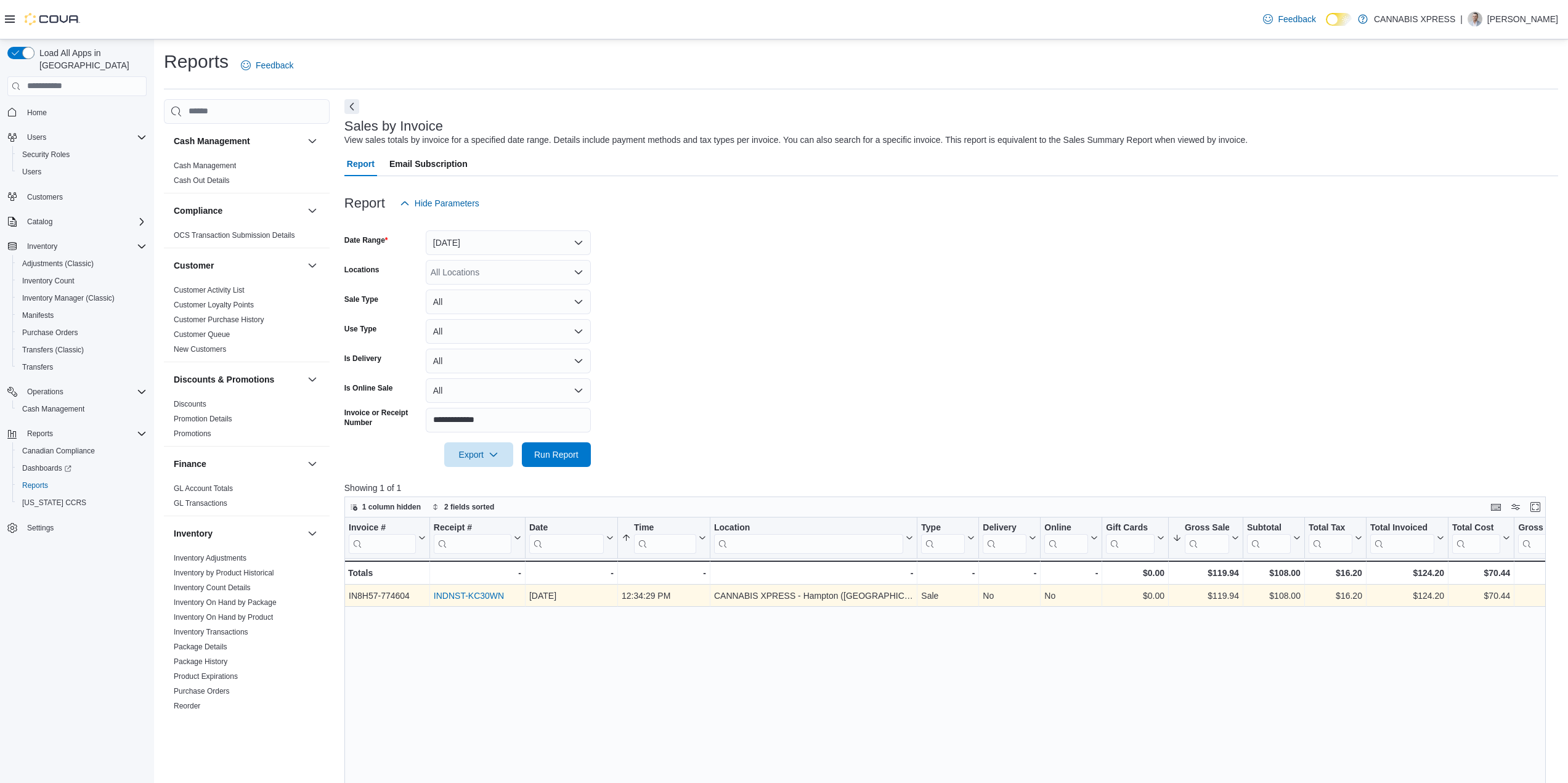
click at [461, 592] on div "INDNST-KC30WN" at bounding box center [477, 595] width 88 height 14
click at [464, 593] on link "INDNST-KC30WN" at bounding box center [469, 595] width 70 height 10
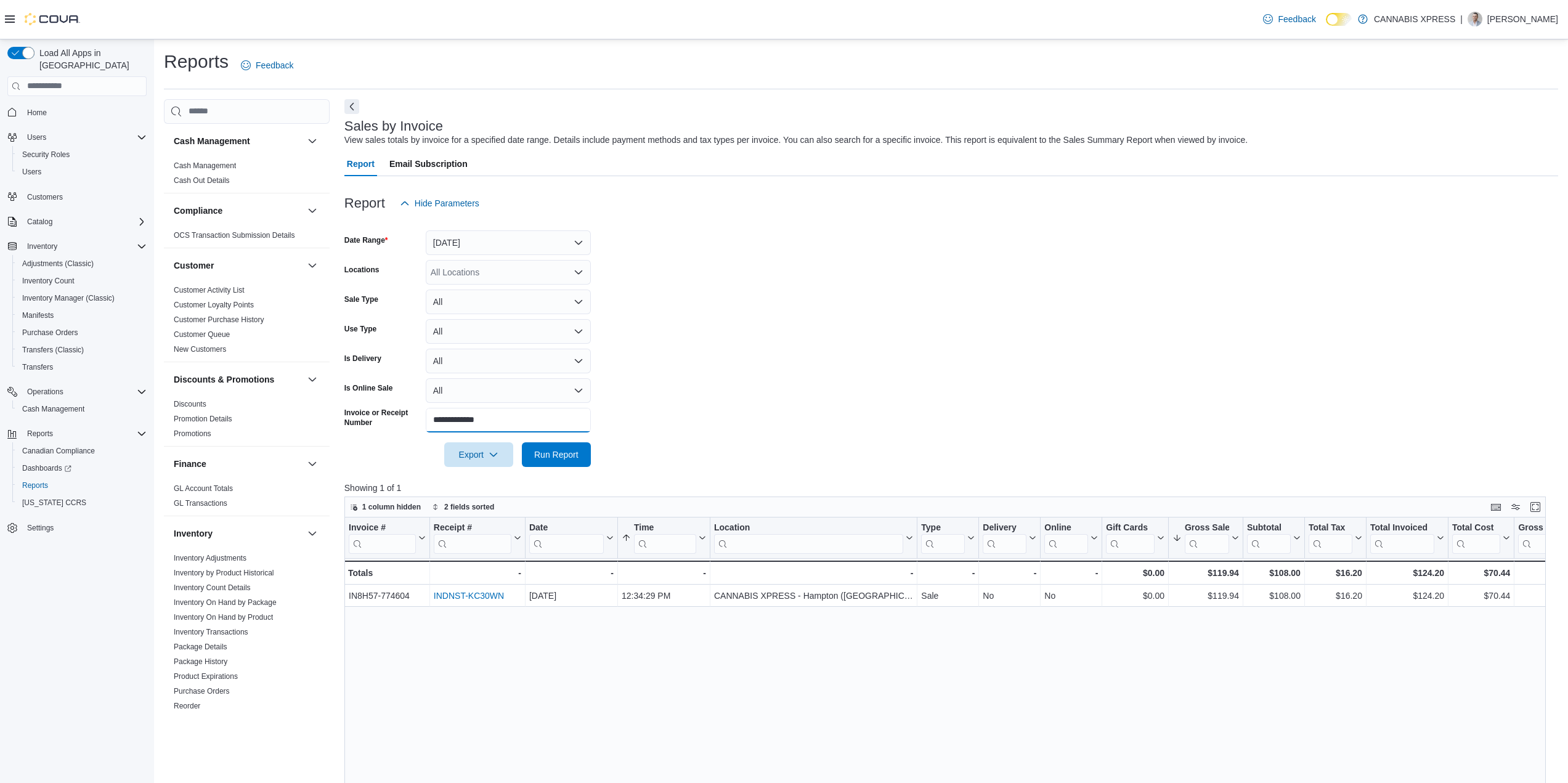
drag, startPoint x: 520, startPoint y: 417, endPoint x: 341, endPoint y: 406, distance: 179.3
click at [343, 406] on div "Cash Management Cash Management Cash Out Details Compliance OCS Transaction Sub…" at bounding box center [861, 611] width 1394 height 1024
paste input "text"
click at [569, 447] on span "Run Report" at bounding box center [557, 454] width 54 height 24
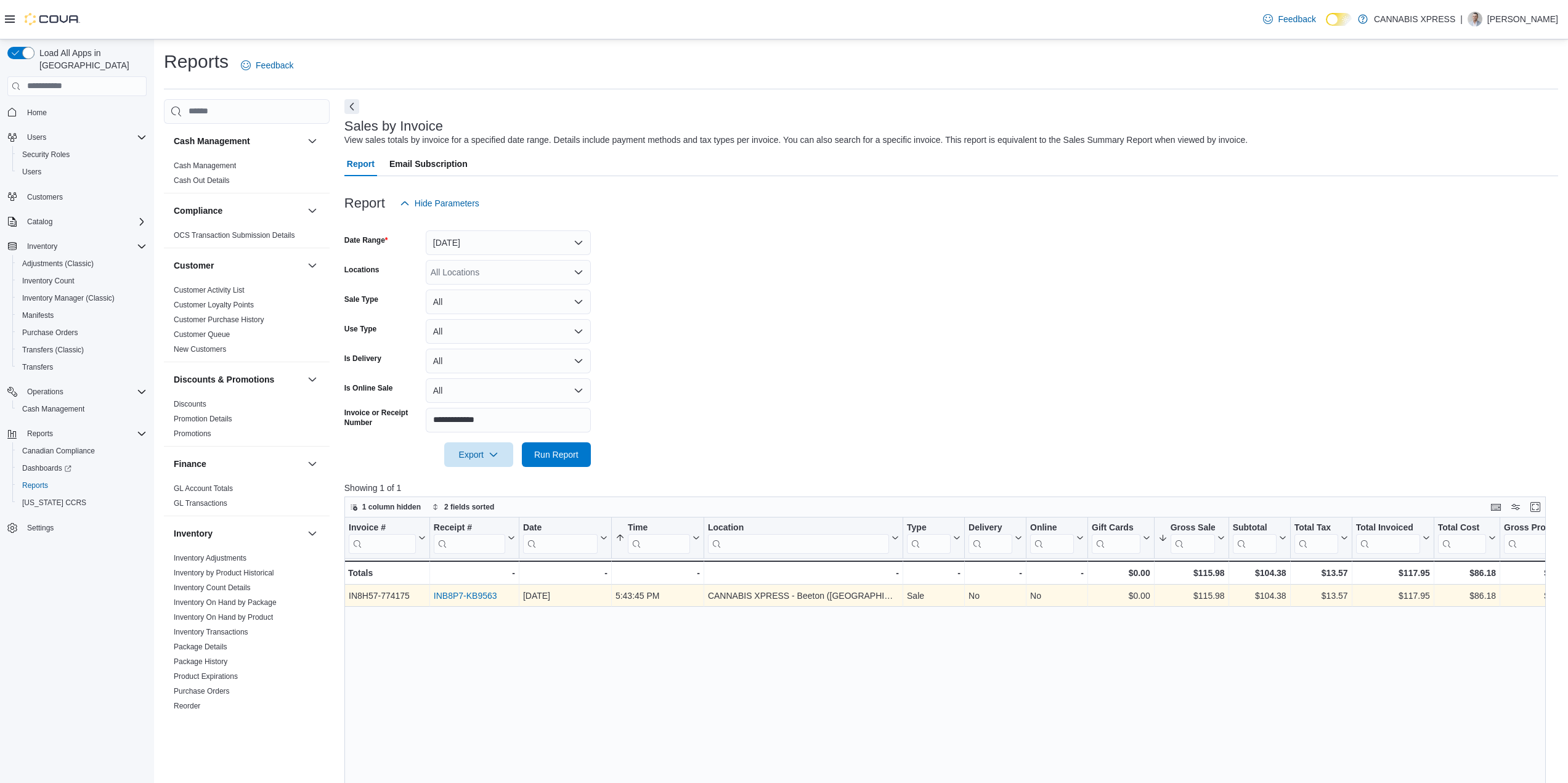
click at [458, 594] on link "INB8P7-KB9563" at bounding box center [466, 595] width 63 height 10
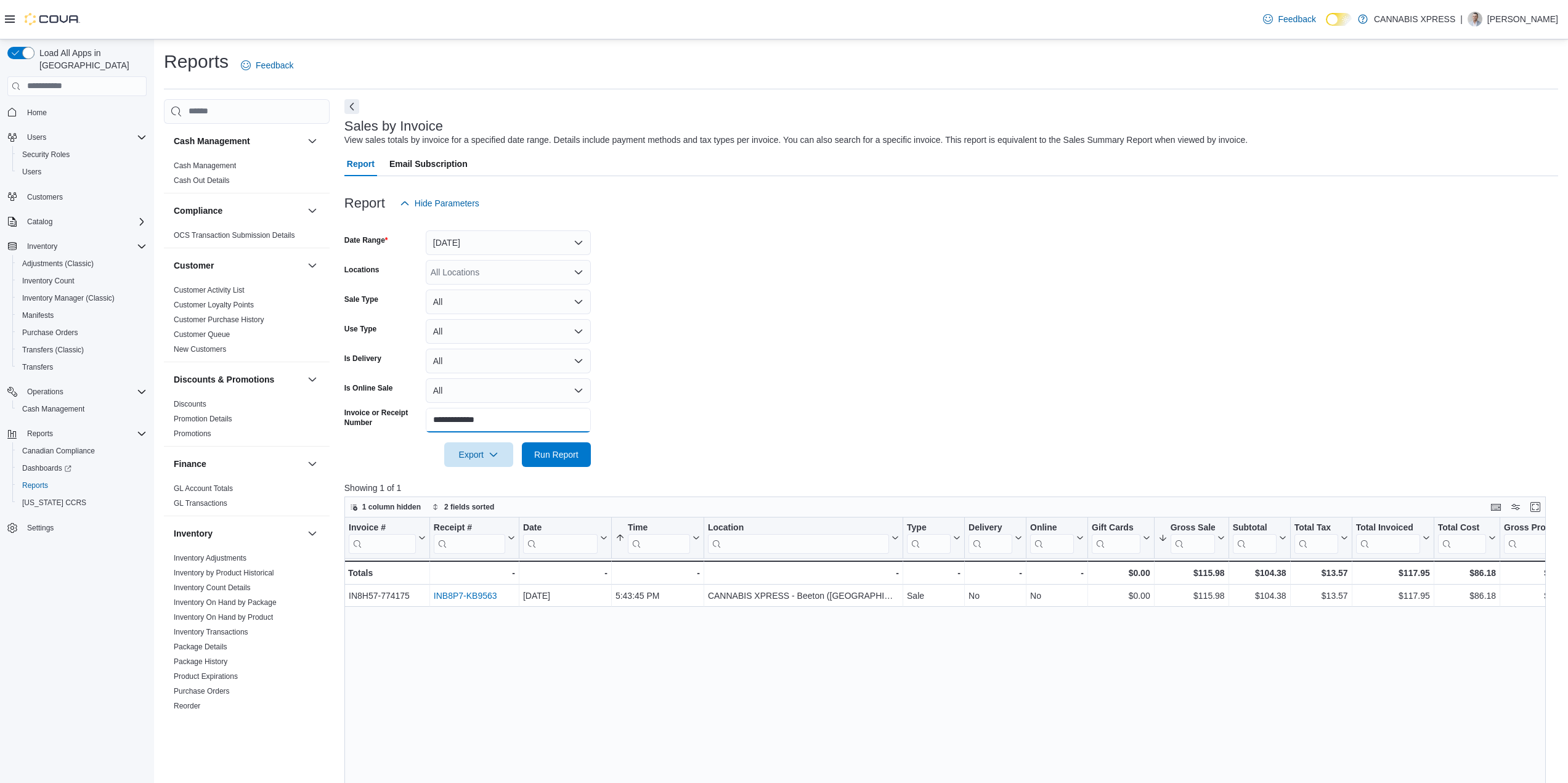
drag, startPoint x: 459, startPoint y: 419, endPoint x: 434, endPoint y: 431, distance: 27.7
click at [362, 422] on div "**********" at bounding box center [467, 419] width 246 height 24
paste input "text"
click at [536, 454] on span "Run Report" at bounding box center [556, 454] width 44 height 13
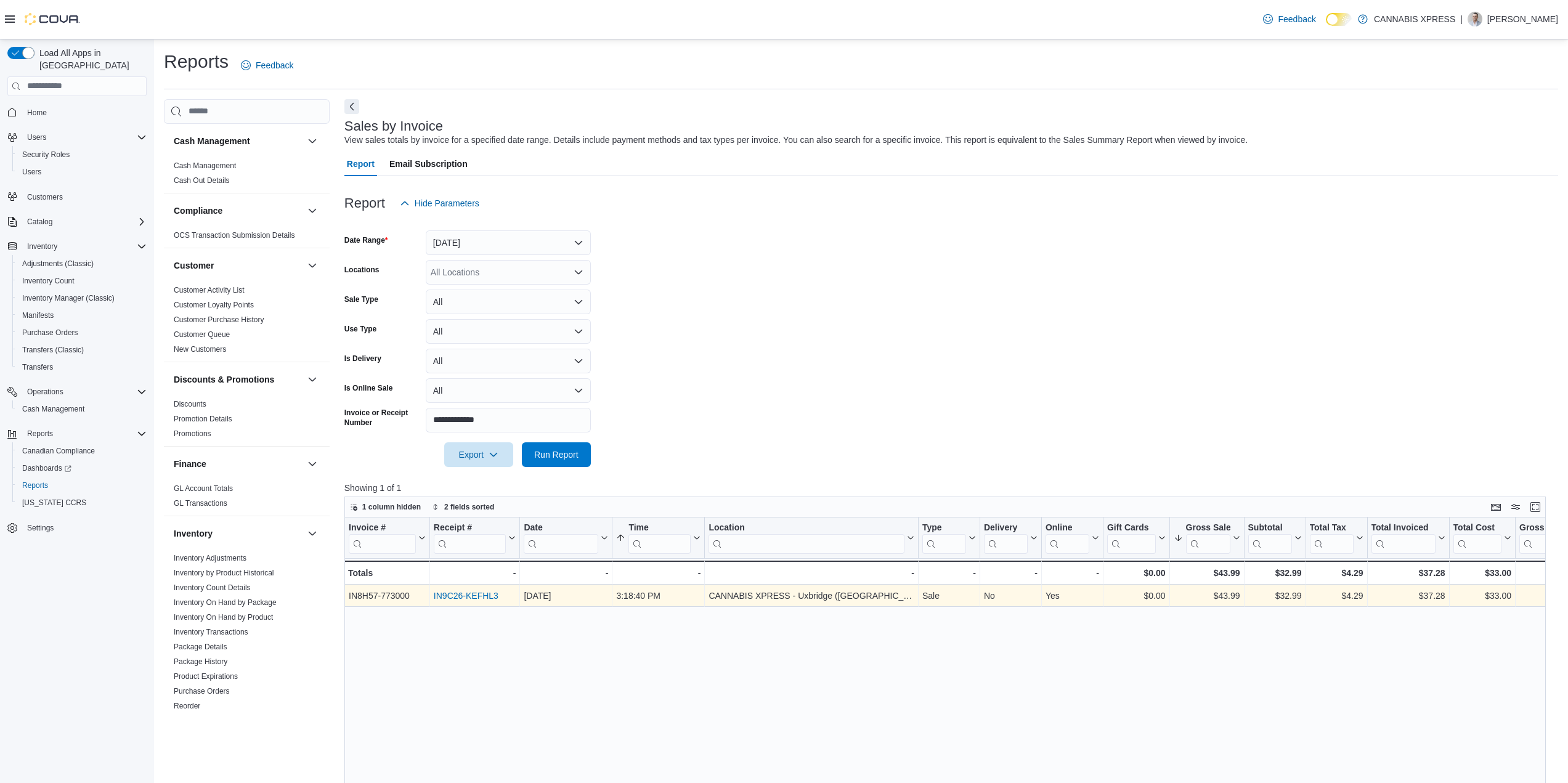
click at [464, 594] on link "IN9C26-KEFHL3" at bounding box center [466, 595] width 65 height 10
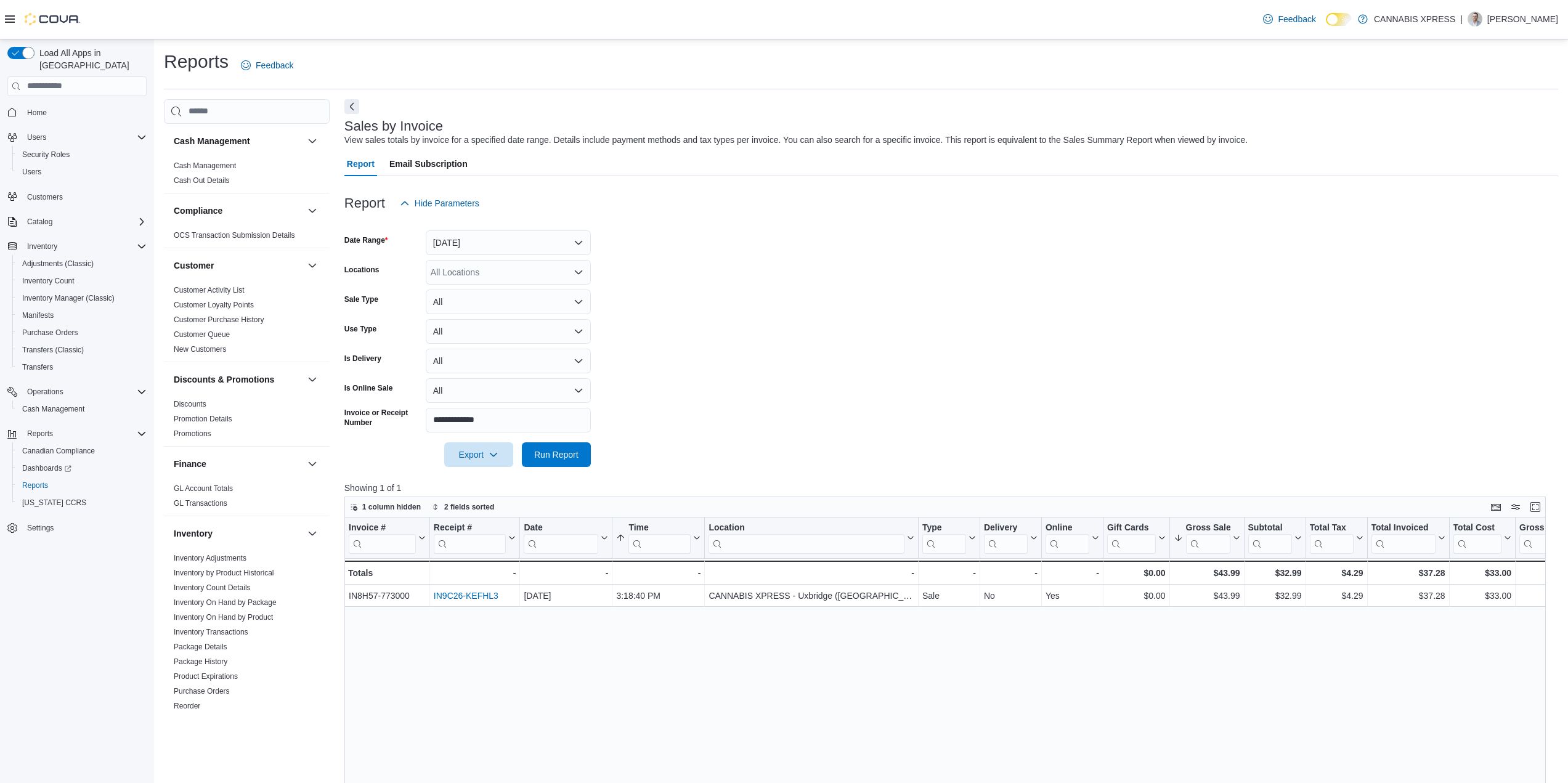
drag, startPoint x: 383, startPoint y: 419, endPoint x: 439, endPoint y: 425, distance: 56.3
click at [372, 419] on form "**********" at bounding box center [951, 341] width 1213 height 252
drag, startPoint x: 487, startPoint y: 419, endPoint x: 312, endPoint y: 416, distance: 175.0
click at [312, 416] on div "Cash Management Cash Management Cash Out Details Compliance OCS Transaction Sub…" at bounding box center [861, 611] width 1394 height 1024
paste input "text"
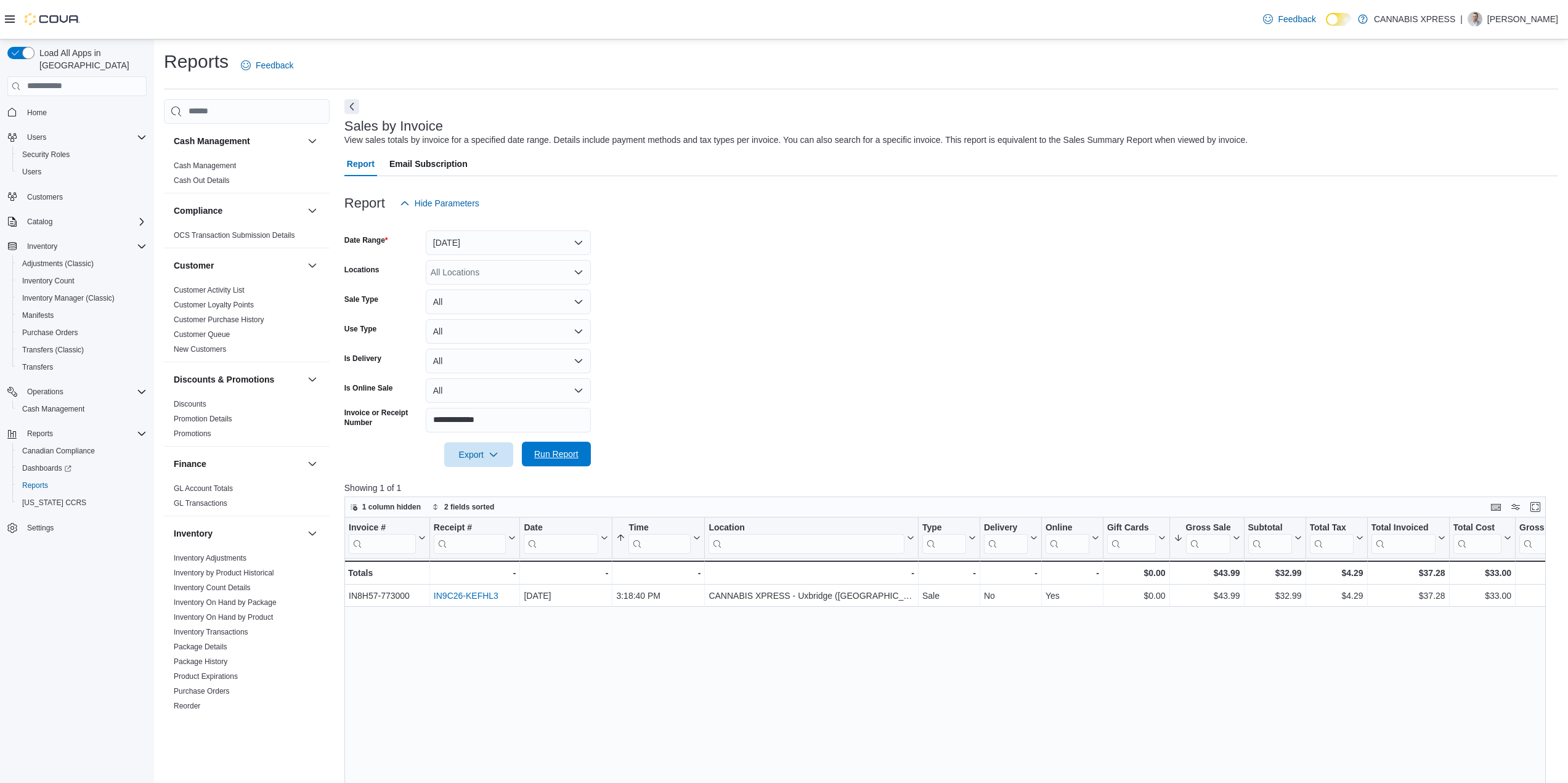
click at [538, 445] on span "Run Report" at bounding box center [557, 454] width 54 height 24
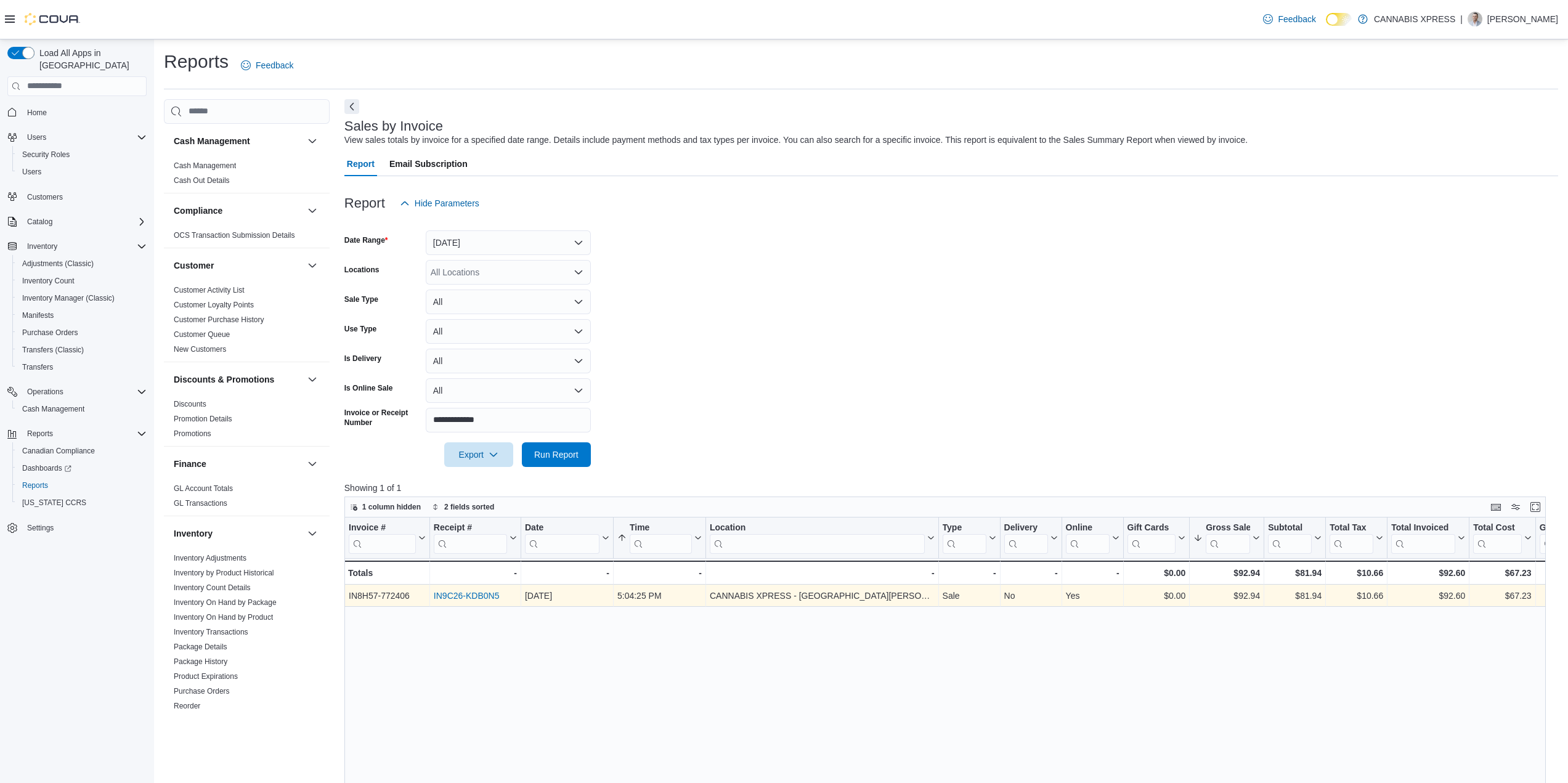
click at [447, 599] on link "IN9C26-KDB0N5" at bounding box center [466, 595] width 66 height 10
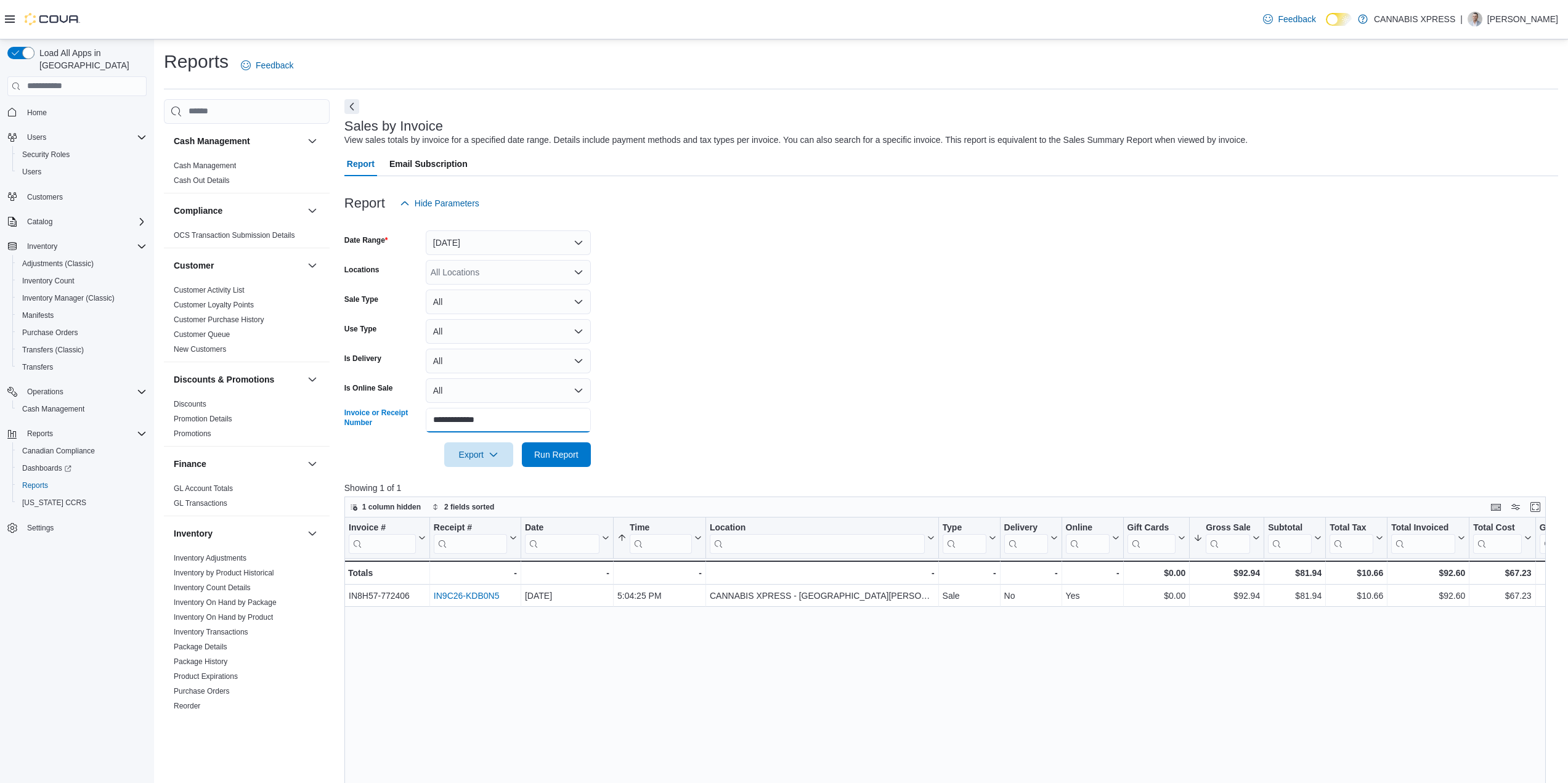
drag, startPoint x: 489, startPoint y: 419, endPoint x: 429, endPoint y: 423, distance: 60.1
click at [355, 413] on div "**********" at bounding box center [467, 419] width 246 height 24
paste input "text"
click at [557, 451] on span "Run Report" at bounding box center [556, 454] width 44 height 13
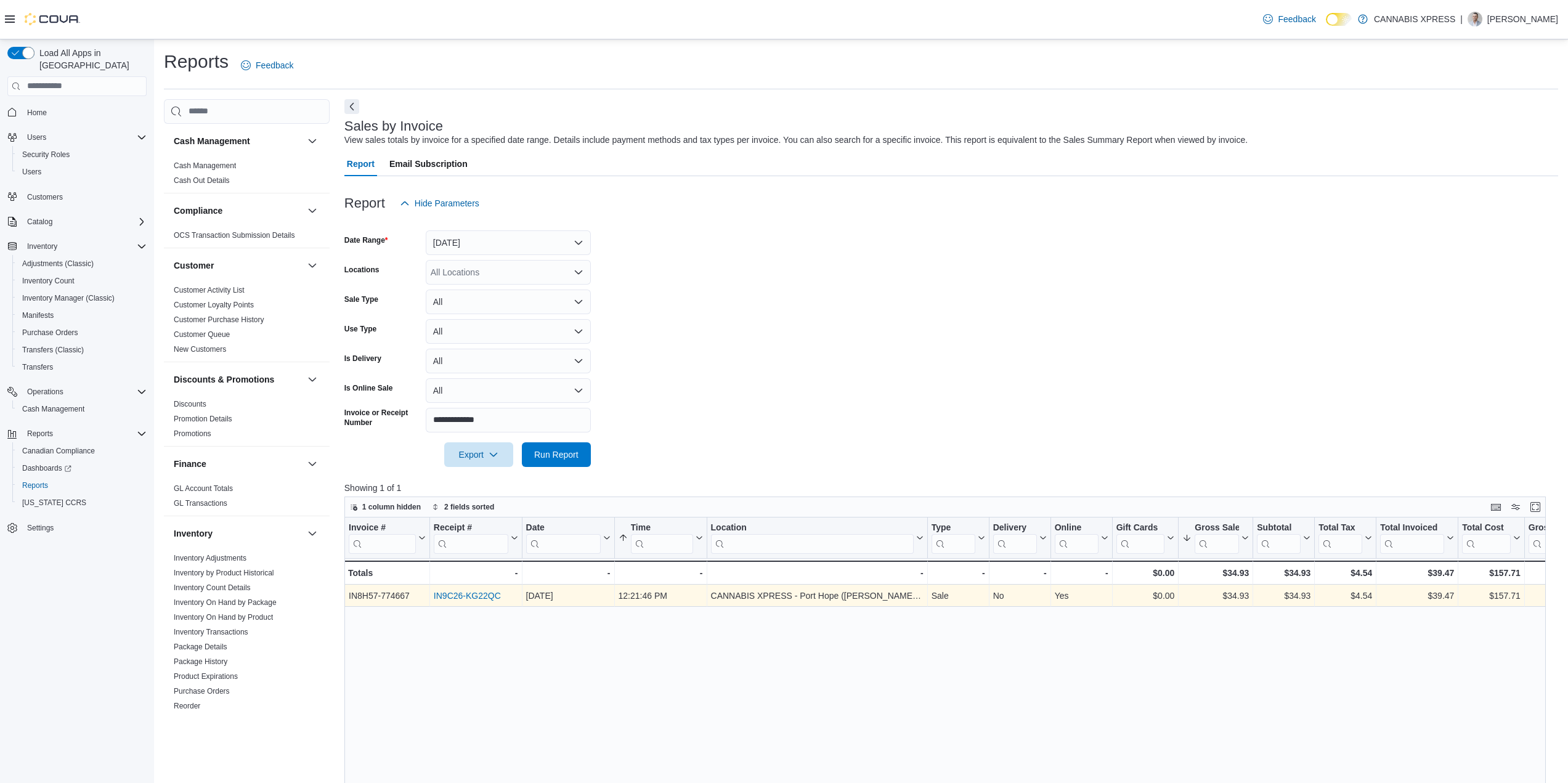
click at [479, 596] on link "IN9C26-KG22QC" at bounding box center [467, 595] width 67 height 10
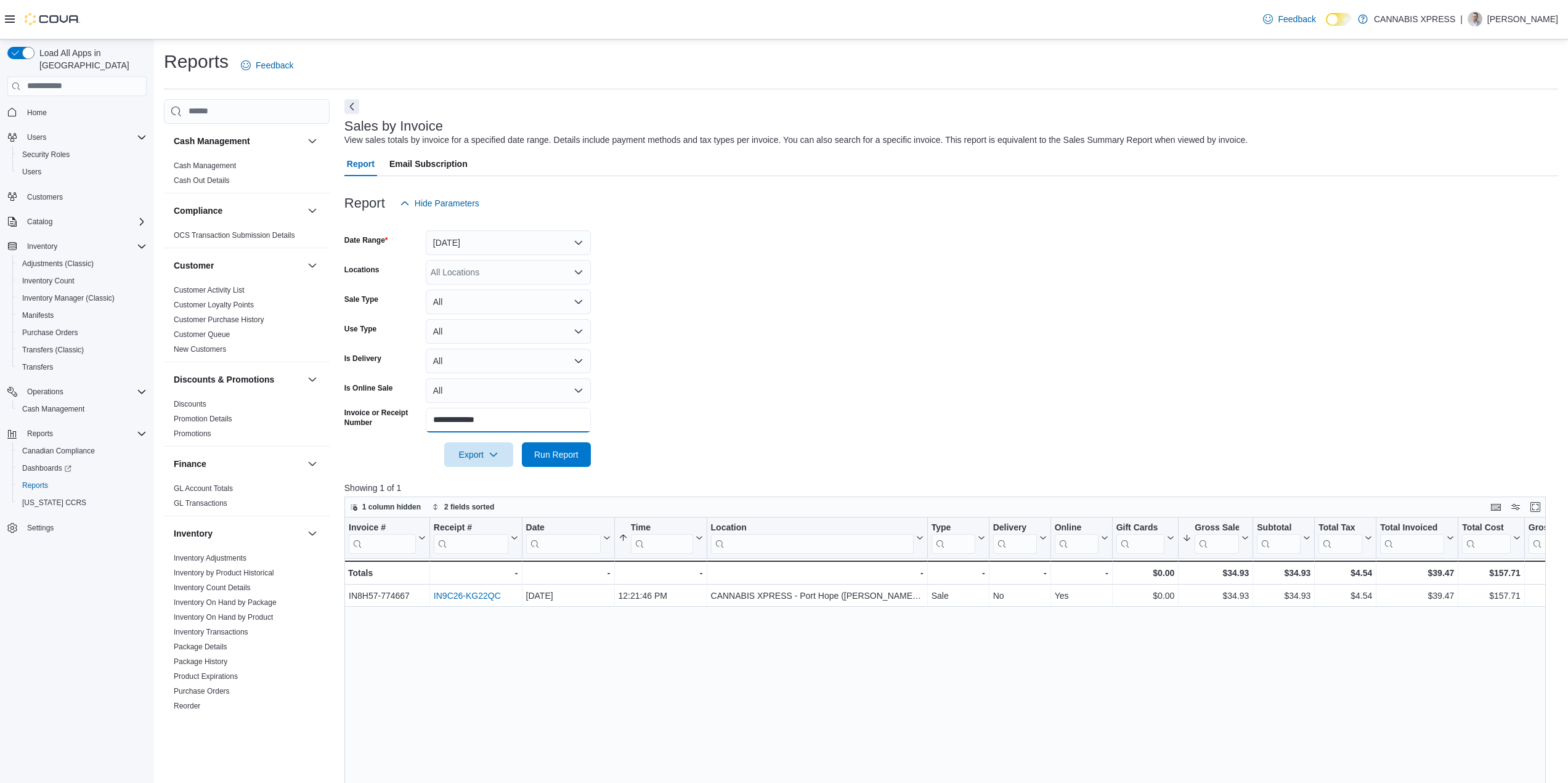
drag, startPoint x: 516, startPoint y: 422, endPoint x: 346, endPoint y: 417, distance: 170.1
click at [351, 417] on div "**********" at bounding box center [467, 419] width 246 height 24
paste input "text"
click at [564, 448] on span "Run Report" at bounding box center [556, 454] width 44 height 13
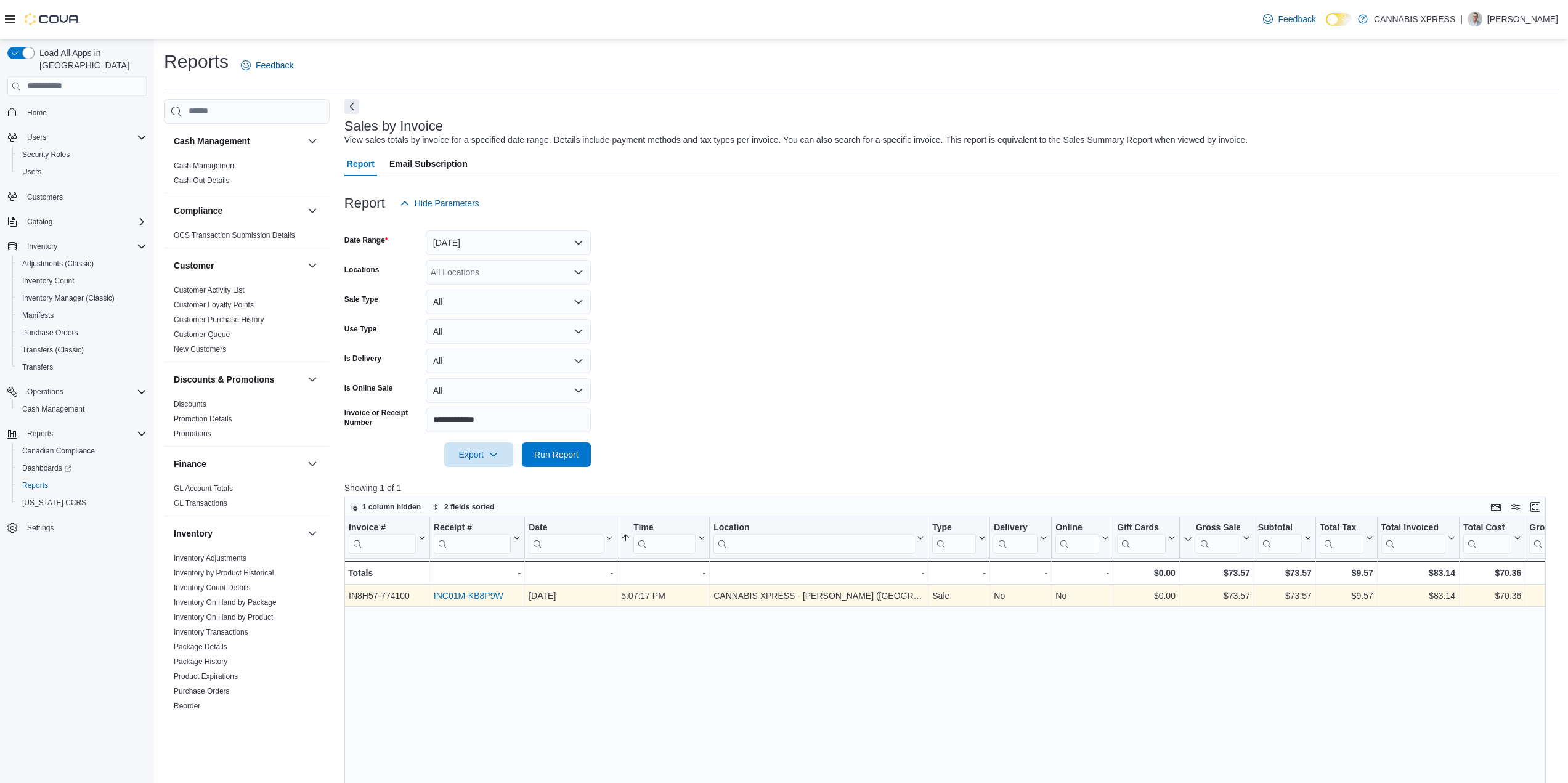
click at [471, 594] on link "INC01M-KB8P9W" at bounding box center [468, 595] width 69 height 10
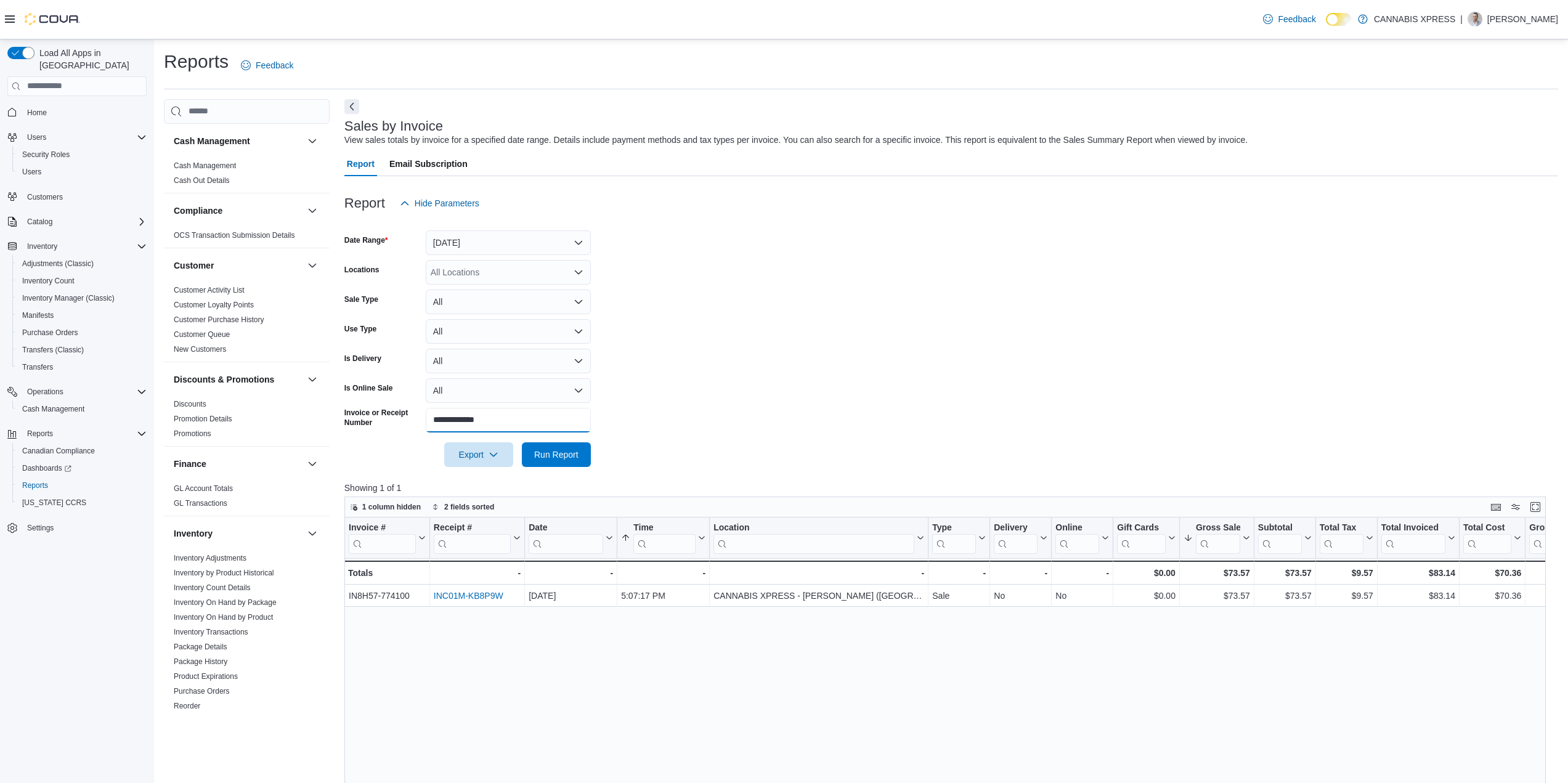
drag, startPoint x: 484, startPoint y: 416, endPoint x: 356, endPoint y: 414, distance: 128.0
click at [377, 415] on div "**********" at bounding box center [467, 419] width 246 height 24
paste input "text"
click at [558, 450] on span "Run Report" at bounding box center [556, 455] width 44 height 13
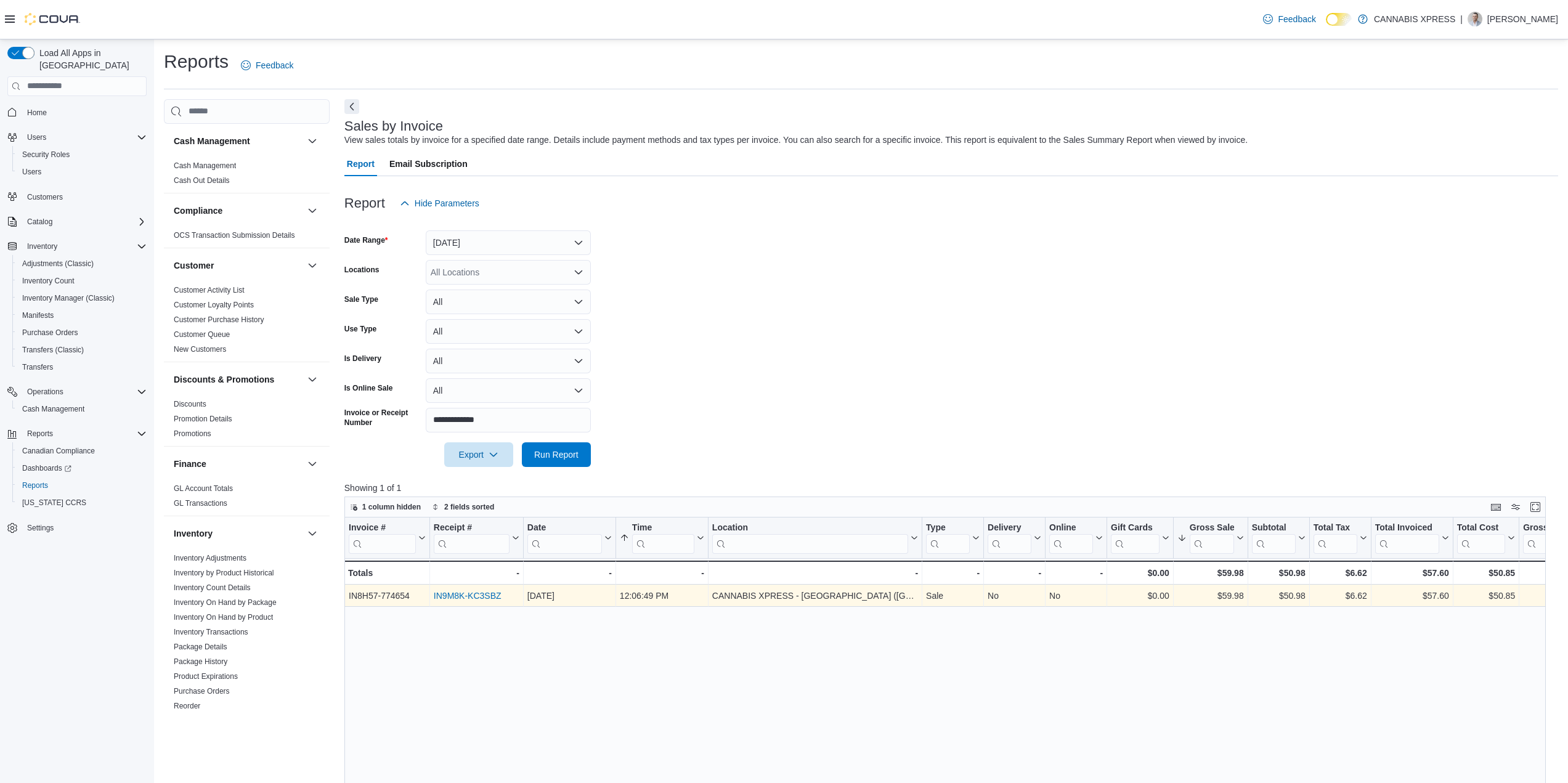
click at [473, 592] on link "IN9M8K-KC3SBZ" at bounding box center [467, 595] width 68 height 10
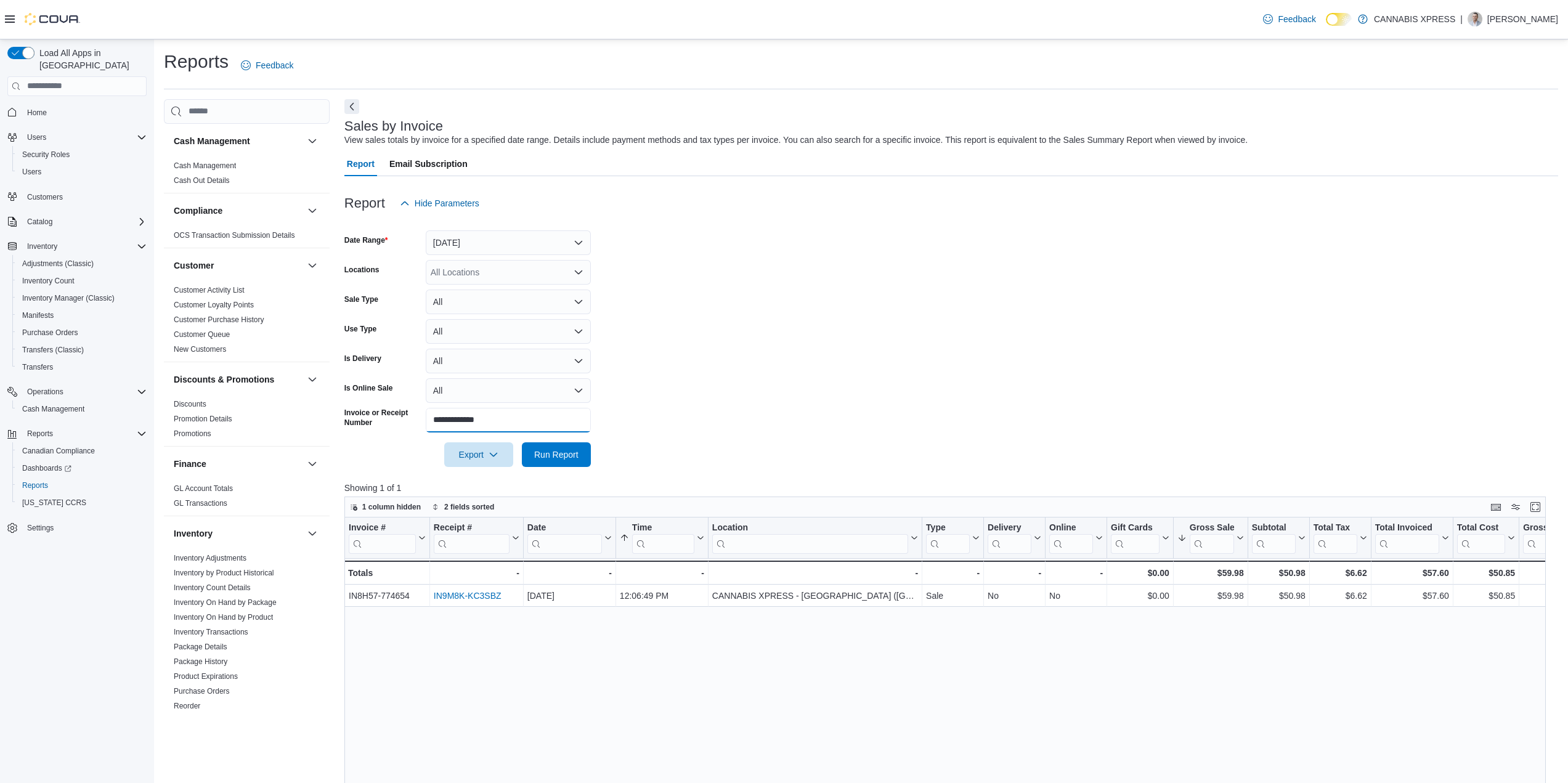
drag, startPoint x: 496, startPoint y: 423, endPoint x: 392, endPoint y: 426, distance: 104.0
click at [383, 424] on div "**********" at bounding box center [467, 419] width 246 height 24
paste input "text"
click at [552, 447] on span "Run Report" at bounding box center [557, 454] width 54 height 24
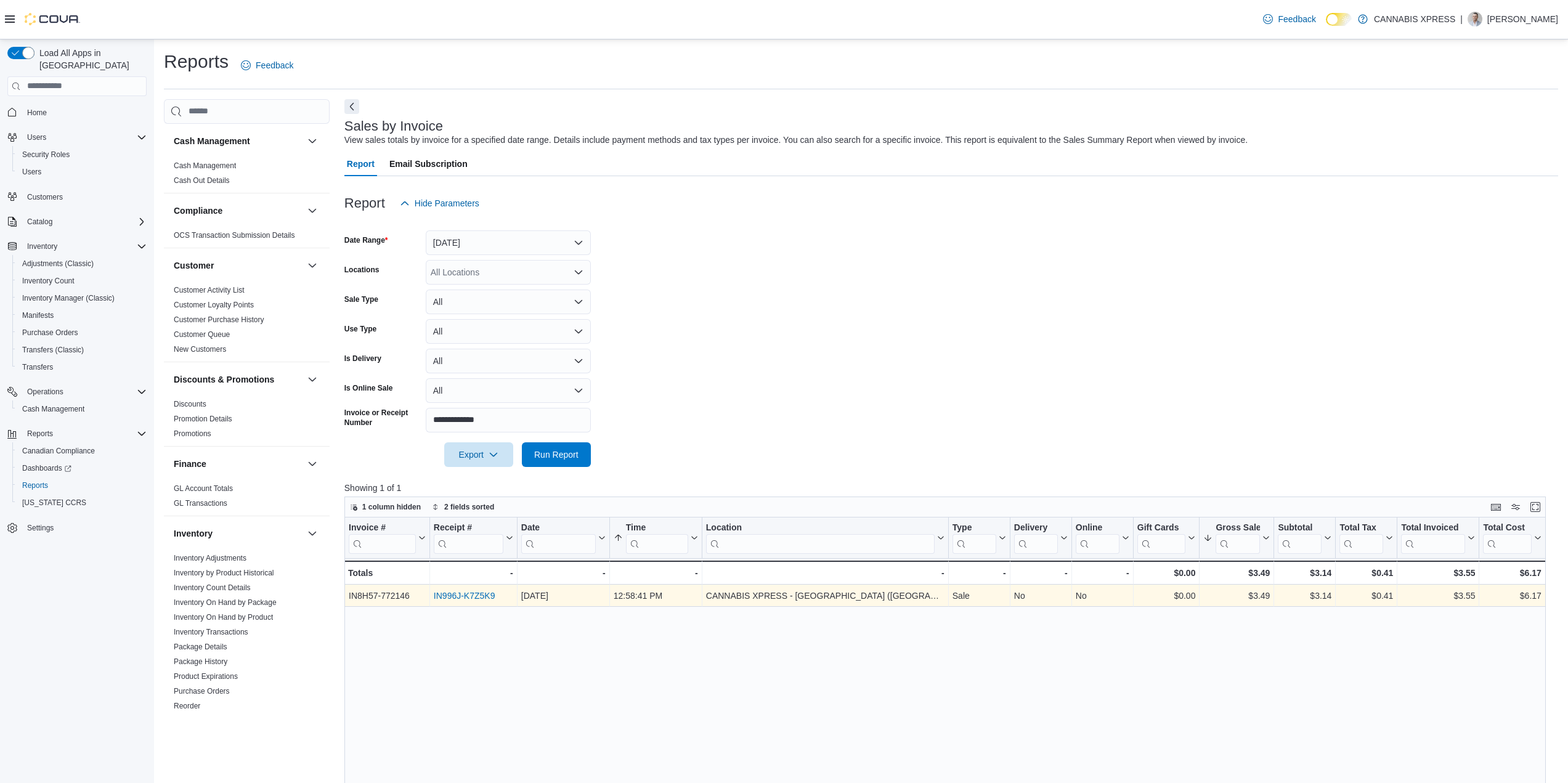
click at [451, 595] on link "IN996J-K7Z5K9" at bounding box center [465, 595] width 61 height 10
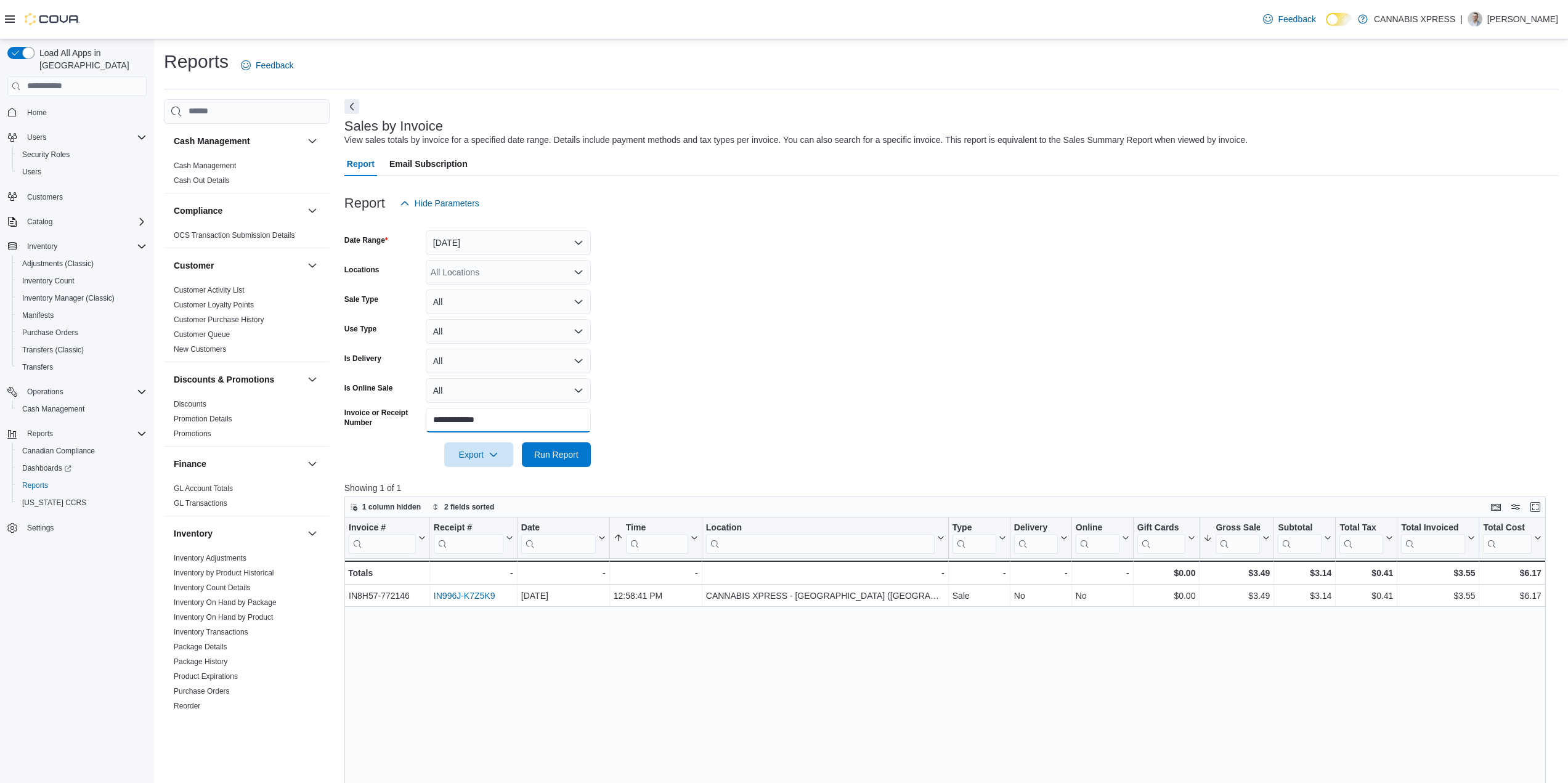
drag, startPoint x: 527, startPoint y: 422, endPoint x: 408, endPoint y: 418, distance: 119.1
click at [321, 409] on div "Cash Management Cash Management Cash Out Details Compliance OCS Transaction Sub…" at bounding box center [861, 611] width 1394 height 1024
paste input "text"
drag, startPoint x: 541, startPoint y: 452, endPoint x: 528, endPoint y: 496, distance: 45.9
click at [541, 452] on span "Run Report" at bounding box center [556, 455] width 44 height 13
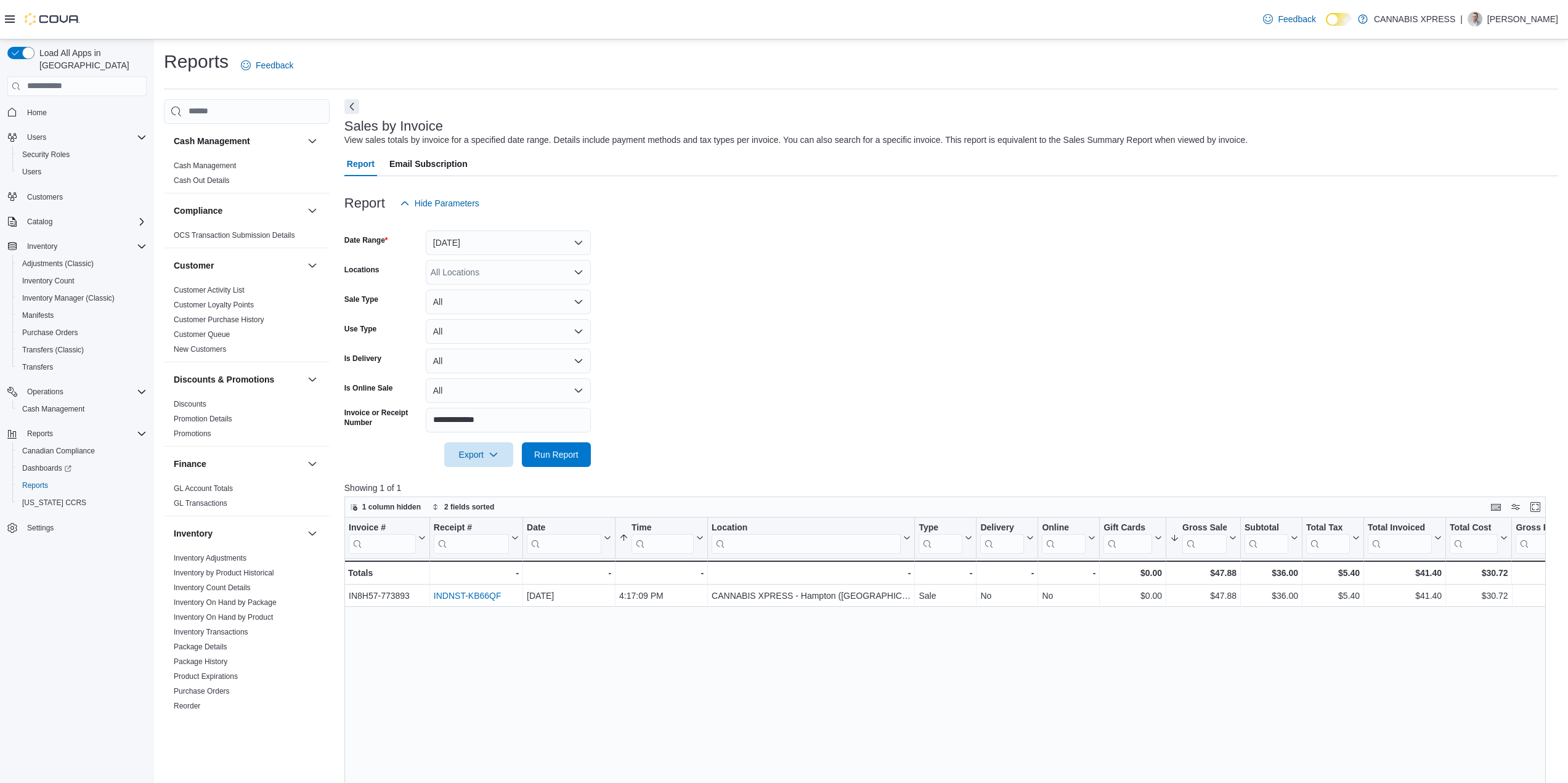
click at [450, 596] on link "INDNST-KB66QF" at bounding box center [467, 595] width 68 height 10
drag, startPoint x: 526, startPoint y: 427, endPoint x: 368, endPoint y: 424, distance: 158.0
click at [358, 422] on div "**********" at bounding box center [467, 419] width 246 height 24
paste input "text"
click at [574, 450] on span "Run Report" at bounding box center [556, 454] width 44 height 13
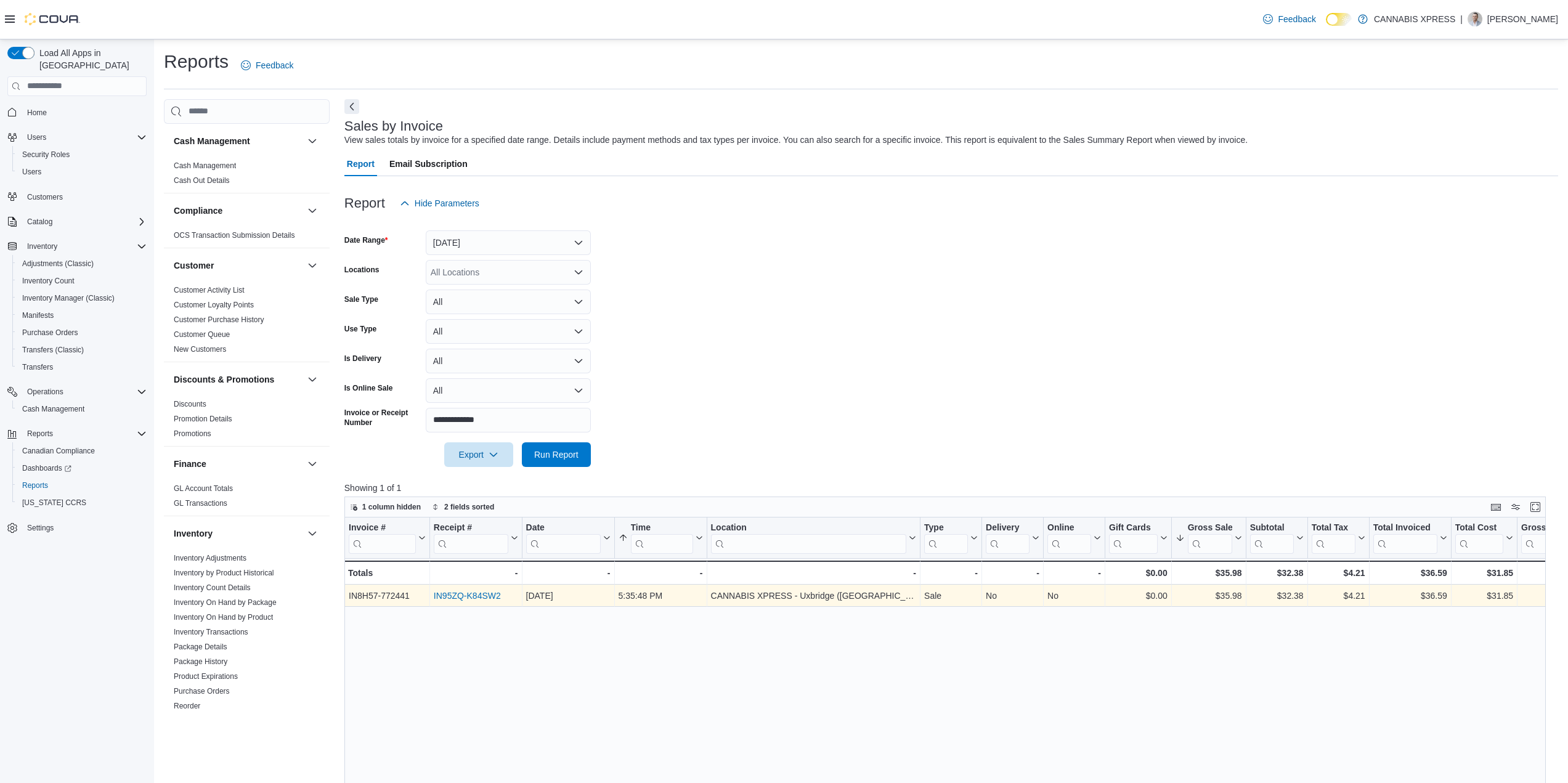
click at [473, 593] on link "IN95ZQ-K84SW2" at bounding box center [467, 595] width 67 height 10
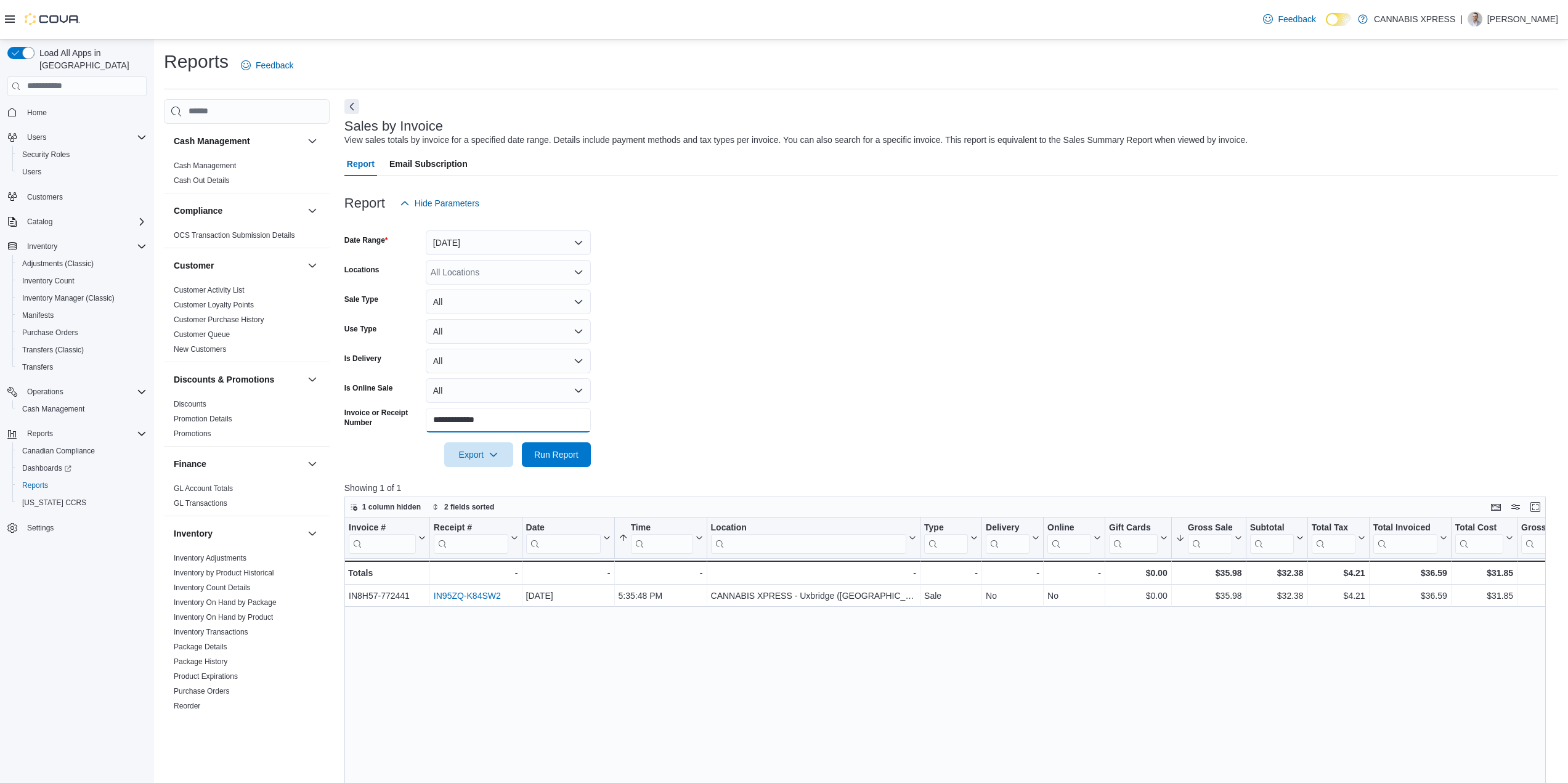
click at [337, 425] on div "Cash Management Cash Management Cash Out Details Compliance OCS Transaction Sub…" at bounding box center [861, 611] width 1394 height 1024
paste input "text"
type input "**********"
click at [560, 452] on span "Run Report" at bounding box center [556, 454] width 44 height 13
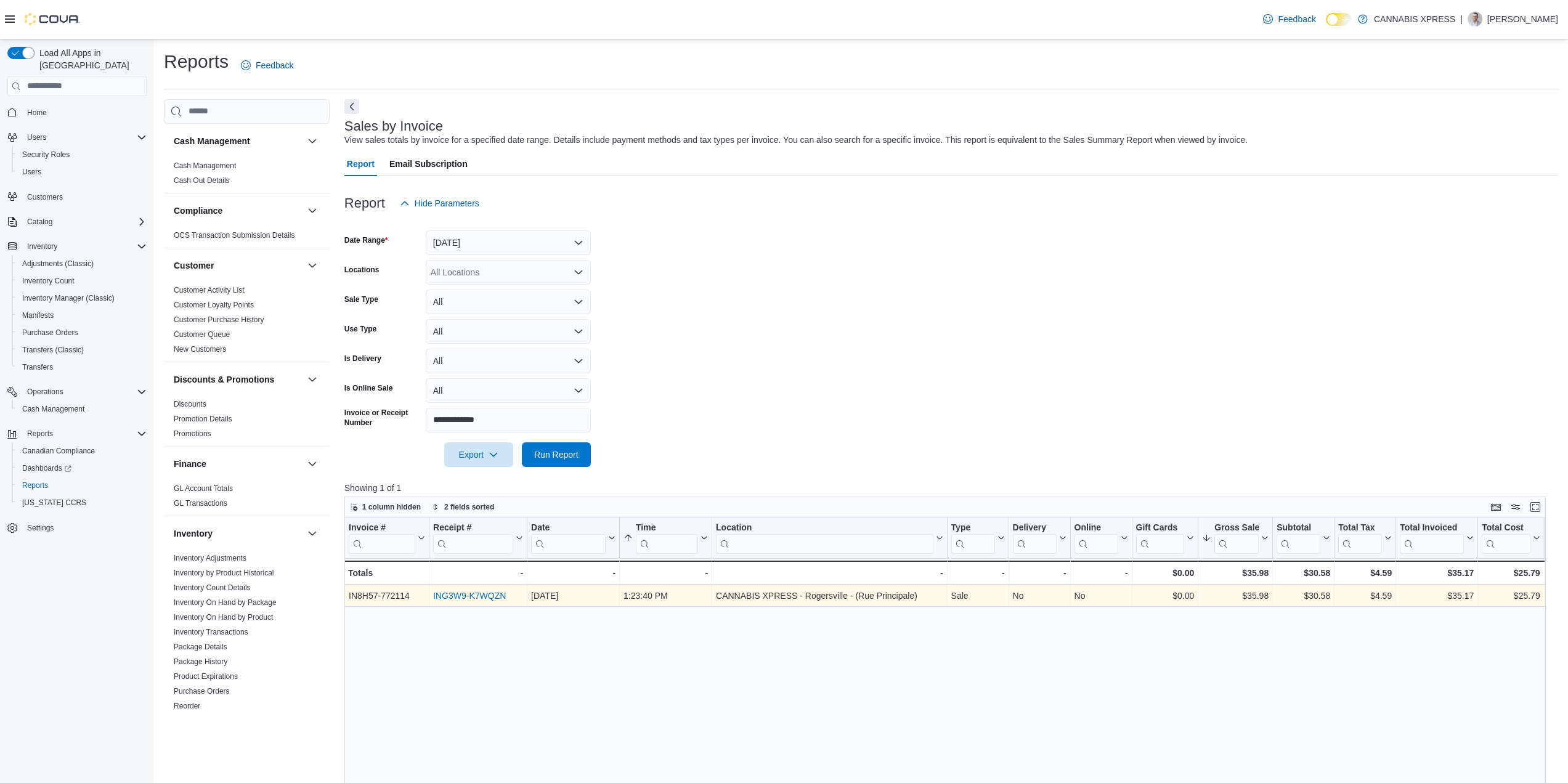
click at [455, 595] on link "ING3W9-K7WQZN" at bounding box center [469, 595] width 73 height 10
